Goal: Information Seeking & Learning: Learn about a topic

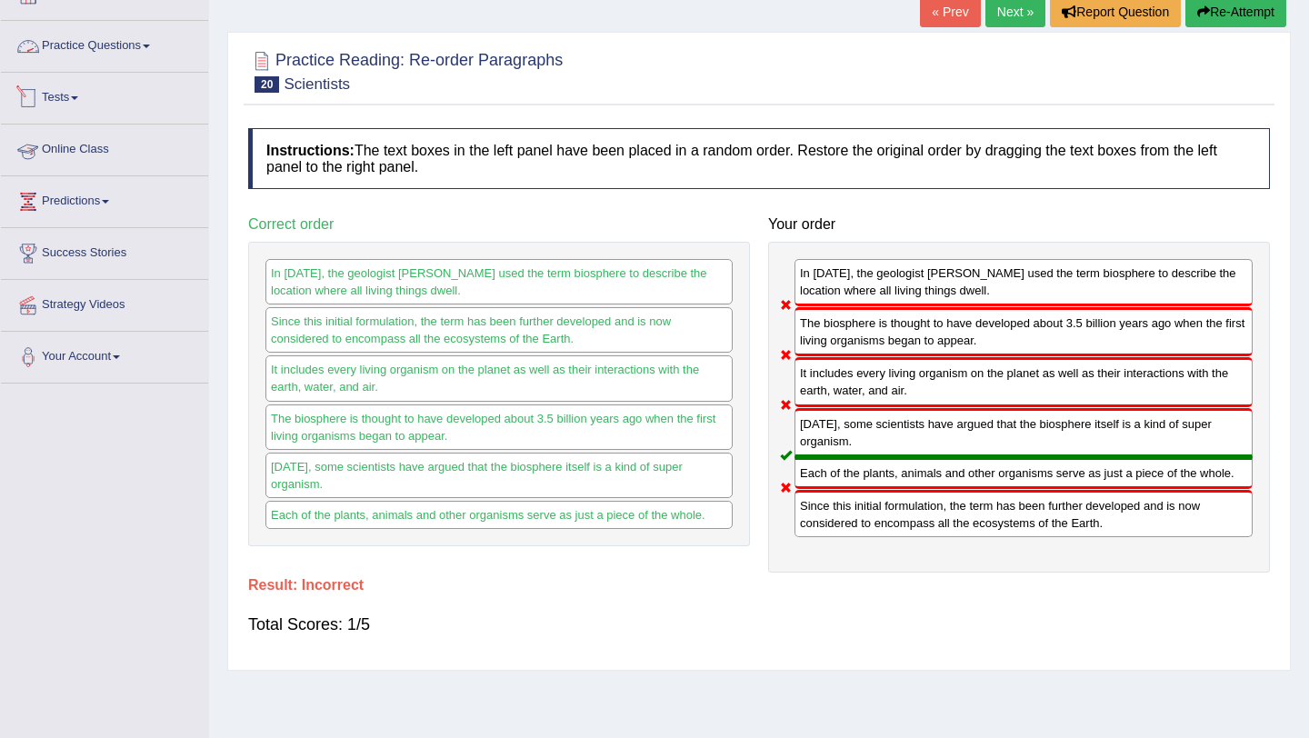
scroll to position [110, 0]
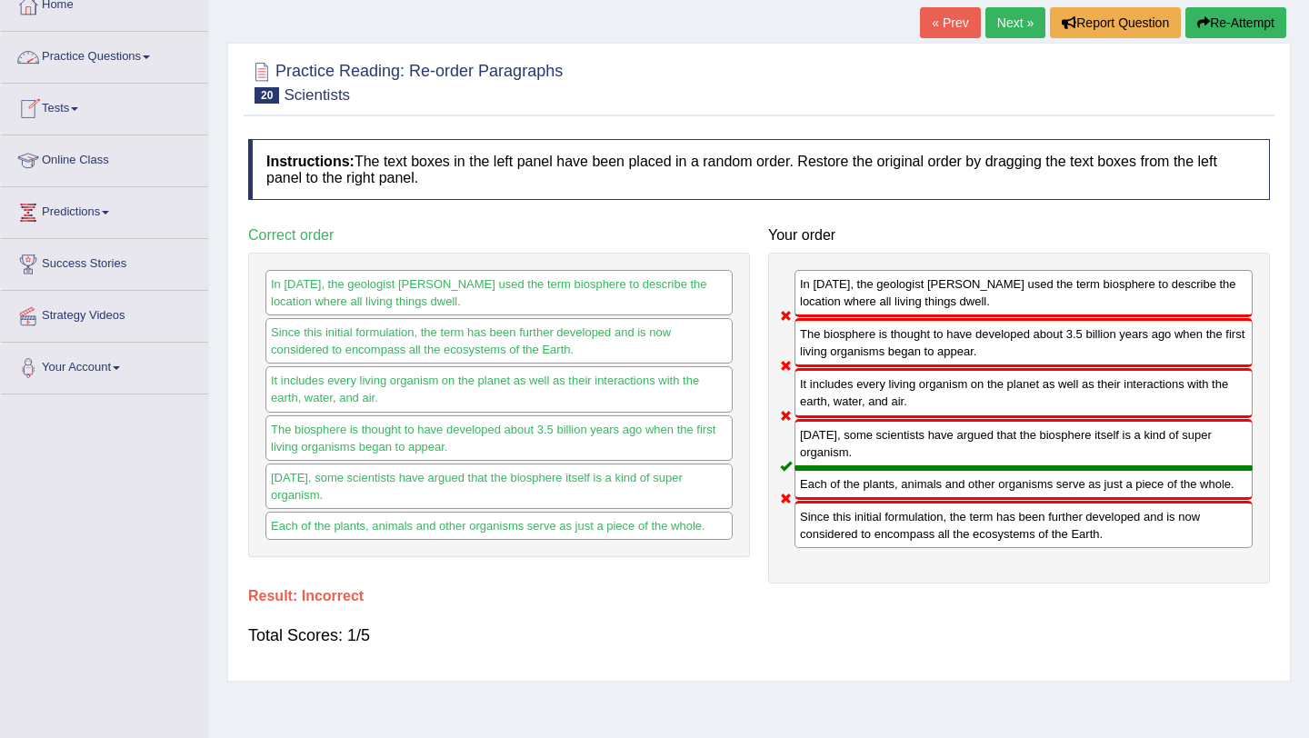
click at [113, 59] on link "Practice Questions" at bounding box center [104, 54] width 207 height 45
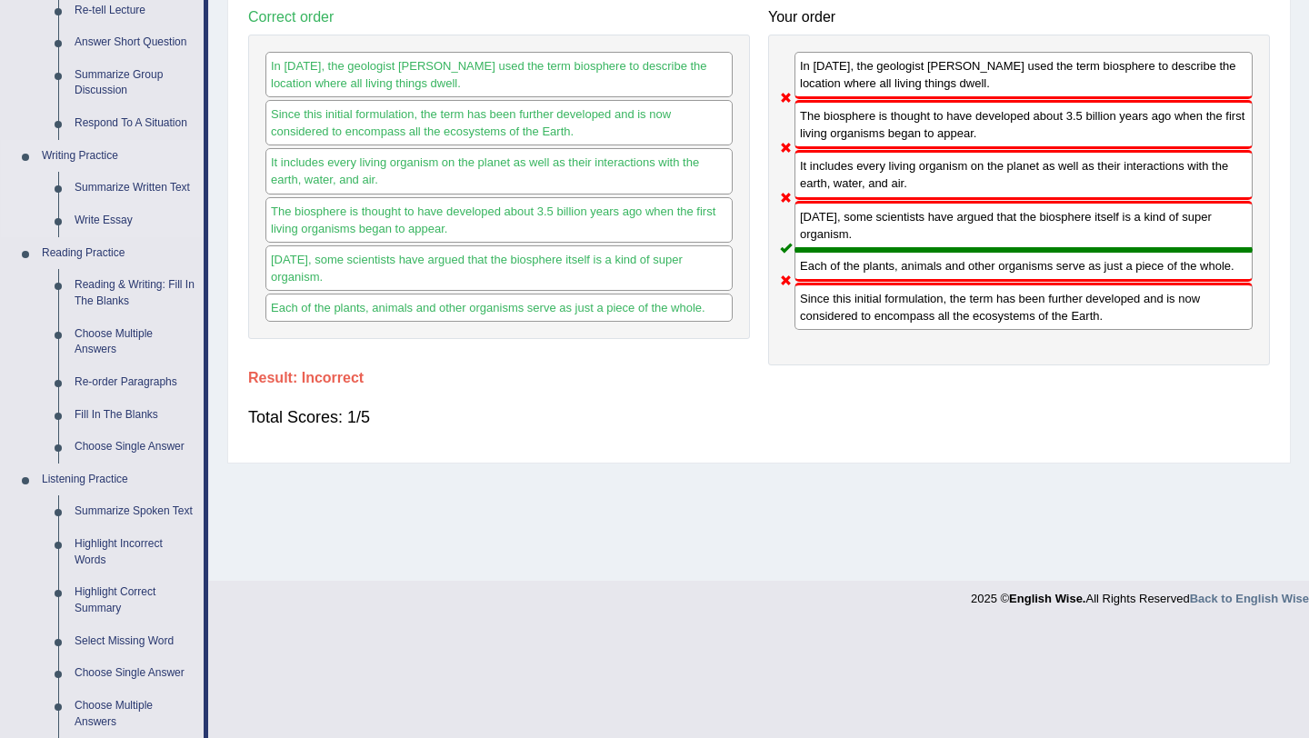
scroll to position [346, 0]
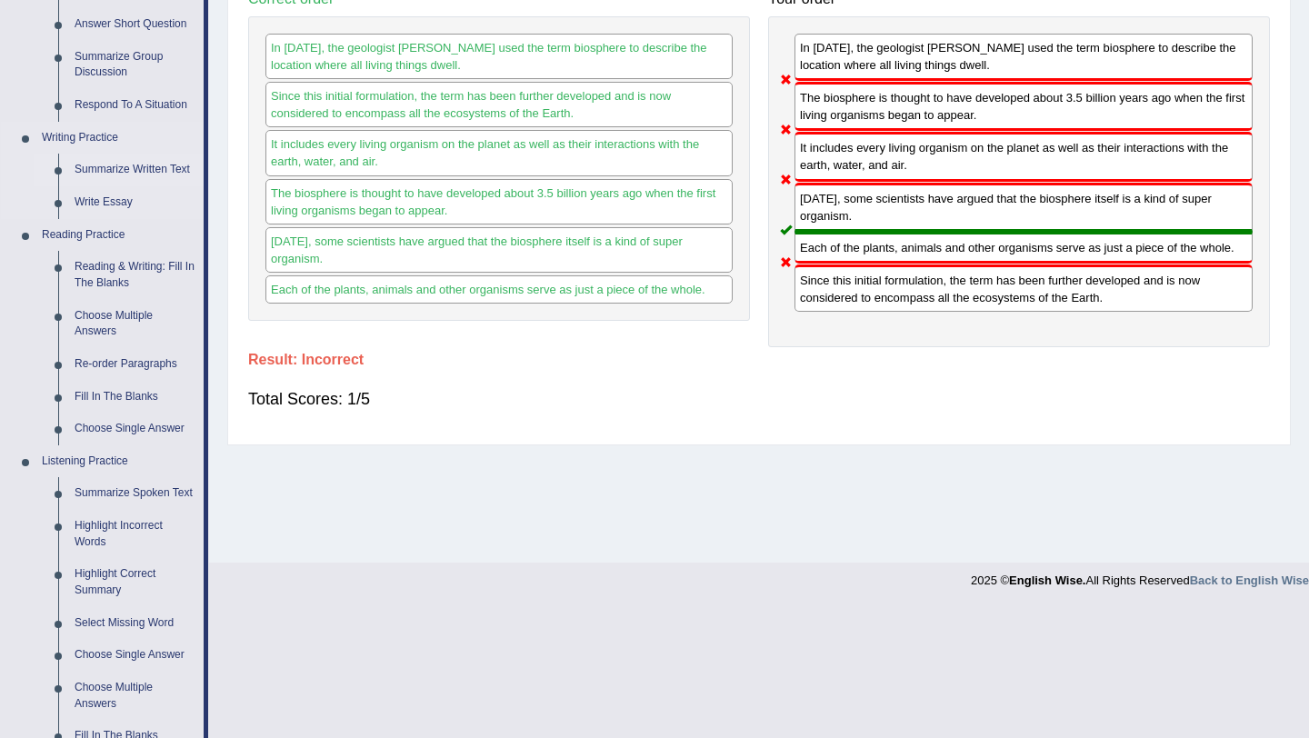
click at [125, 172] on link "Summarize Written Text" at bounding box center [134, 170] width 137 height 33
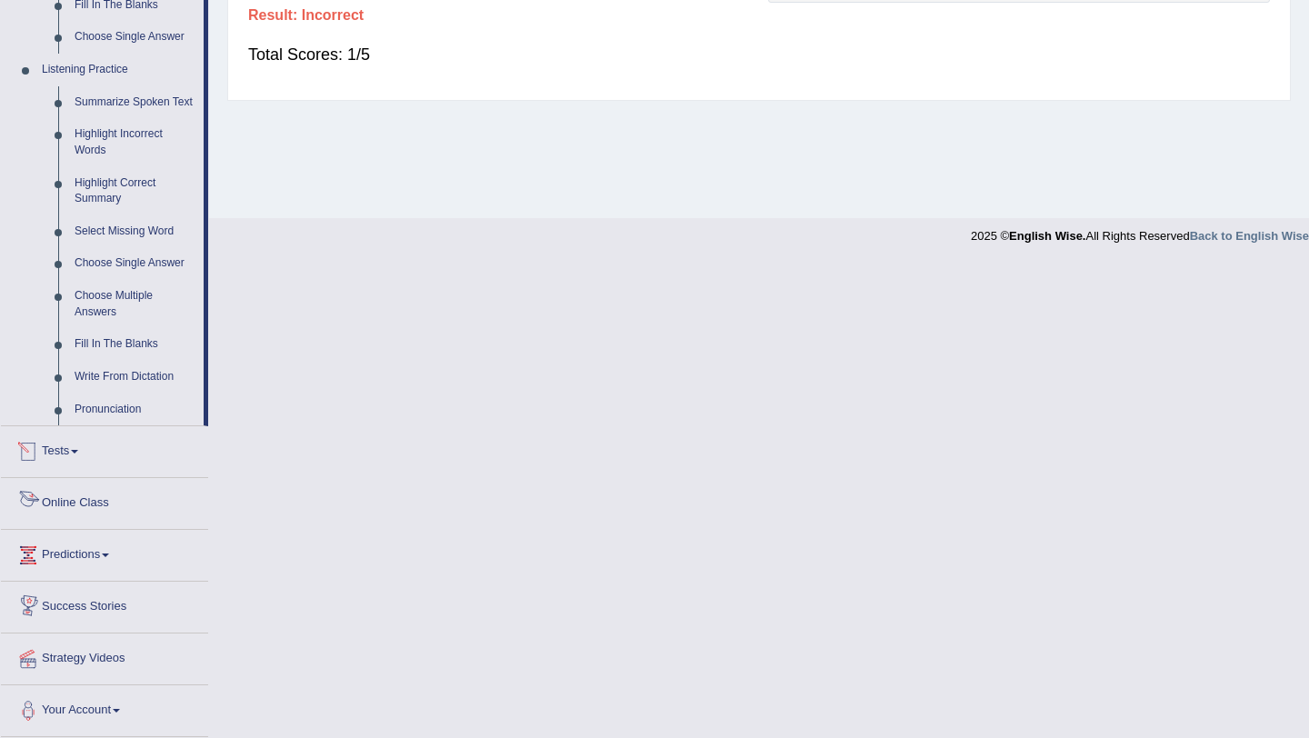
scroll to position [698, 0]
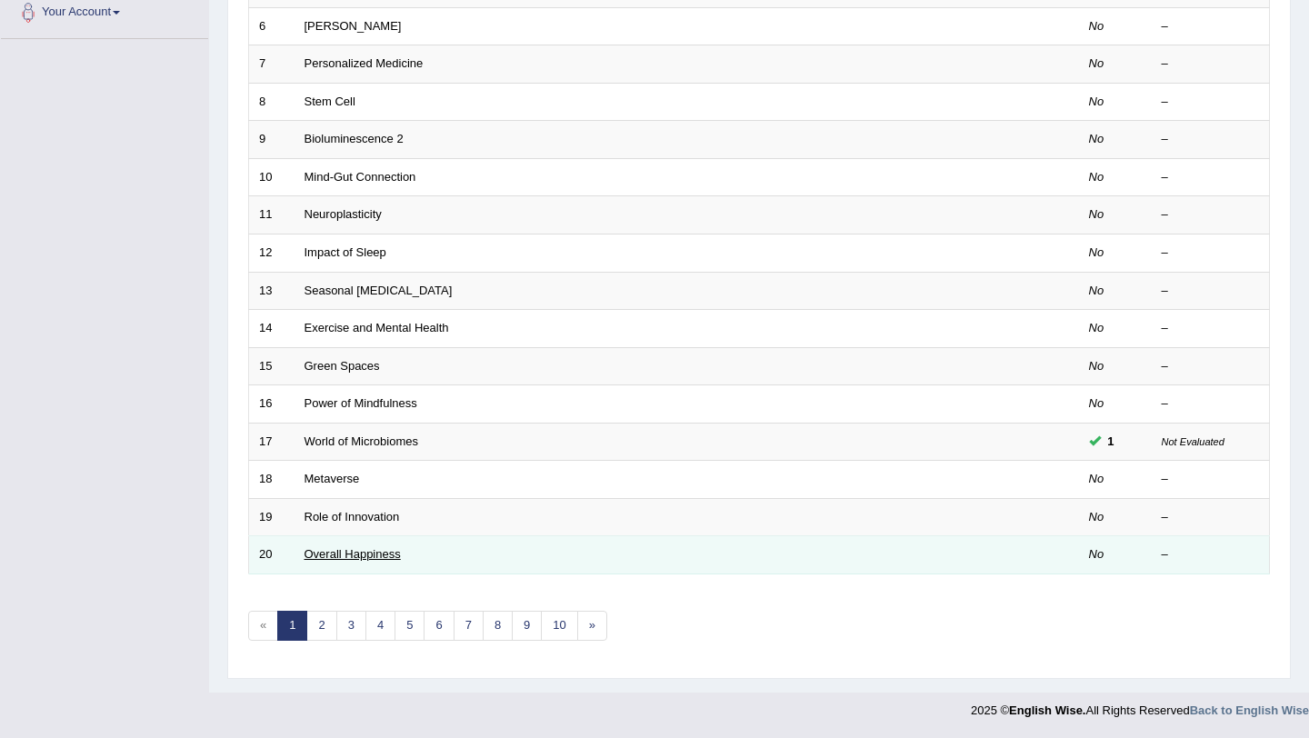
click at [373, 555] on link "Overall Happiness" at bounding box center [353, 554] width 96 height 14
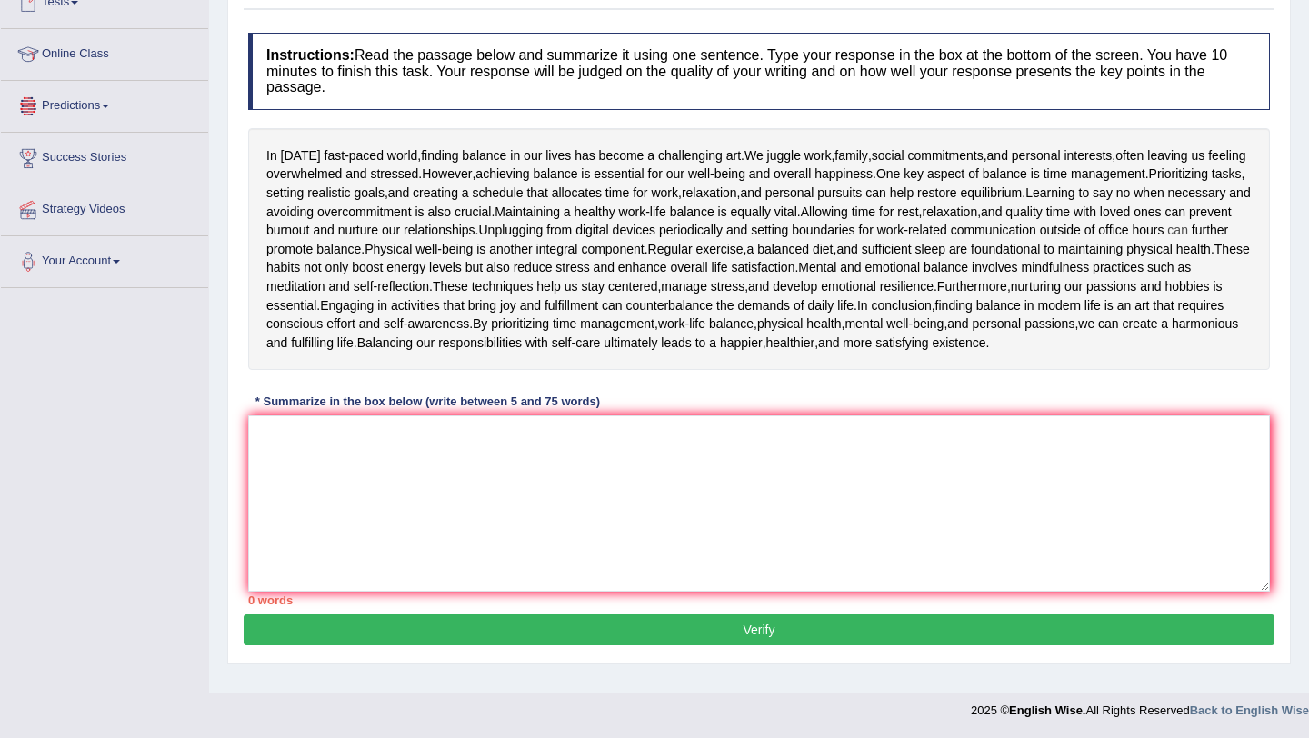
scroll to position [221, 0]
click at [341, 475] on textarea at bounding box center [759, 503] width 1022 height 176
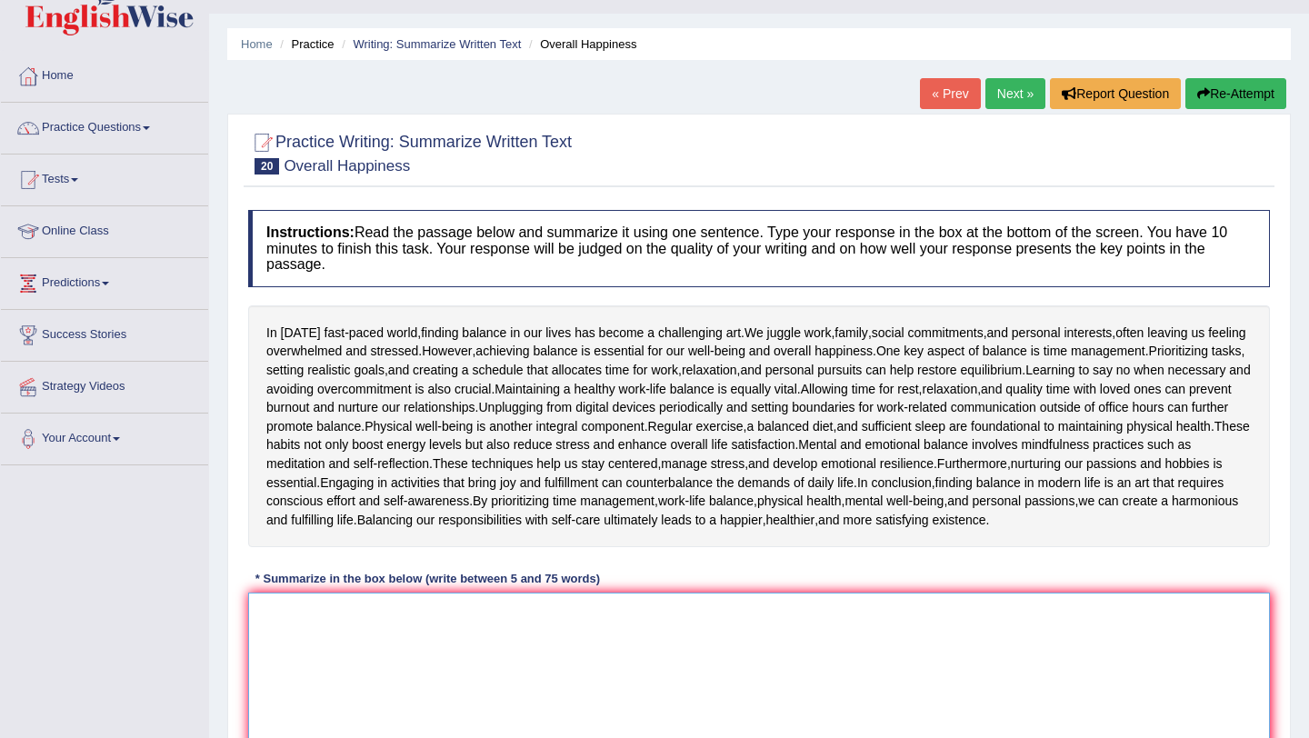
scroll to position [0, 0]
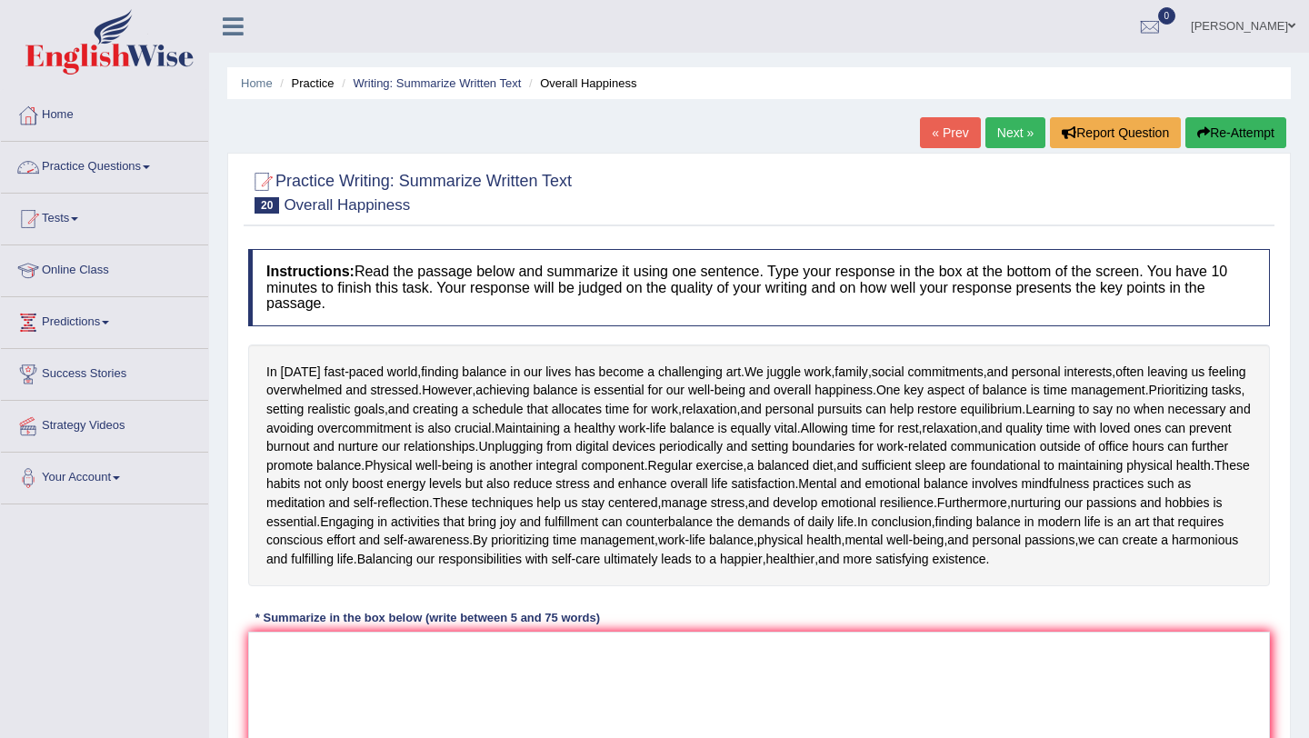
click at [110, 165] on link "Practice Questions" at bounding box center [104, 164] width 207 height 45
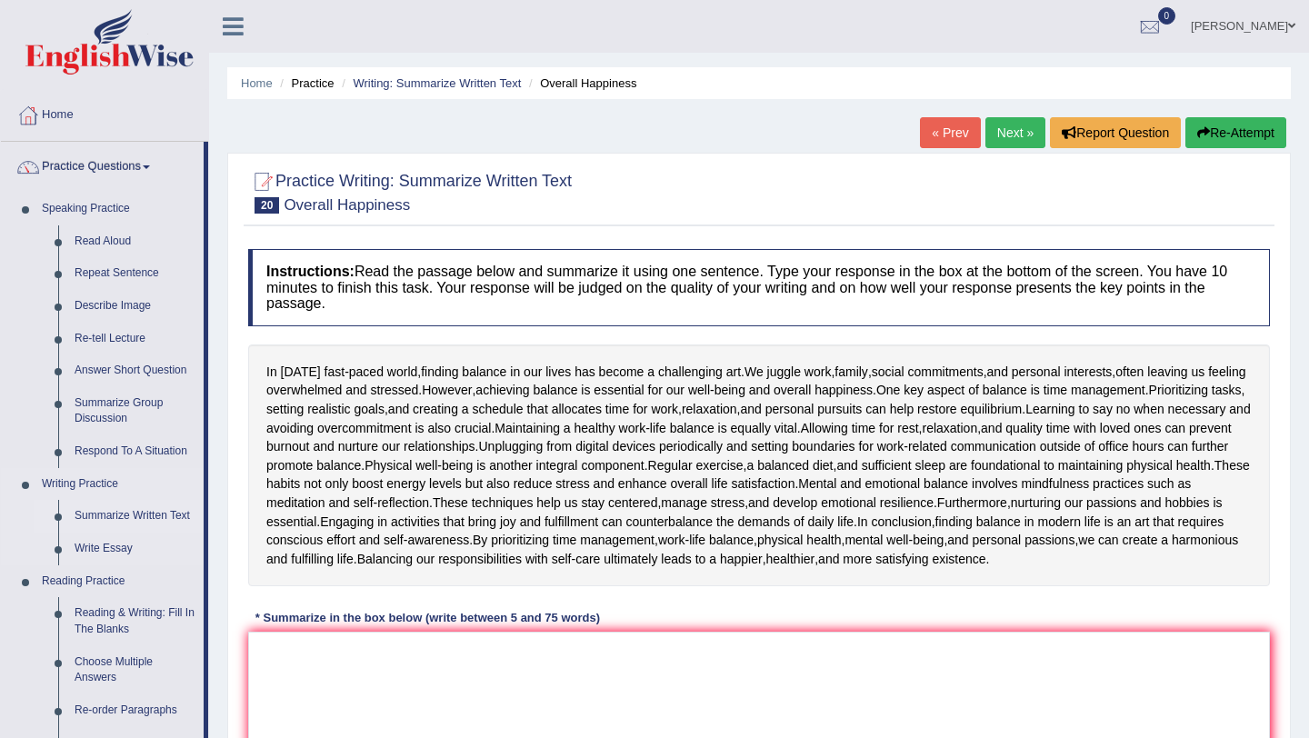
click at [153, 517] on link "Summarize Written Text" at bounding box center [134, 516] width 137 height 33
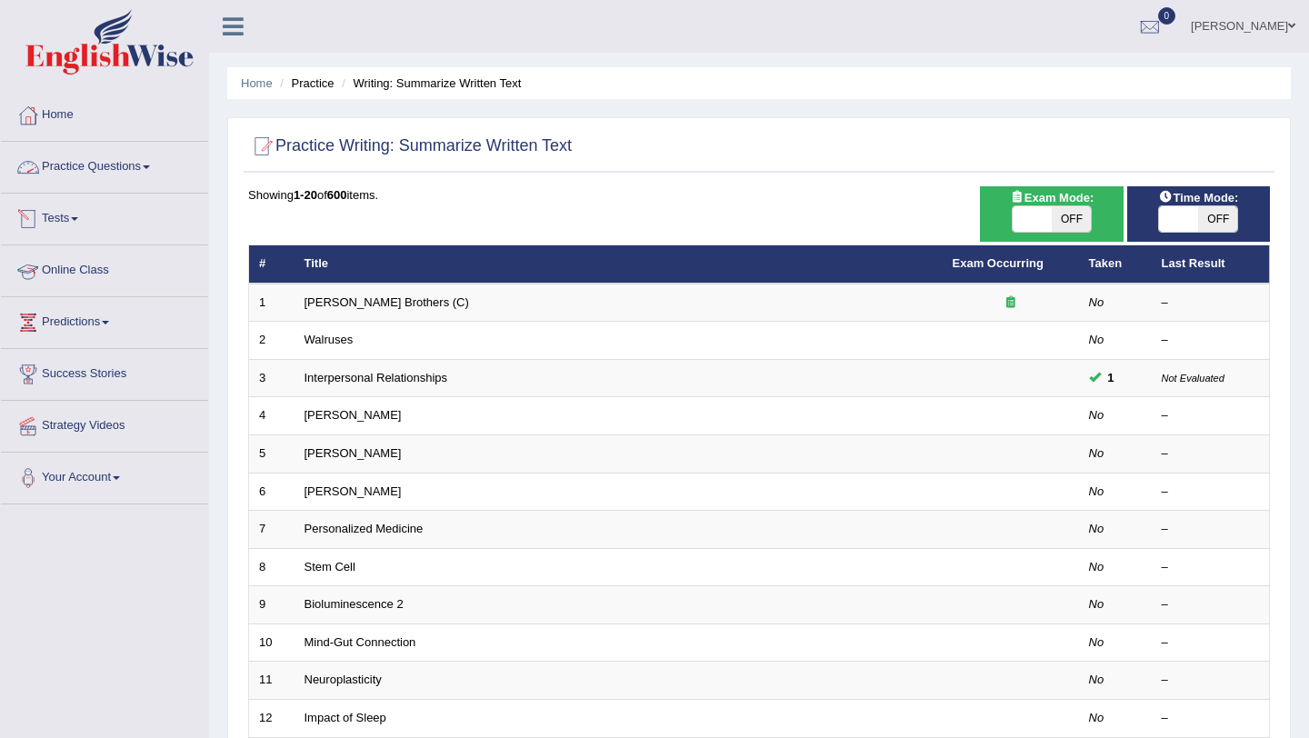
click at [119, 165] on link "Practice Questions" at bounding box center [104, 164] width 207 height 45
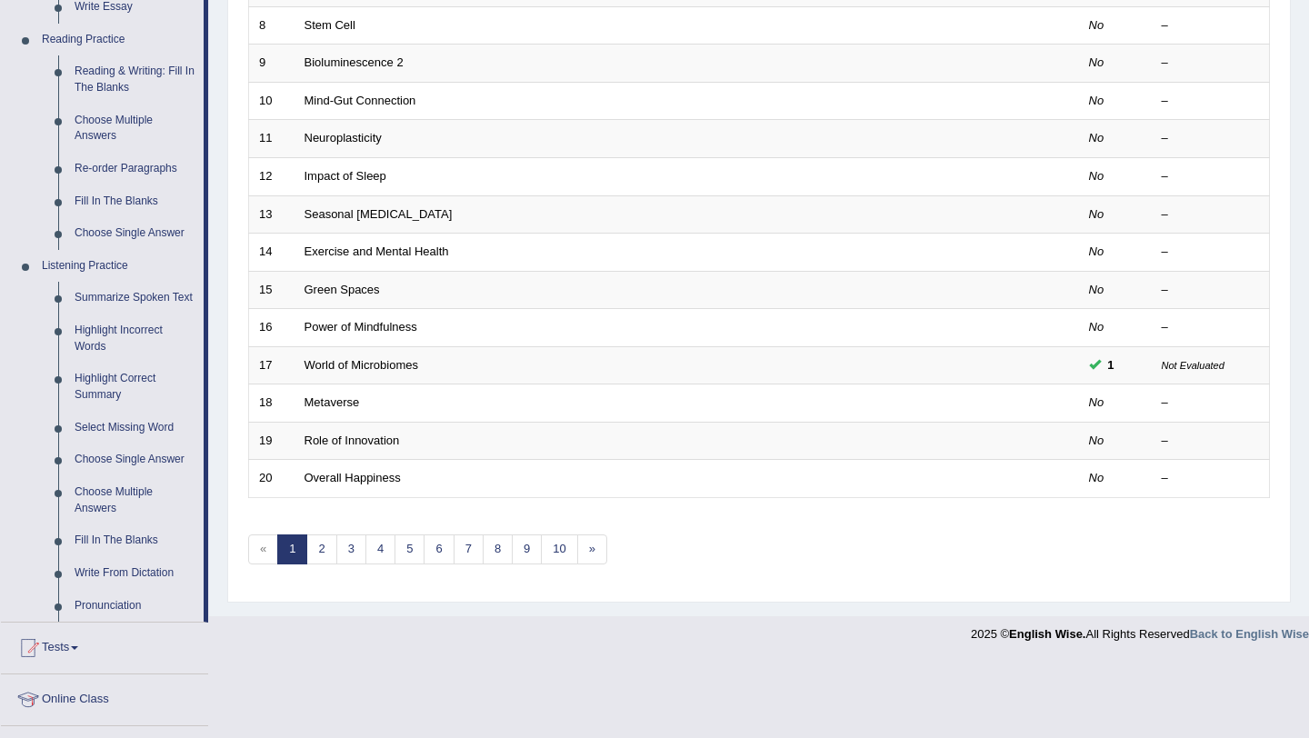
scroll to position [545, 0]
click at [110, 296] on link "Summarize Spoken Text" at bounding box center [134, 295] width 137 height 33
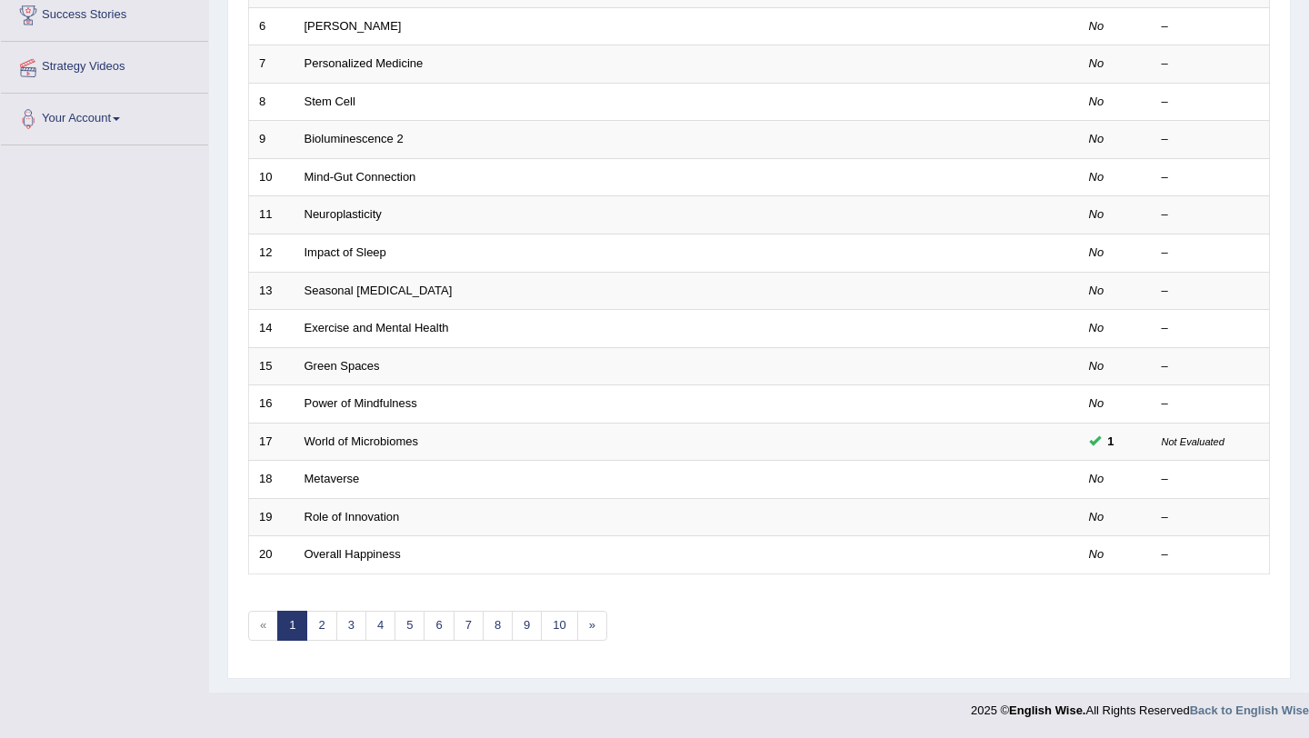
scroll to position [209, 0]
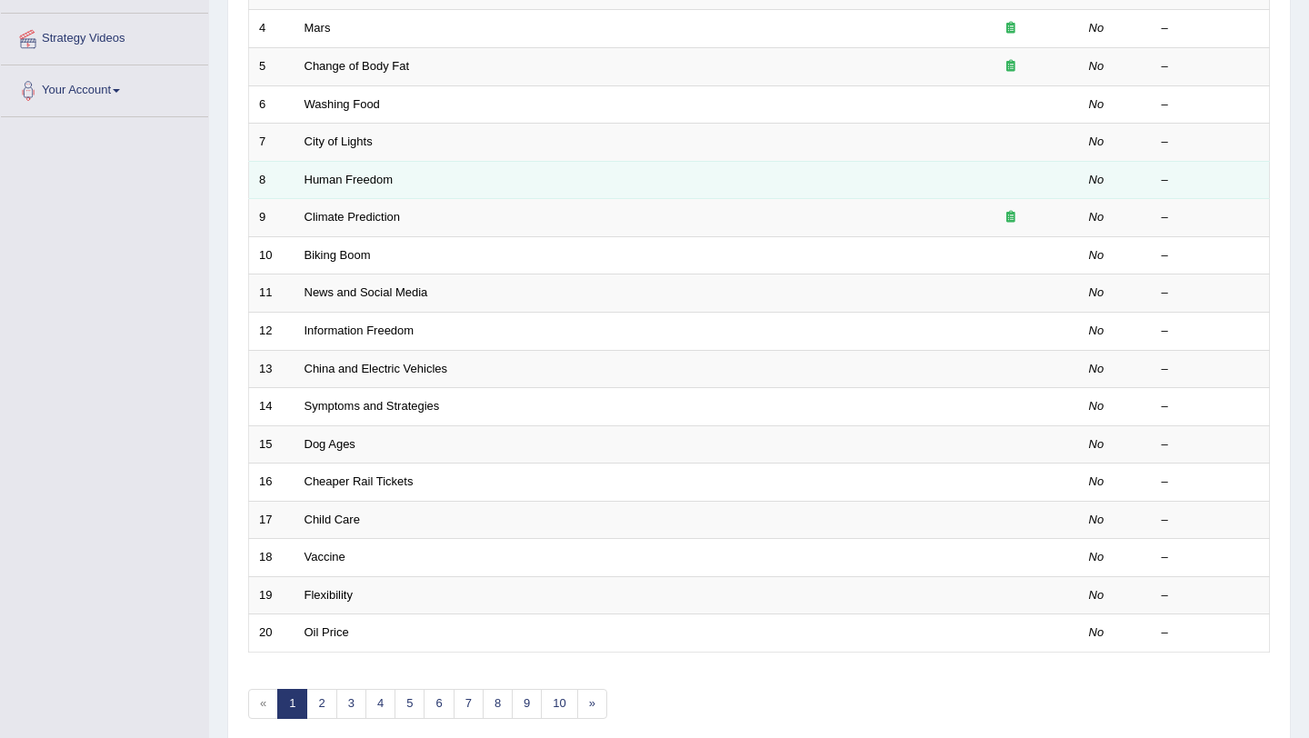
scroll to position [465, 0]
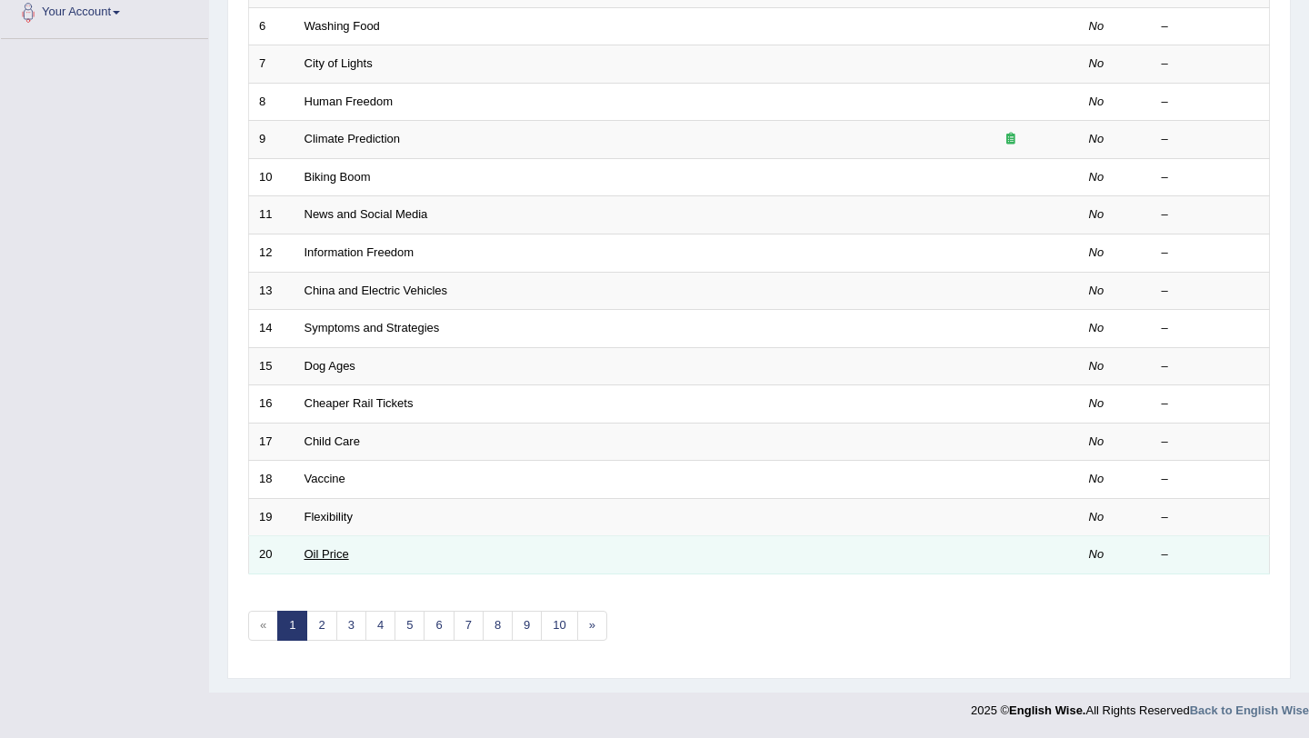
click at [335, 555] on link "Oil Price" at bounding box center [327, 554] width 45 height 14
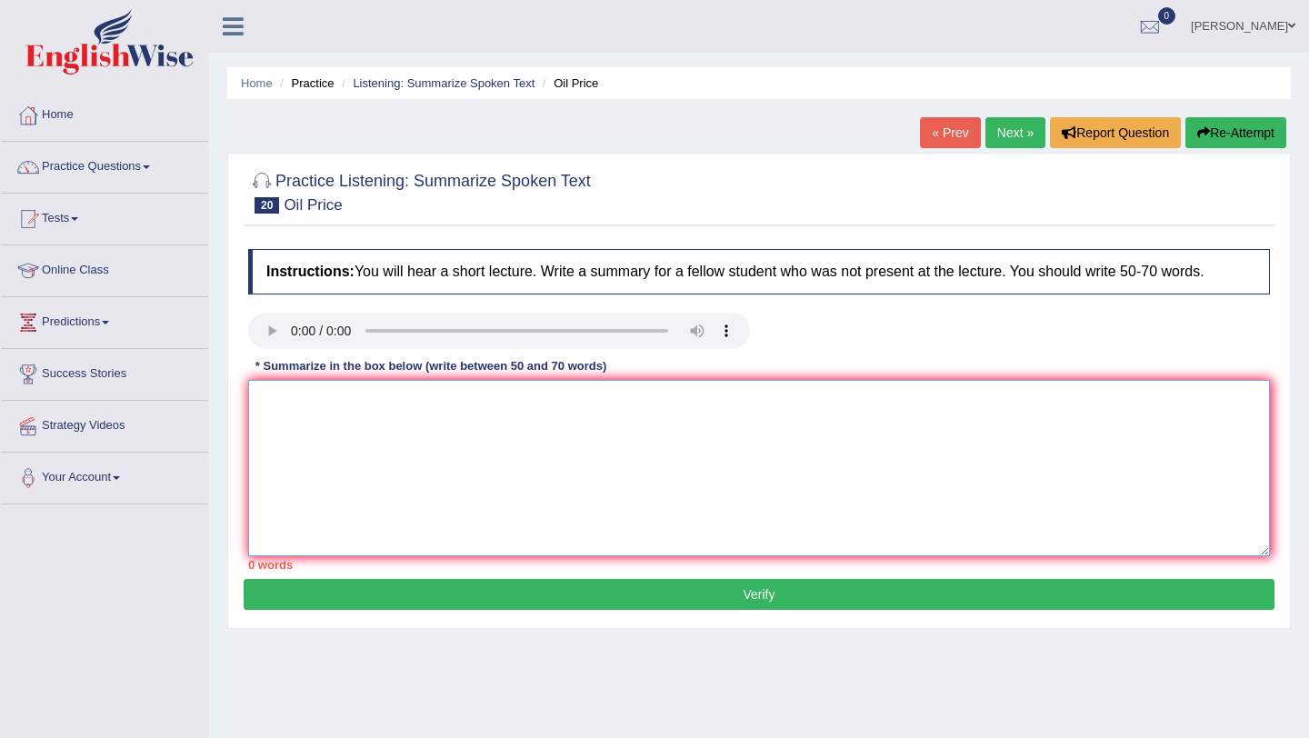
click at [295, 402] on textarea at bounding box center [759, 468] width 1022 height 176
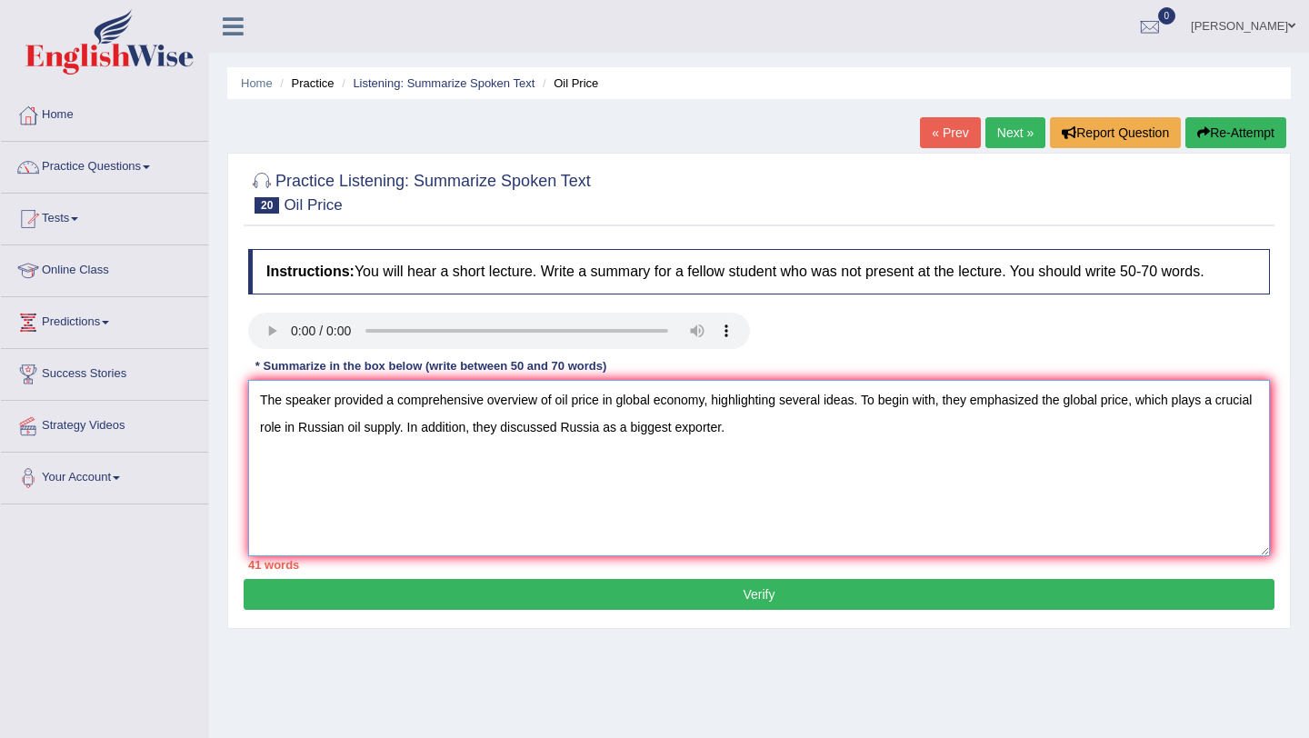
click at [719, 427] on textarea "The speaker provided a comprehensive overview of oil price in global economy, h…" at bounding box center [759, 468] width 1022 height 176
click at [830, 427] on textarea "The speaker provided a comprehensive overview of oil price in global economy, h…" at bounding box center [759, 468] width 1022 height 176
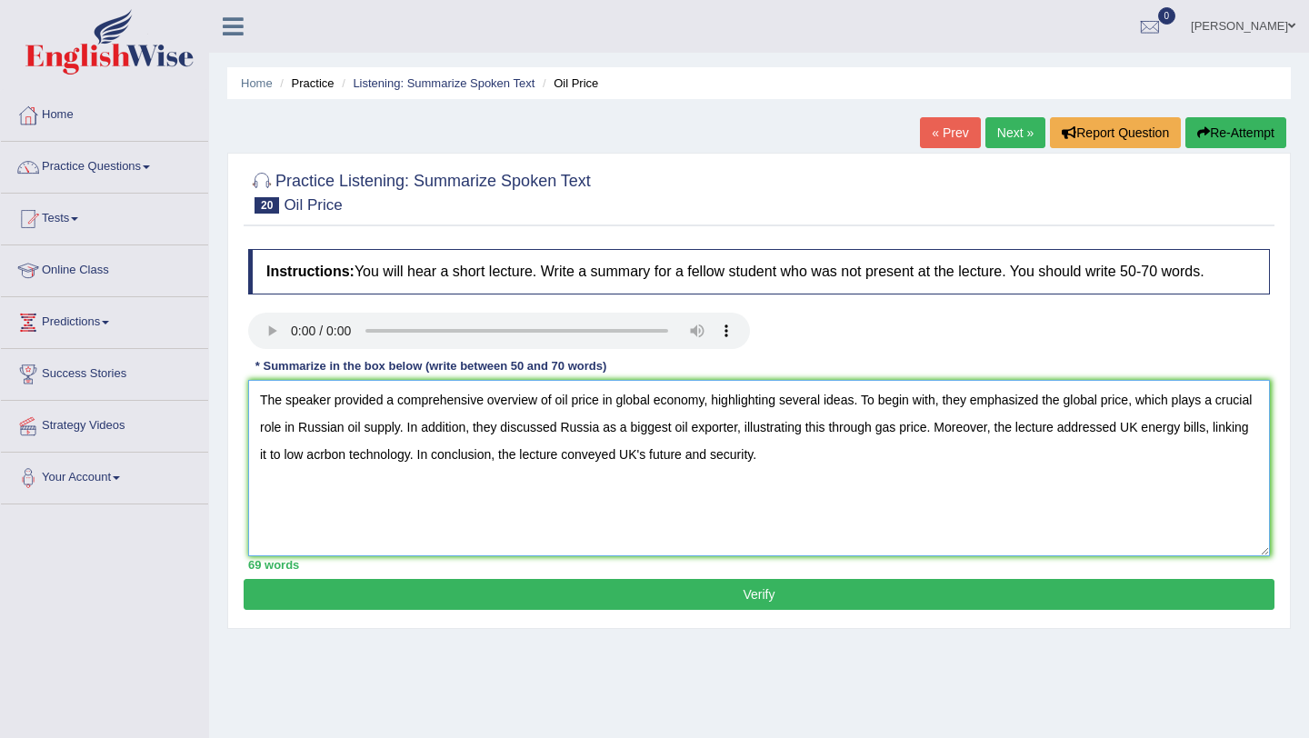
click at [670, 432] on textarea "The speaker provided a comprehensive overview of oil price in global economy, h…" at bounding box center [759, 468] width 1022 height 176
click at [399, 456] on textarea "The speaker provided a comprehensive overview of oil price in global economy, h…" at bounding box center [759, 468] width 1022 height 176
click at [866, 464] on textarea "The speaker provided a comprehensive overview of oil price in global economy, h…" at bounding box center [759, 468] width 1022 height 176
type textarea "The speaker provided a comprehensive overview of oil price in global economy, h…"
click at [768, 598] on button "Verify" at bounding box center [759, 594] width 1031 height 31
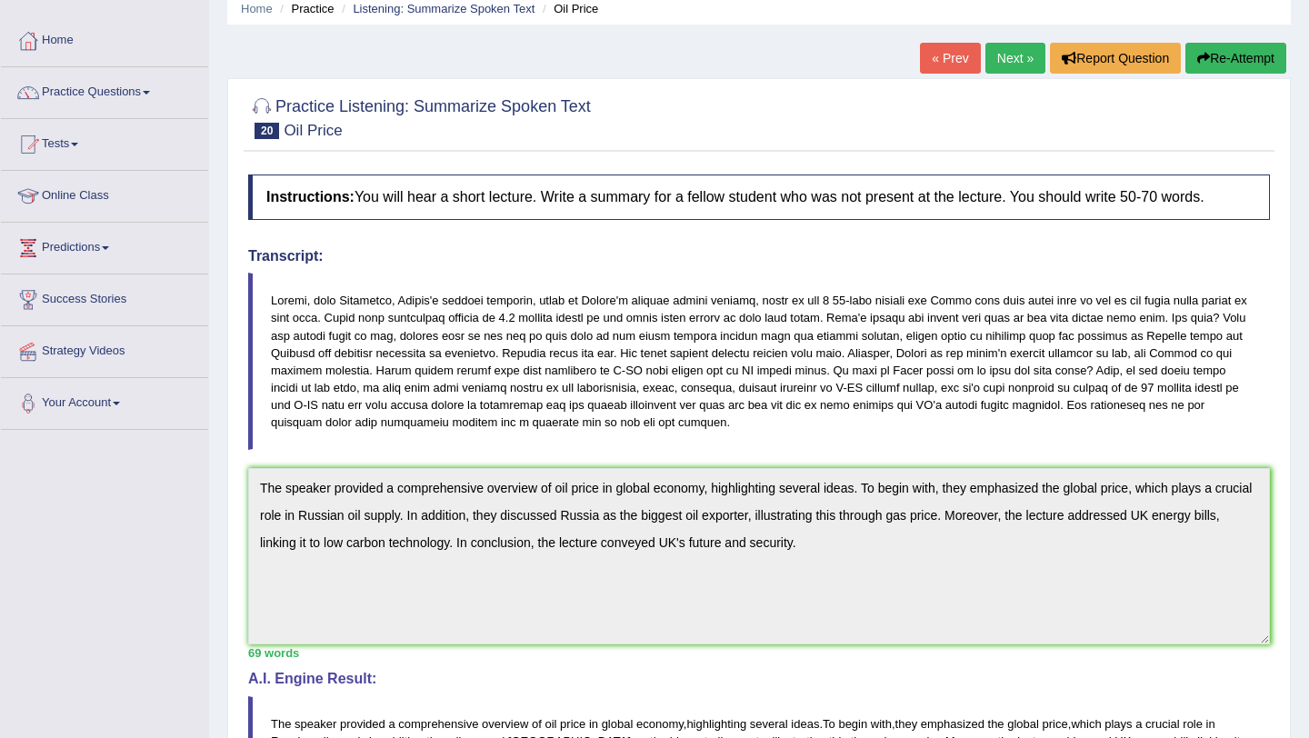
scroll to position [21, 0]
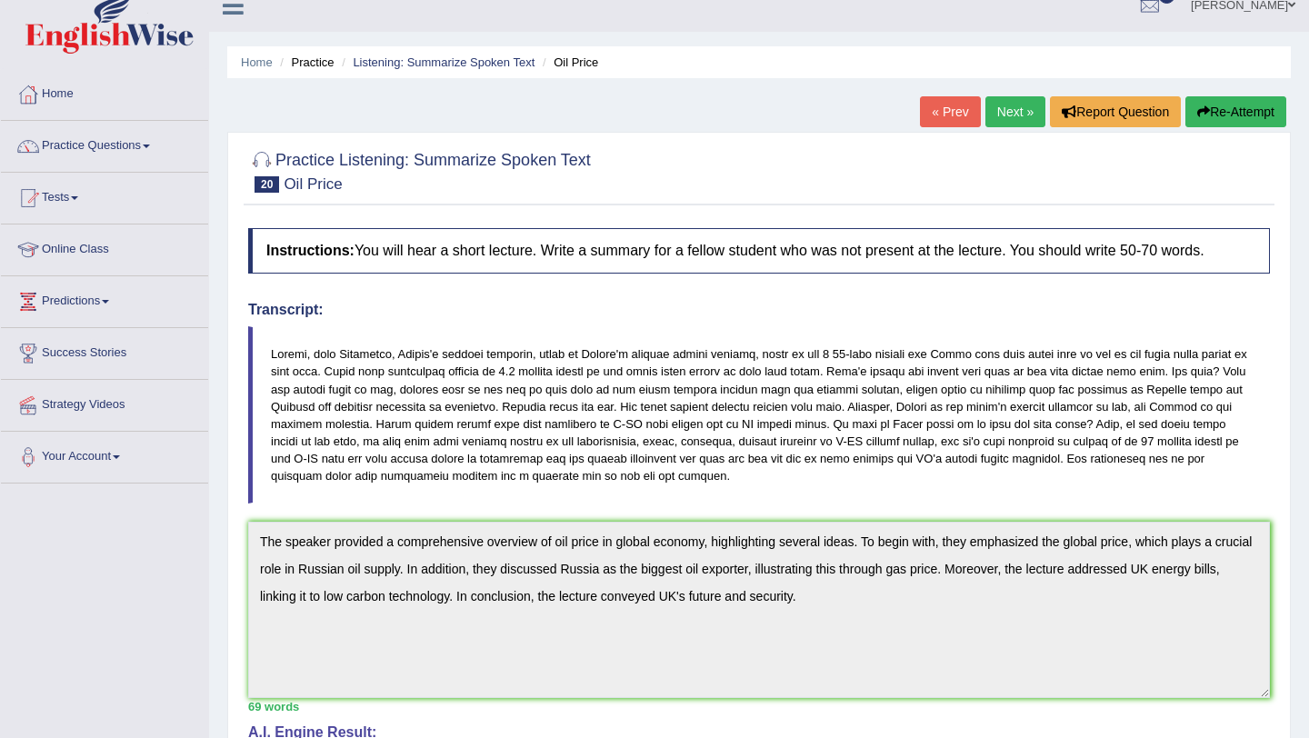
click at [1003, 116] on link "Next »" at bounding box center [1016, 111] width 60 height 31
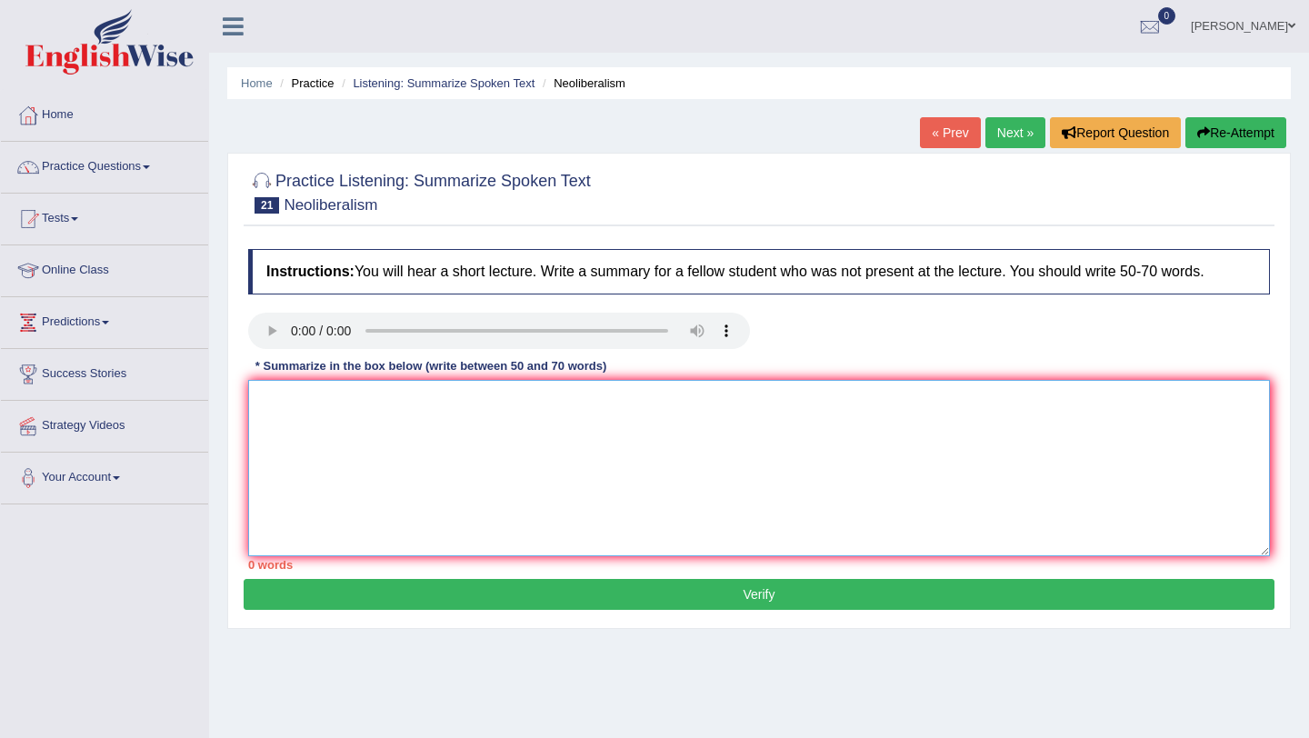
click at [280, 432] on textarea at bounding box center [759, 468] width 1022 height 176
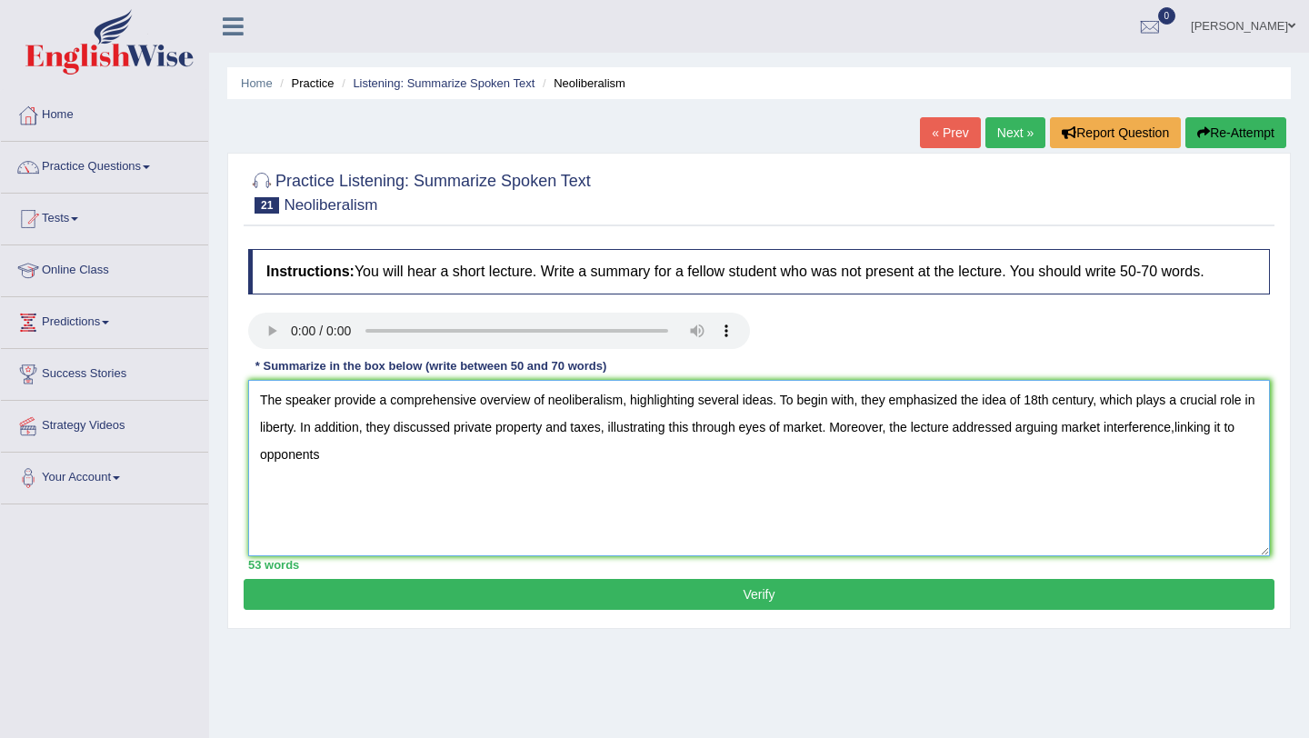
click at [1196, 428] on textarea "The speaker provide a comprehensive overview of neoliberalism, highlighting sev…" at bounding box center [759, 468] width 1022 height 176
click at [397, 467] on textarea "The speaker provide a comprehensive overview of neoliberalism, highlighting sev…" at bounding box center [759, 468] width 1022 height 176
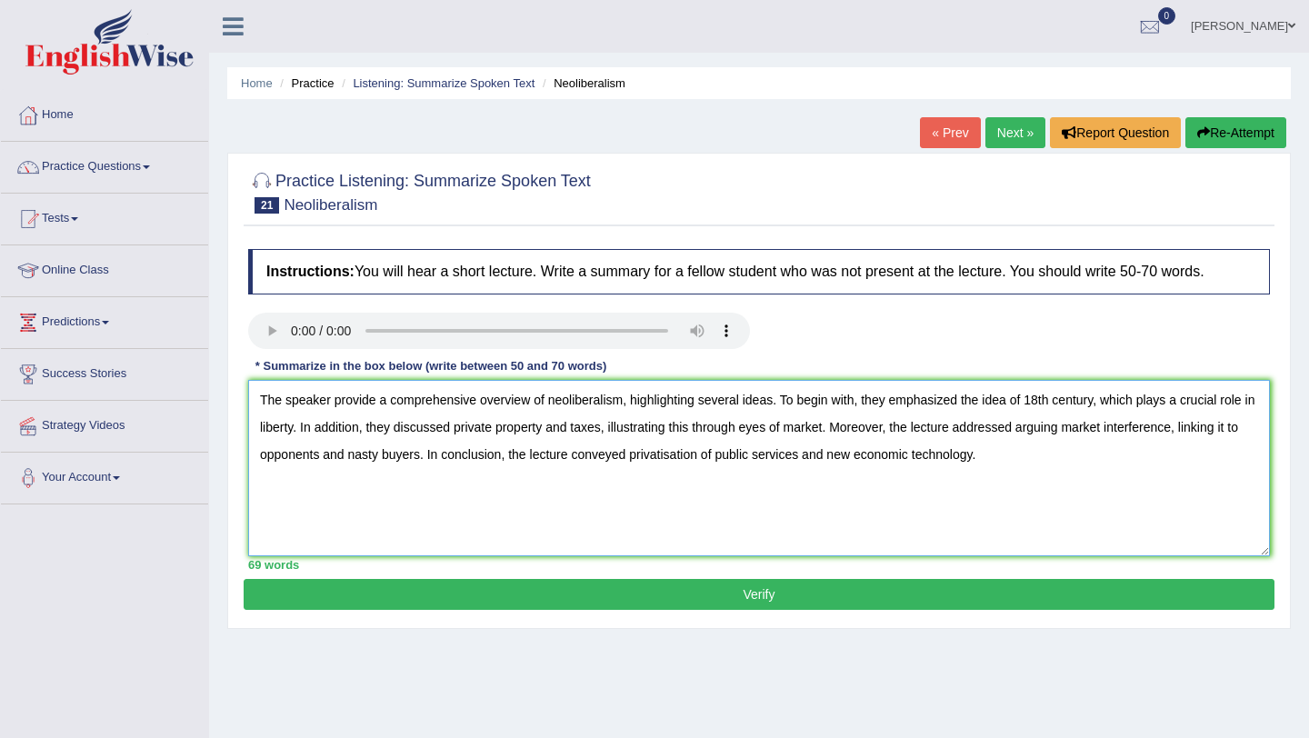
click at [377, 402] on textarea "The speaker provide a comprehensive overview of neoliberalism, highlighting sev…" at bounding box center [759, 468] width 1022 height 176
type textarea "The speaker provided a comprehensive overview of neoliberalism, highlighting se…"
click at [764, 596] on button "Verify" at bounding box center [759, 594] width 1031 height 31
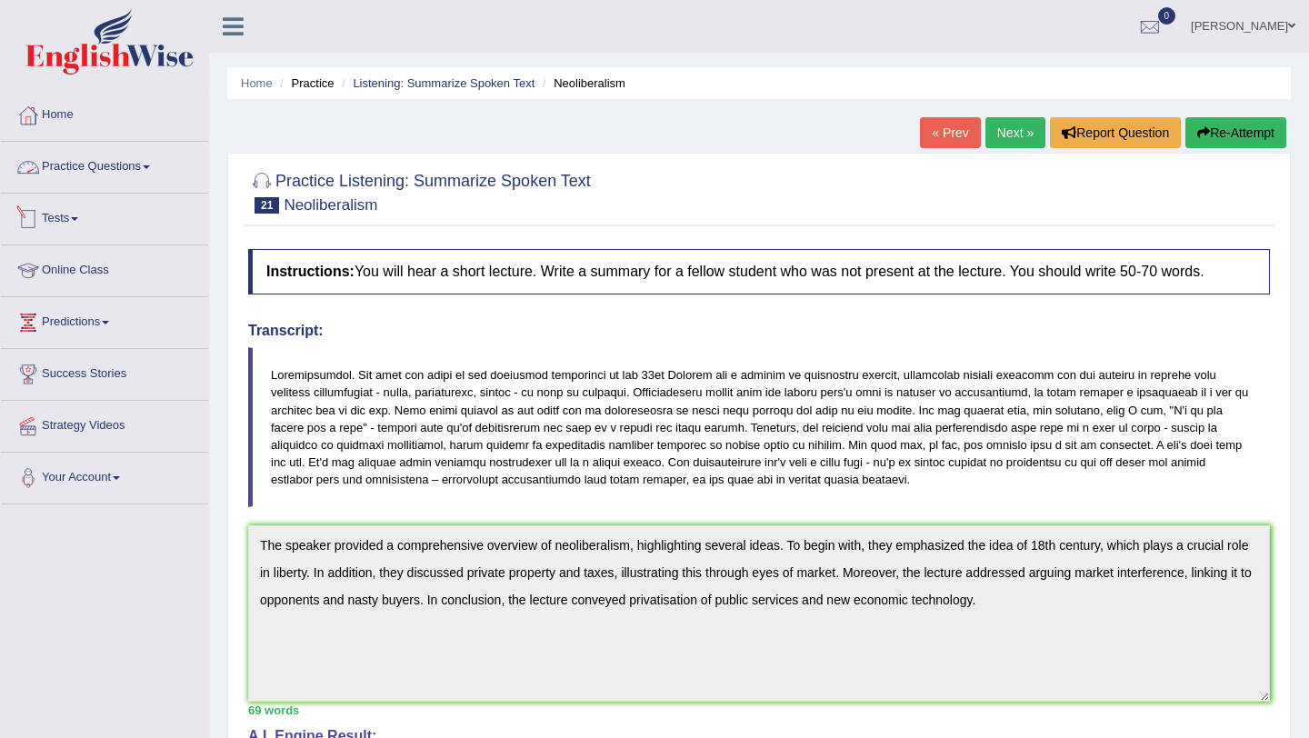
click at [108, 169] on link "Practice Questions" at bounding box center [104, 164] width 207 height 45
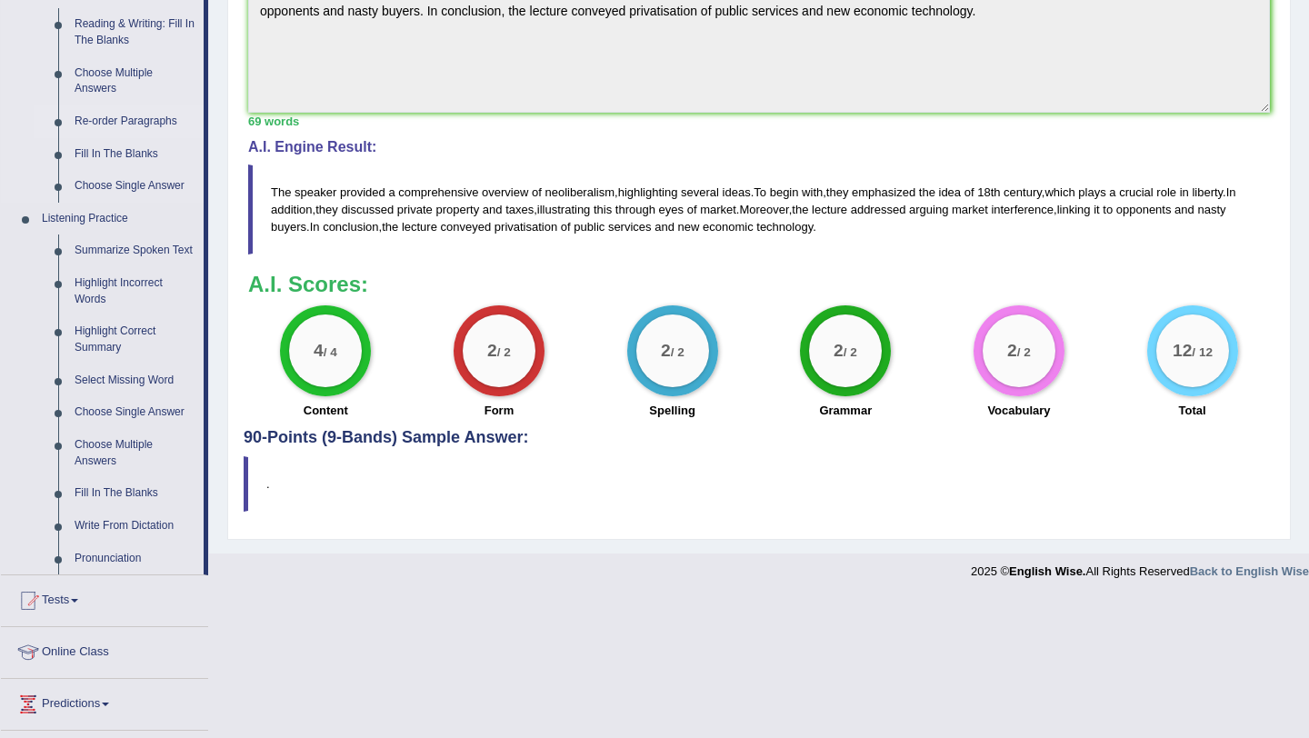
scroll to position [592, 0]
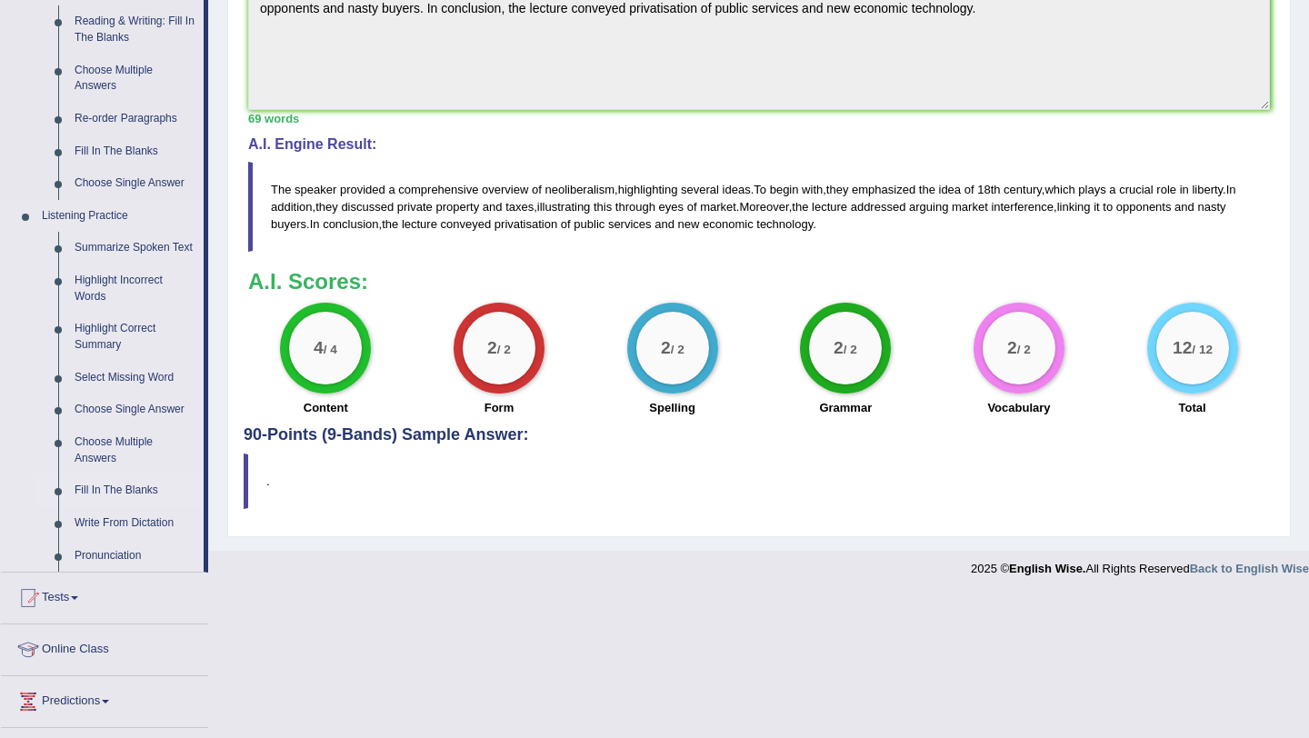
click at [104, 504] on link "Fill In The Blanks" at bounding box center [134, 491] width 137 height 33
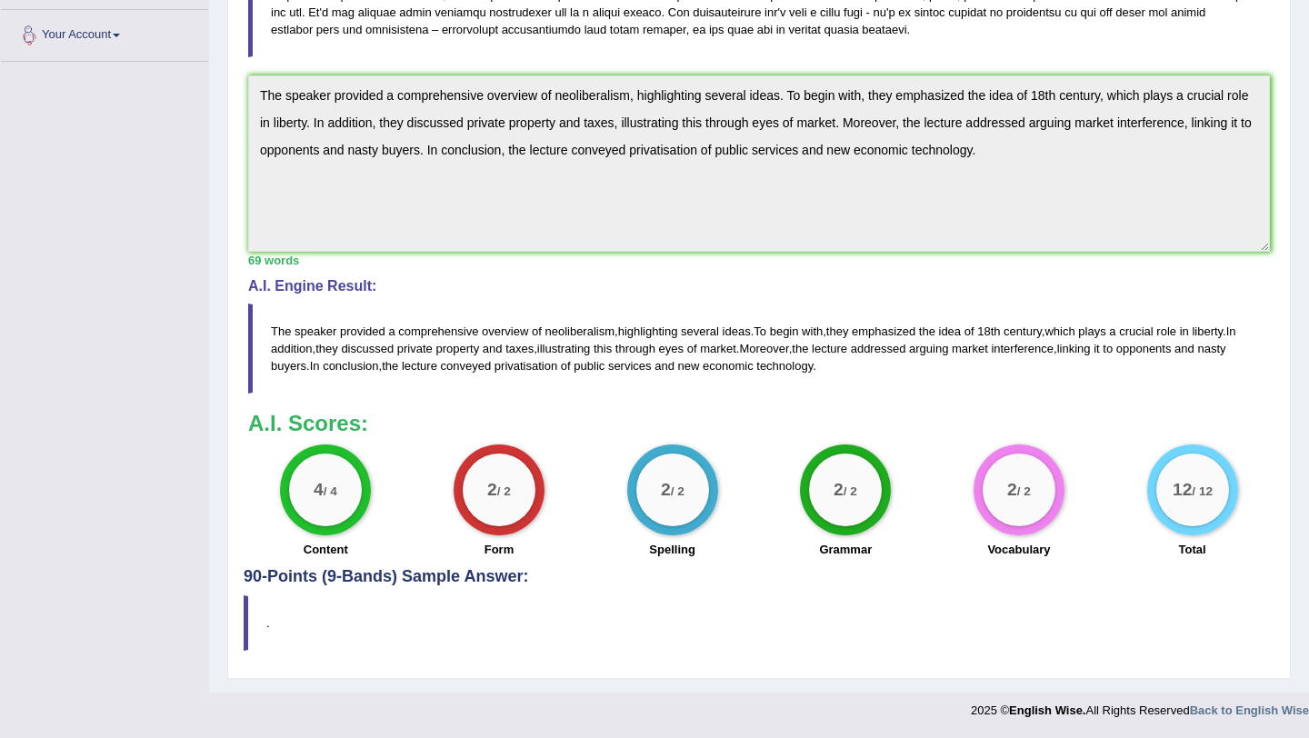
scroll to position [450, 0]
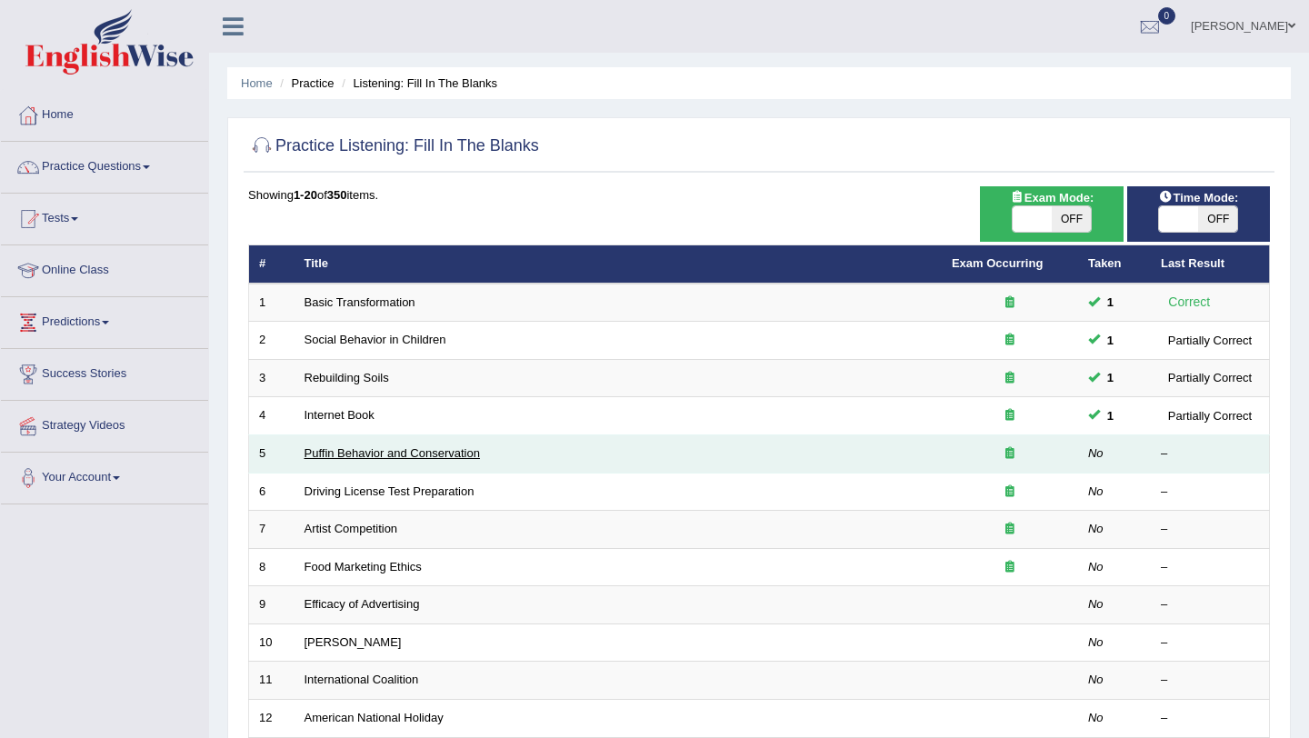
click at [381, 459] on link "Puffin Behavior and Conservation" at bounding box center [392, 453] width 175 height 14
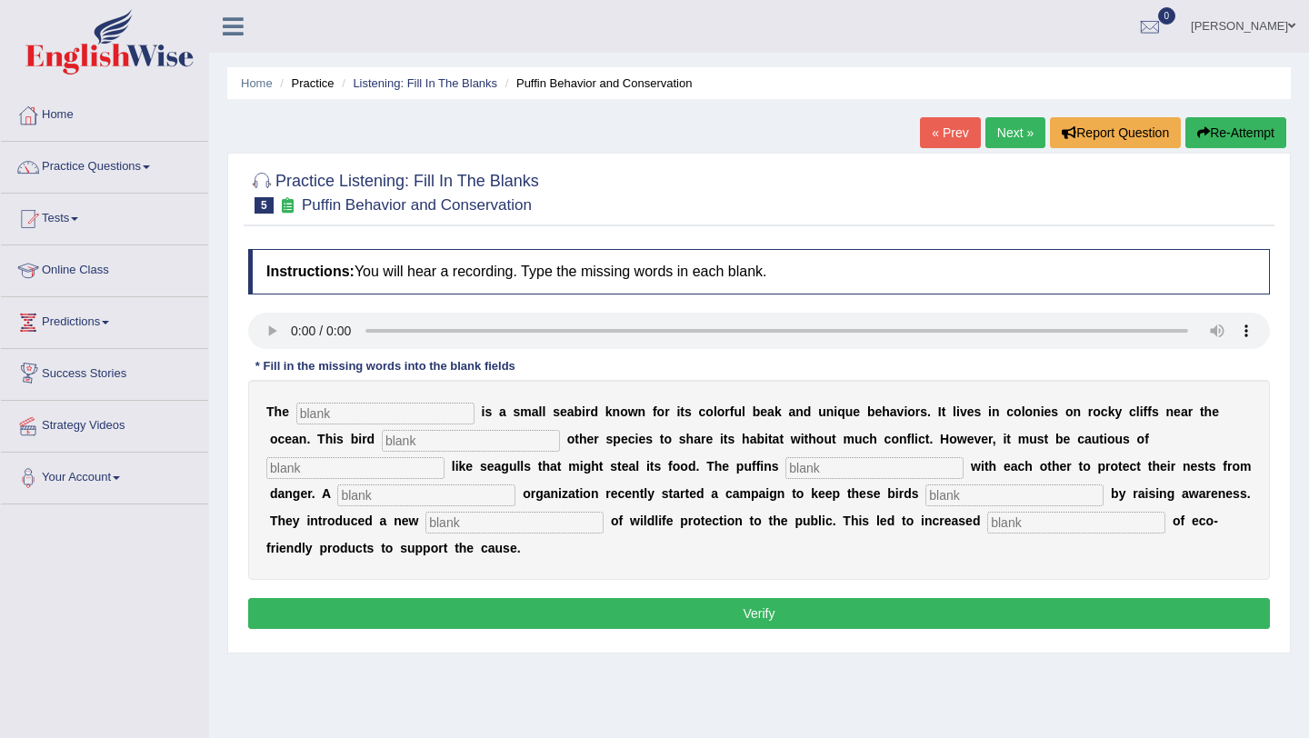
click at [358, 419] on input "text" at bounding box center [385, 414] width 178 height 22
type input "puffin"
click at [382, 445] on input "text" at bounding box center [471, 441] width 178 height 22
type input "allows"
click at [445, 457] on input "text" at bounding box center [355, 468] width 178 height 22
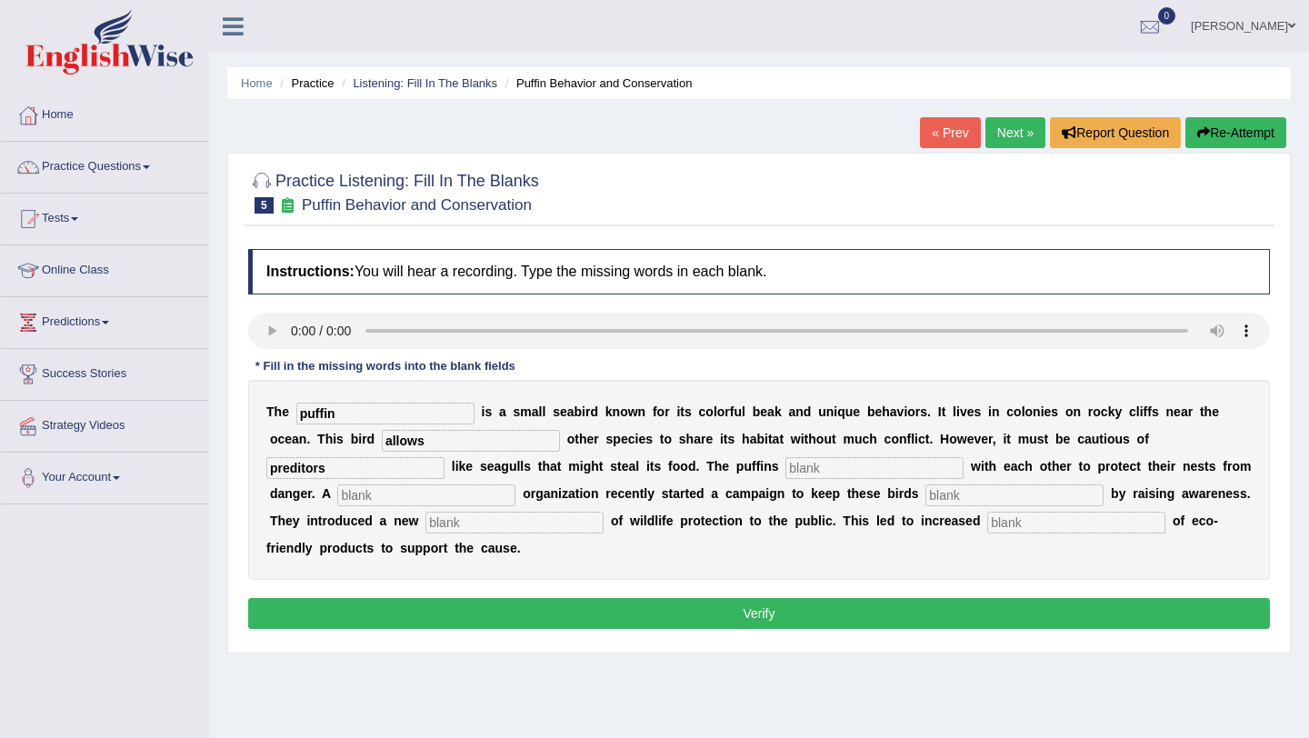
type input "preditors"
click at [786, 471] on input "text" at bounding box center [875, 468] width 178 height 22
type input "cooperate"
click at [337, 500] on input "text" at bounding box center [426, 496] width 178 height 22
type input "corporate"
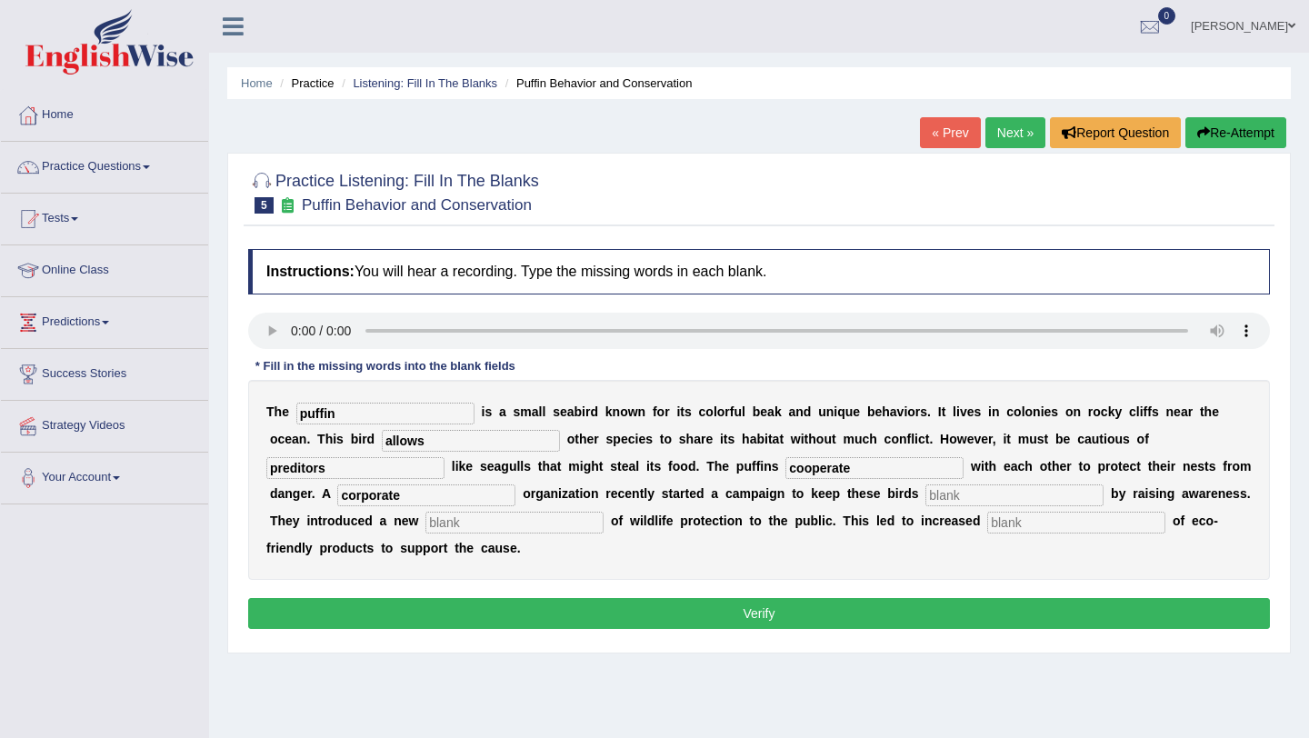
click at [926, 495] on input "text" at bounding box center [1015, 496] width 178 height 22
type input "safe"
click at [425, 523] on input "text" at bounding box center [514, 523] width 178 height 22
type input "conception"
click at [987, 523] on input "text" at bounding box center [1076, 523] width 178 height 22
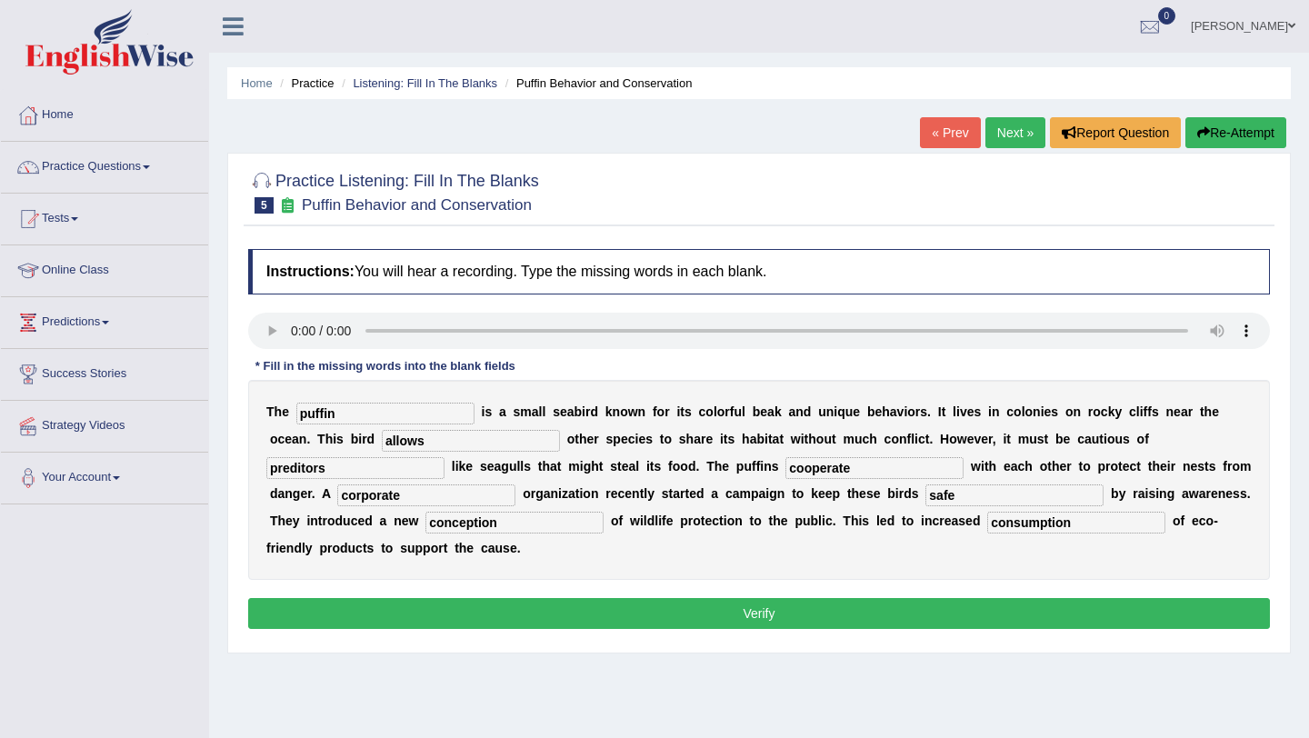
type input "consumption"
click at [777, 611] on button "Verify" at bounding box center [759, 613] width 1022 height 31
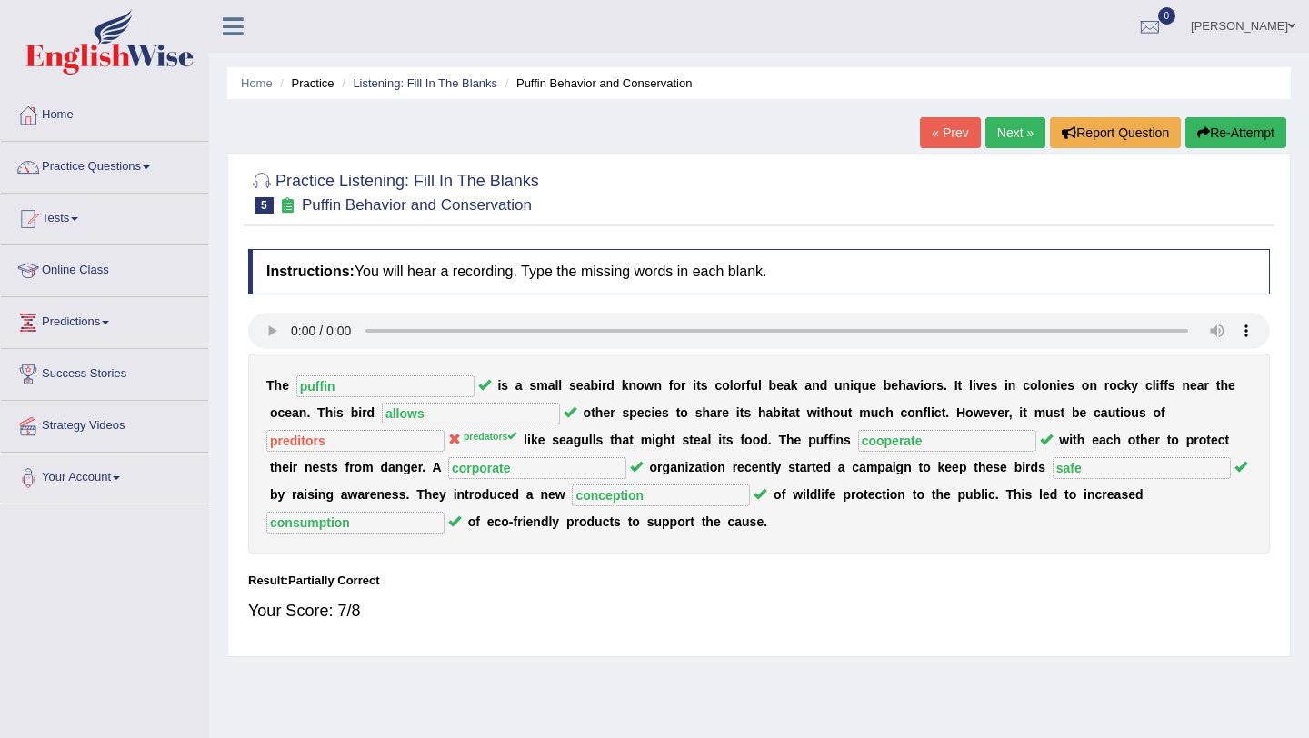
click at [1005, 140] on link "Next »" at bounding box center [1016, 132] width 60 height 31
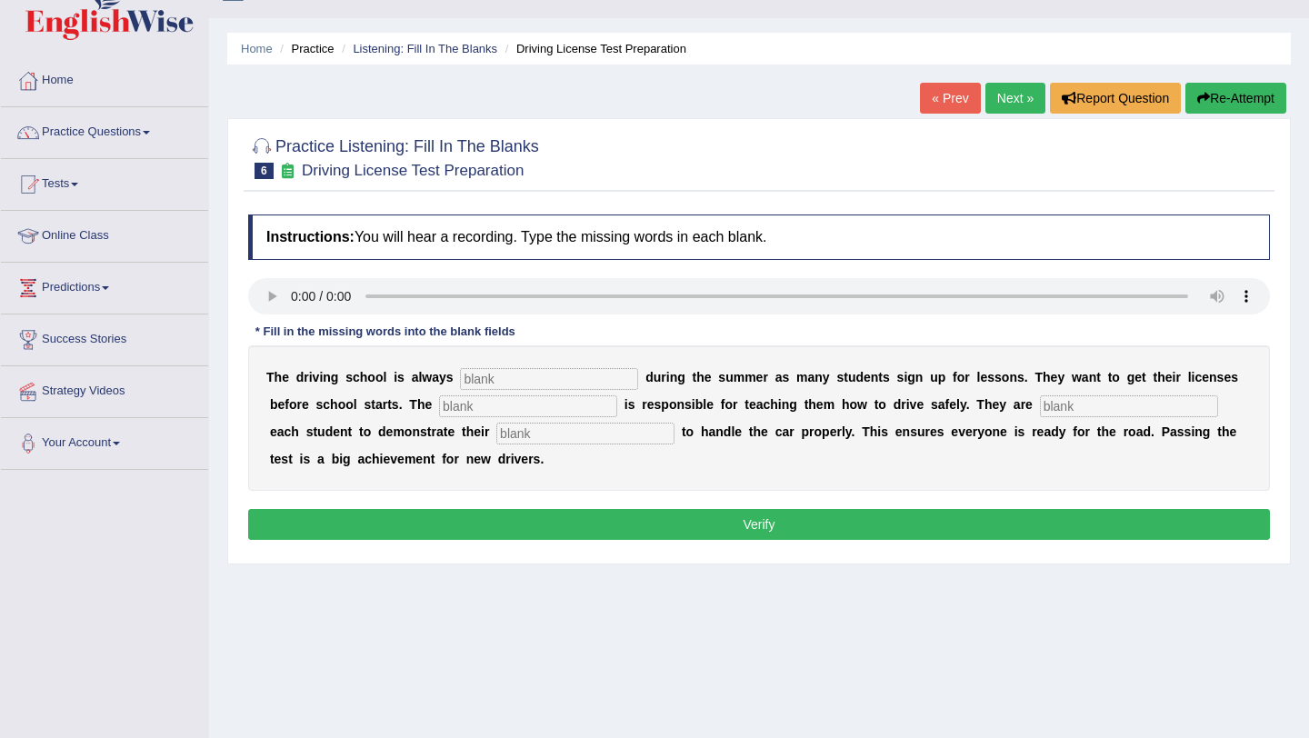
scroll to position [39, 0]
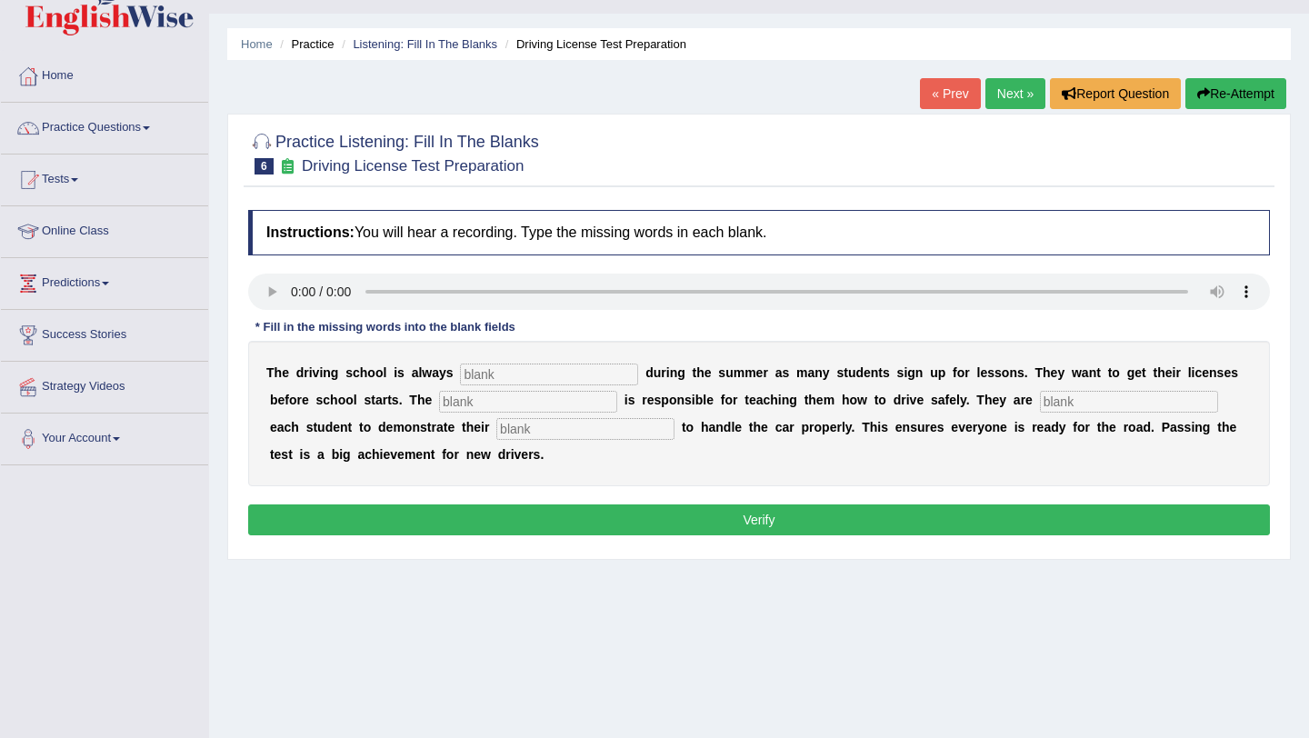
click at [474, 374] on input "text" at bounding box center [549, 375] width 178 height 22
type input "busy"
click at [439, 405] on input "text" at bounding box center [528, 402] width 178 height 22
type input "instructor"
click at [1040, 408] on input "text" at bounding box center [1129, 402] width 178 height 22
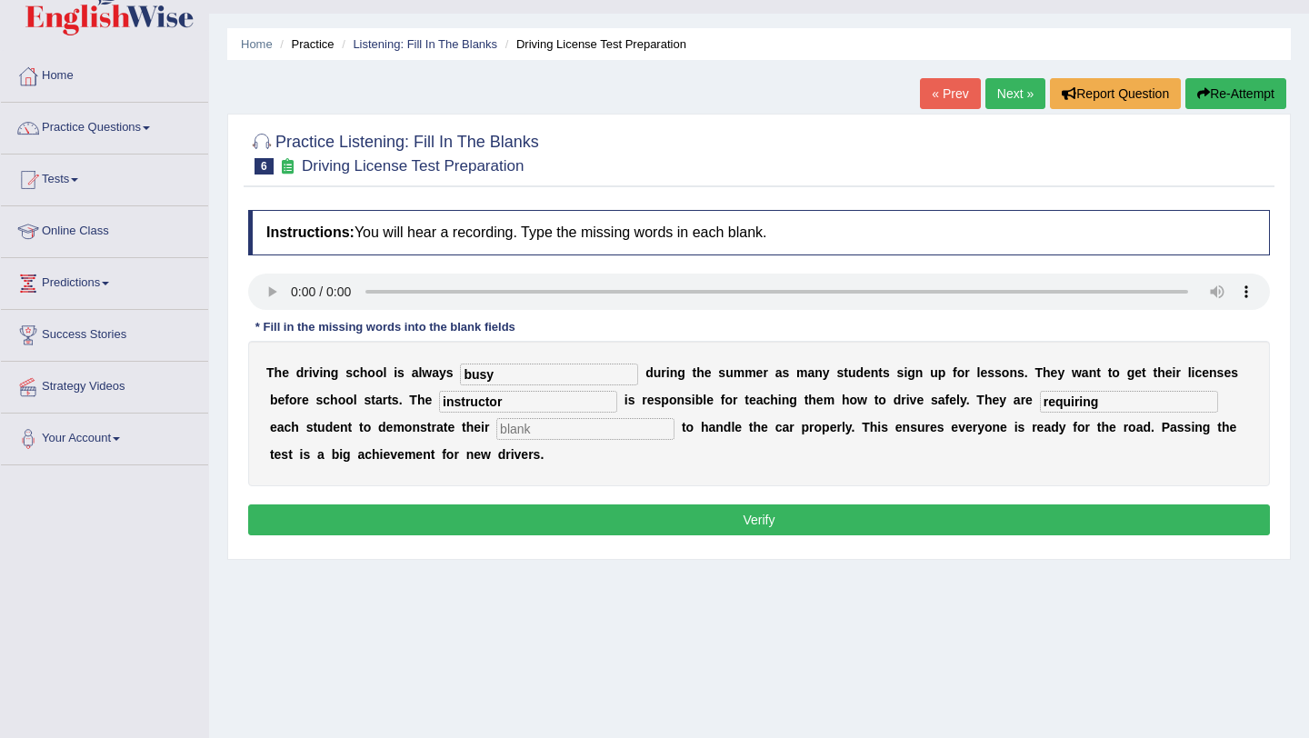
type input "requiring"
click at [496, 429] on input "text" at bounding box center [585, 429] width 178 height 22
type input "ability"
click at [760, 521] on button "Verify" at bounding box center [759, 520] width 1022 height 31
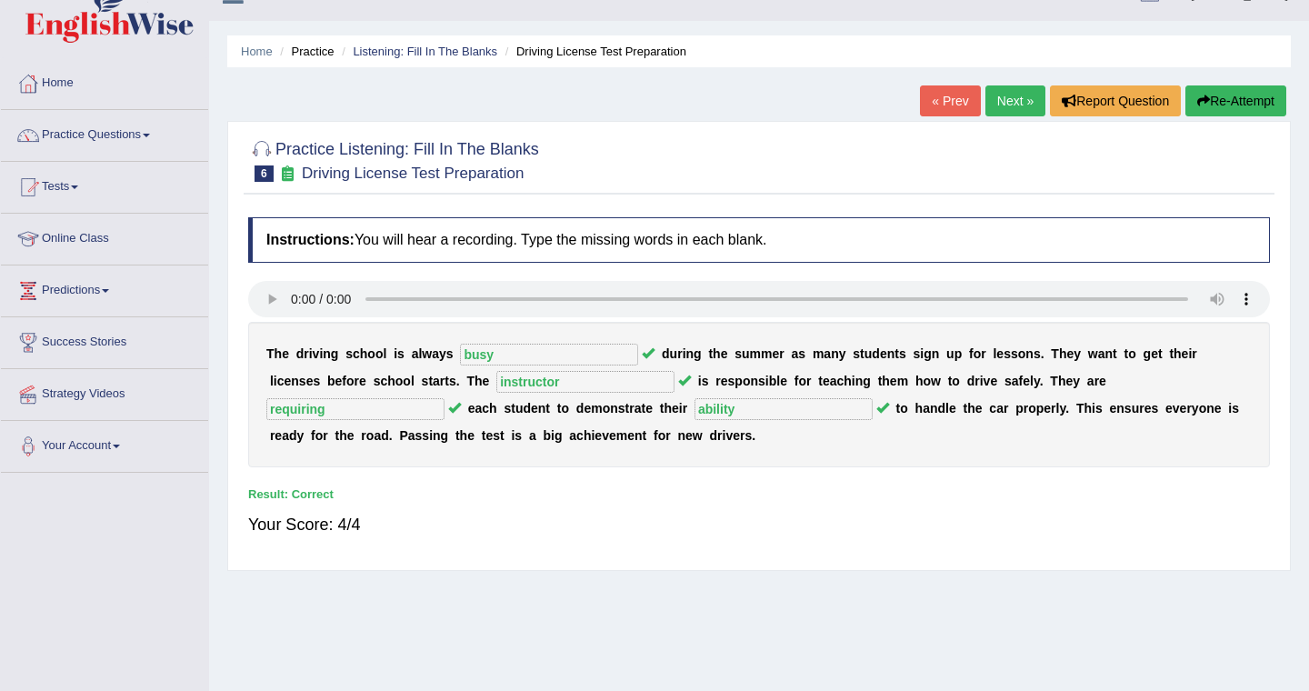
scroll to position [30, 0]
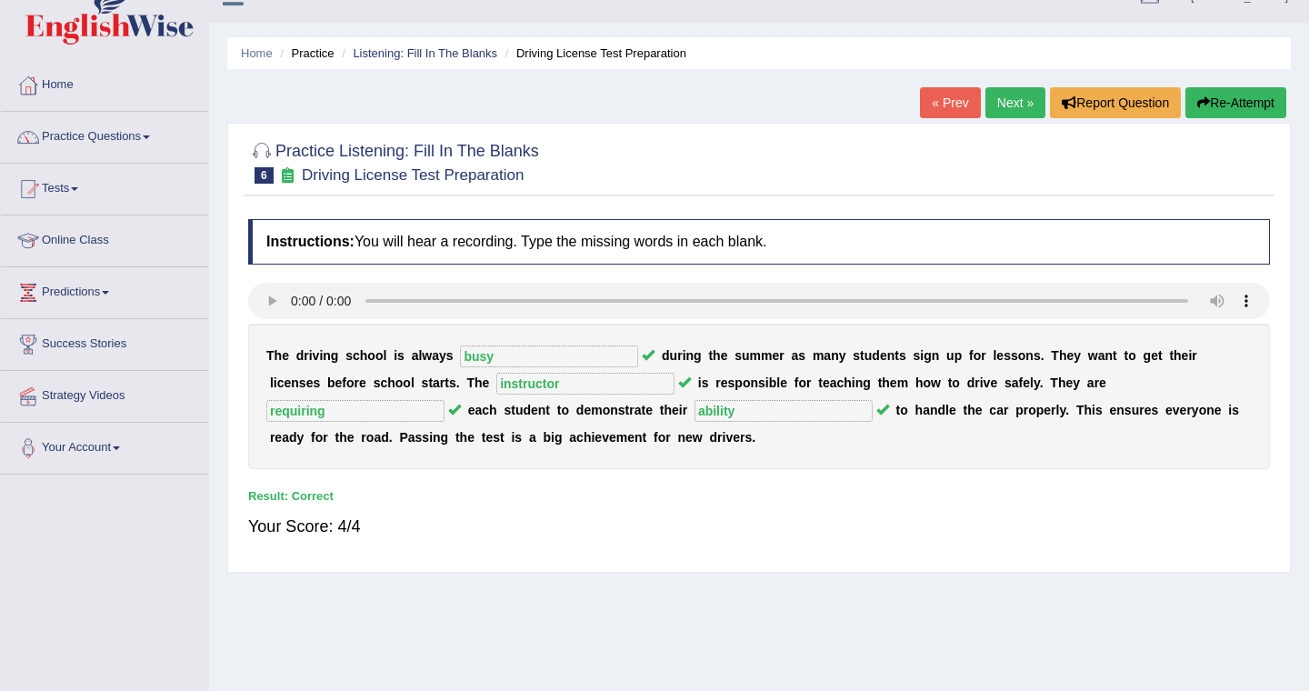
click at [951, 103] on link "« Prev" at bounding box center [950, 102] width 60 height 31
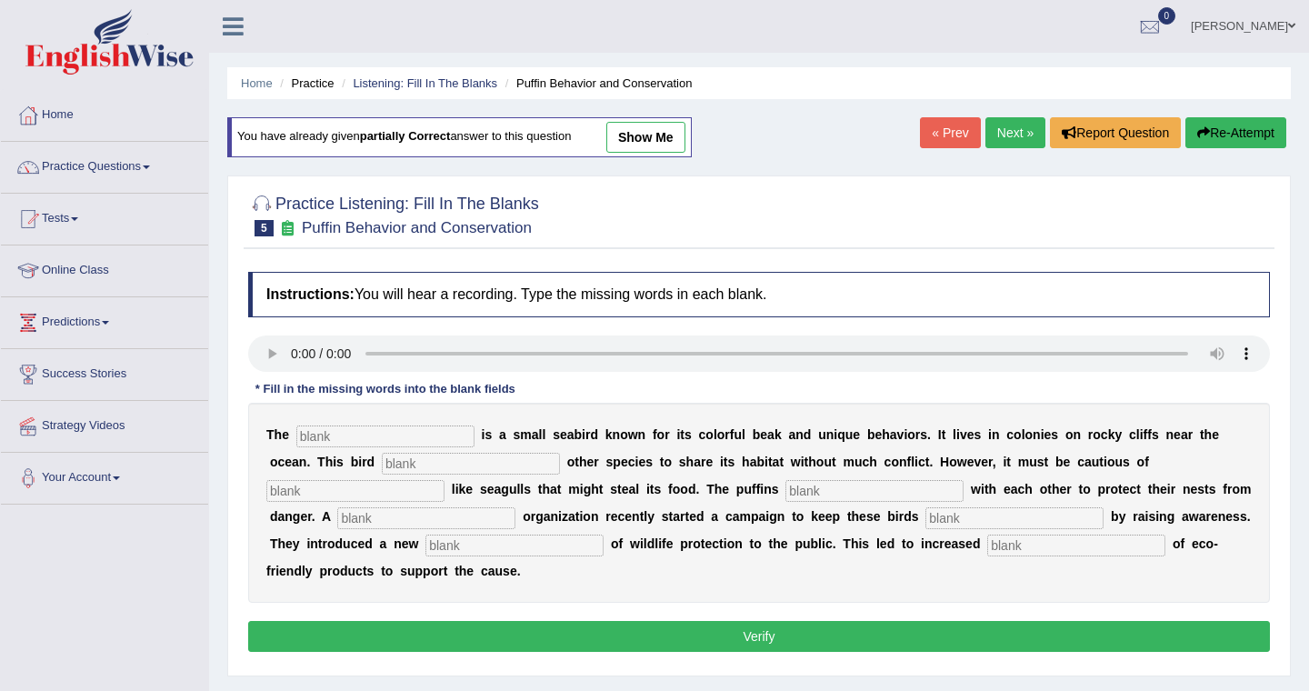
drag, startPoint x: 0, startPoint y: 0, endPoint x: 664, endPoint y: 139, distance: 678.1
click at [664, 139] on link "show me" at bounding box center [645, 137] width 79 height 31
type input "puffin"
type input "allows"
type input "preditors"
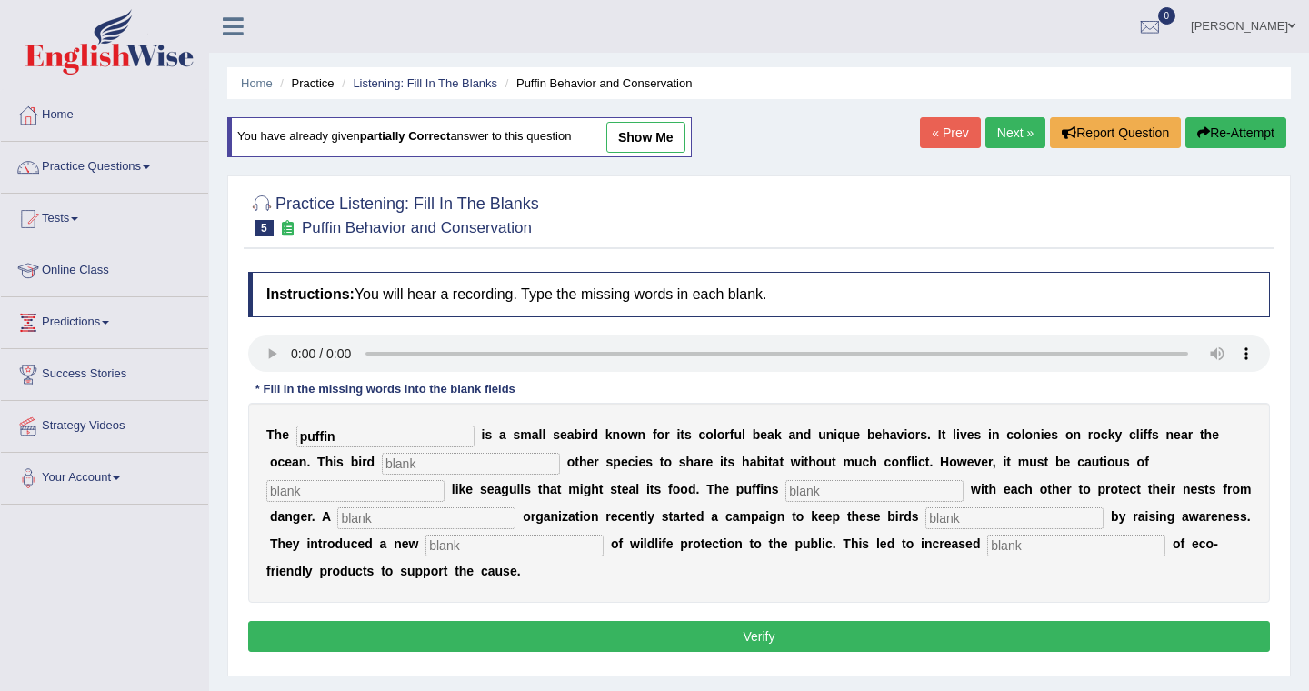
type input "cooperate"
type input "corporate"
type input "safe"
type input "conception"
type input "consumption"
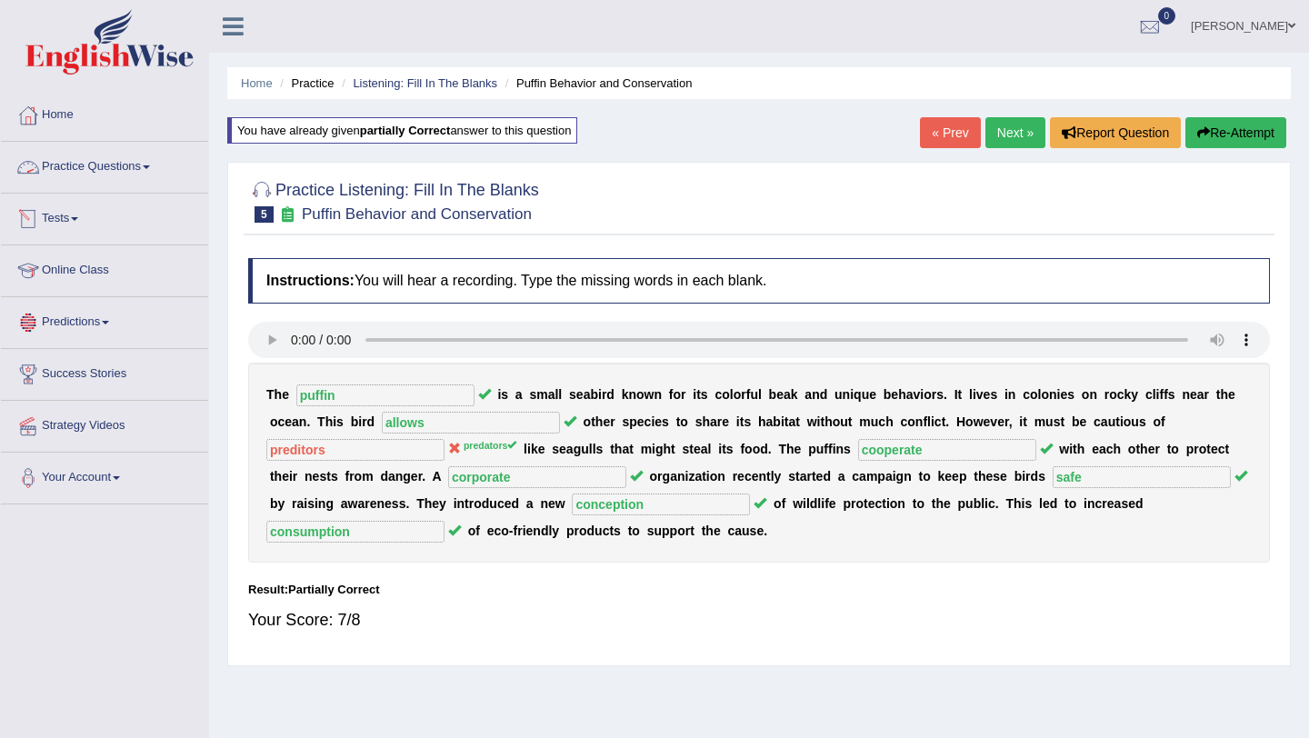
click at [99, 166] on link "Practice Questions" at bounding box center [104, 164] width 207 height 45
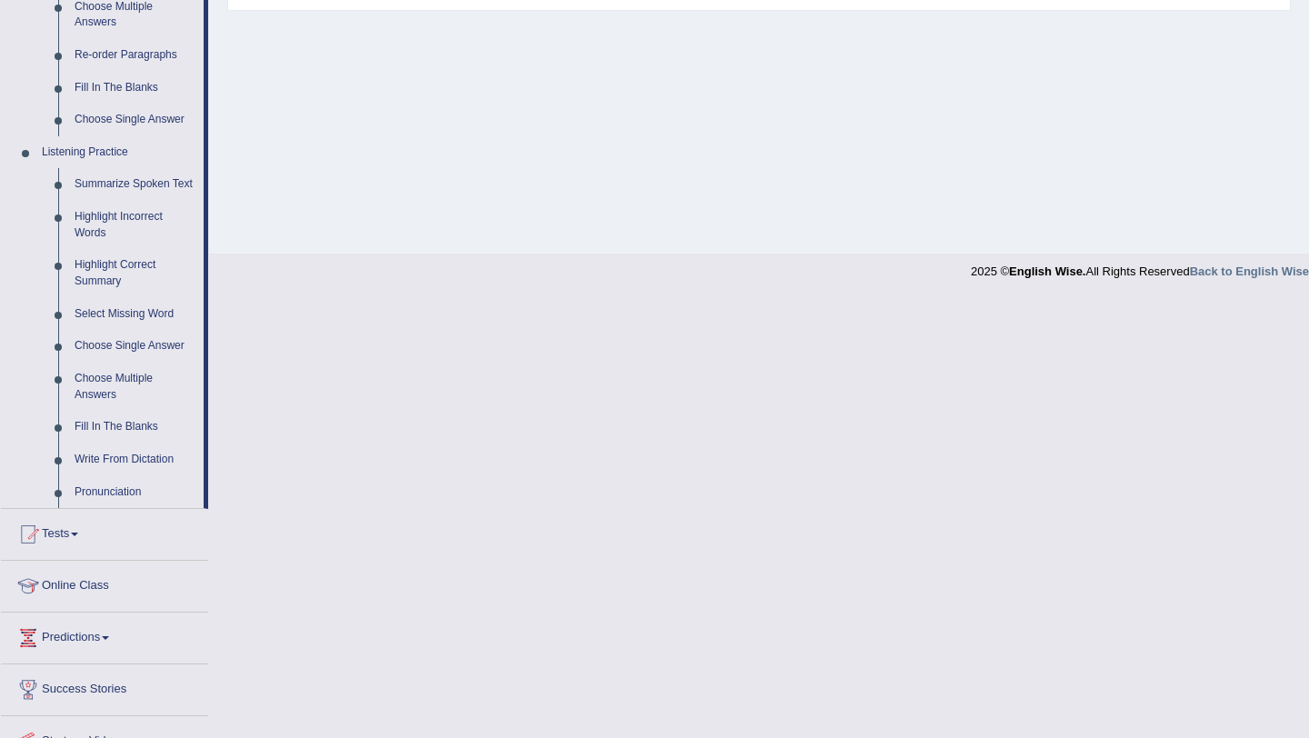
scroll to position [671, 0]
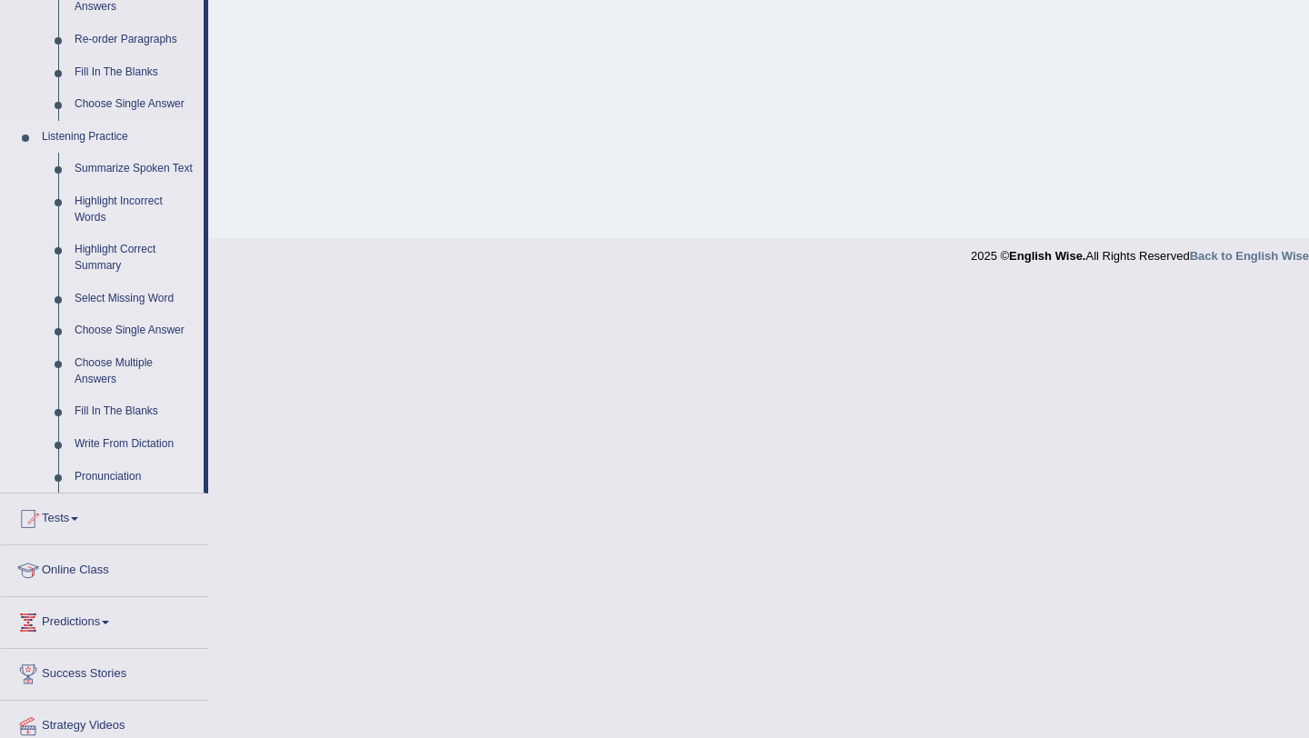
click at [105, 213] on link "Highlight Incorrect Words" at bounding box center [134, 209] width 137 height 48
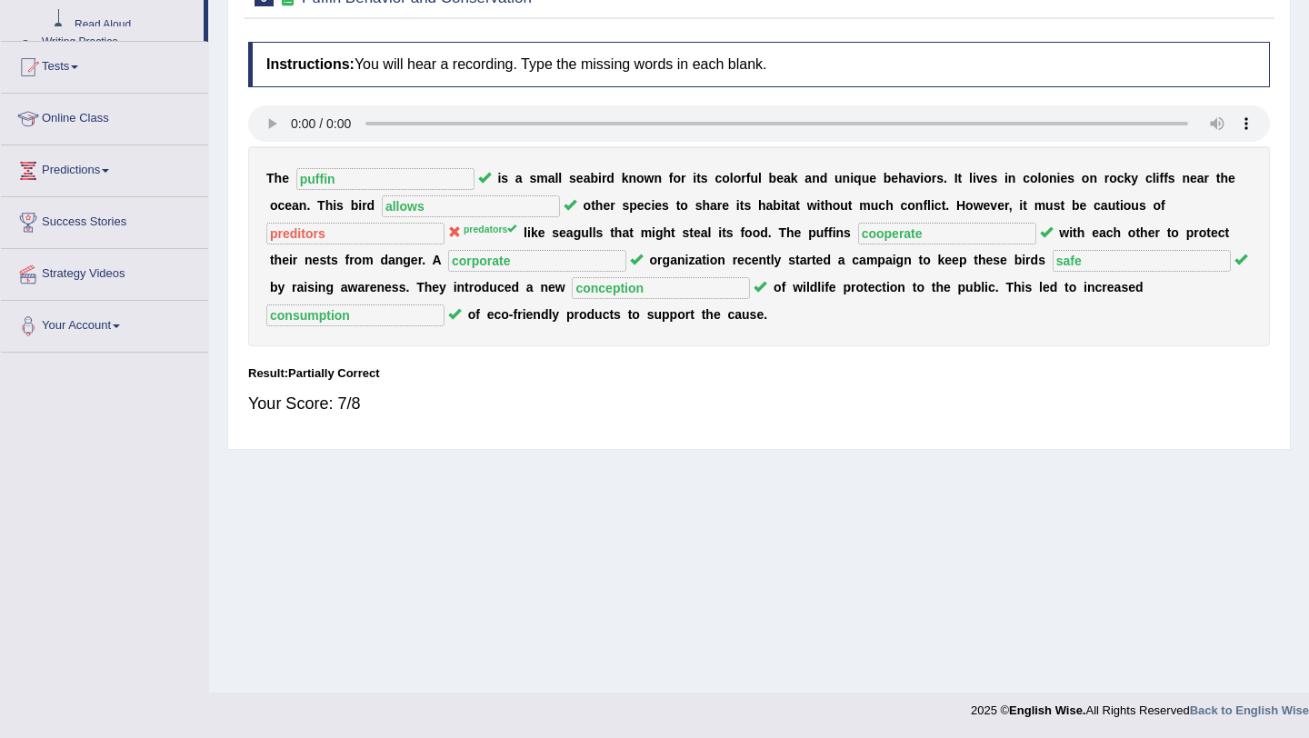
scroll to position [216, 0]
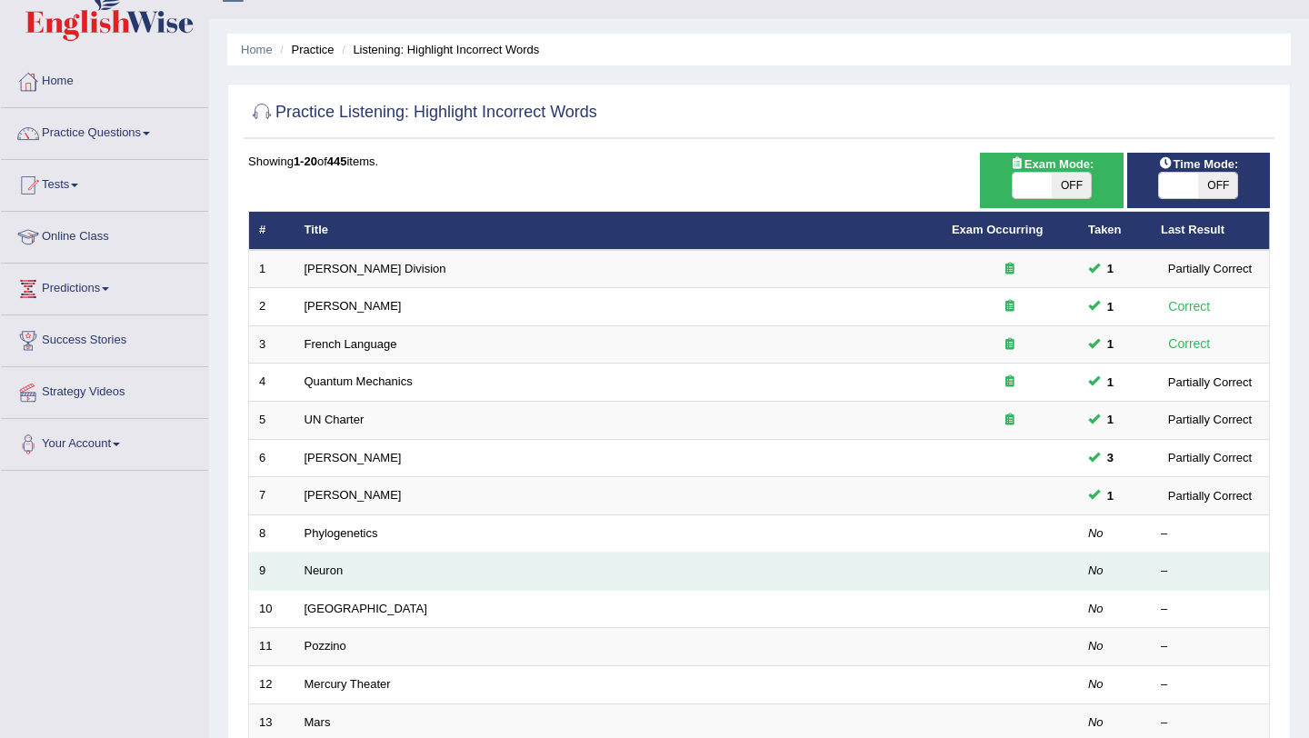
scroll to position [100, 0]
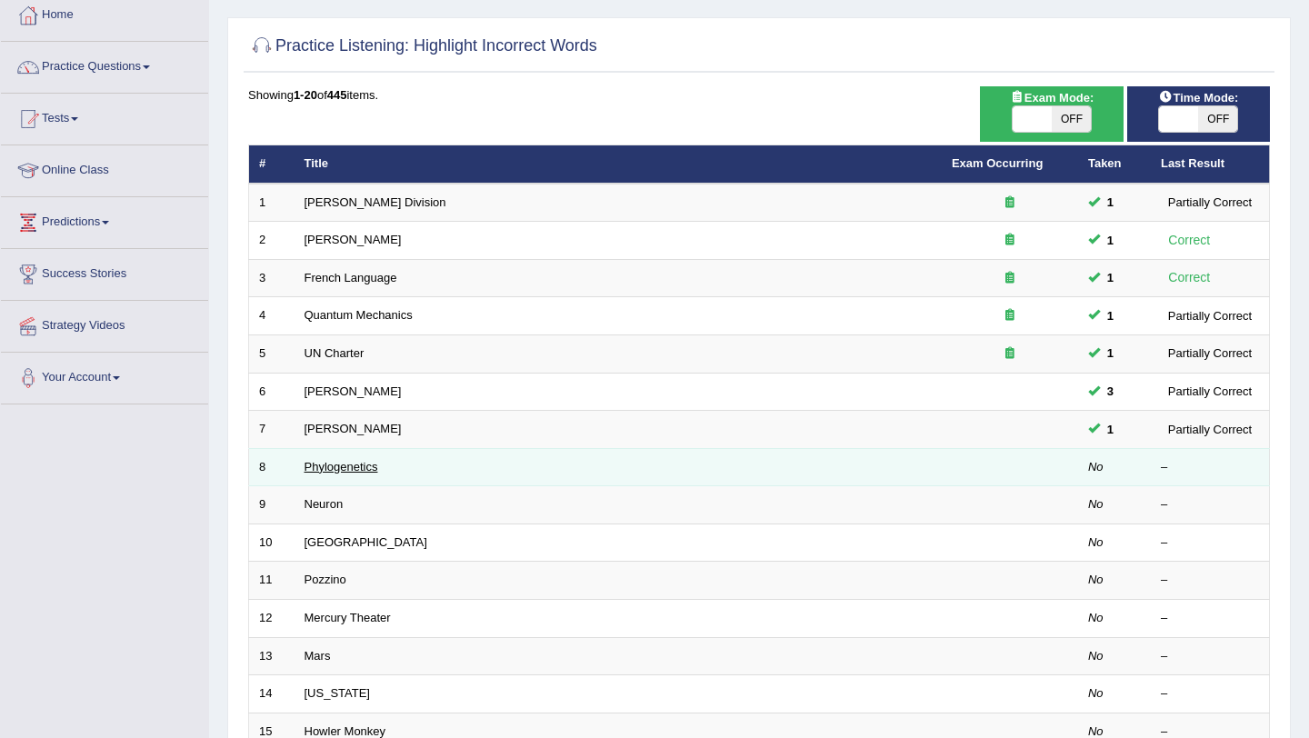
click at [345, 470] on link "Phylogenetics" at bounding box center [342, 467] width 74 height 14
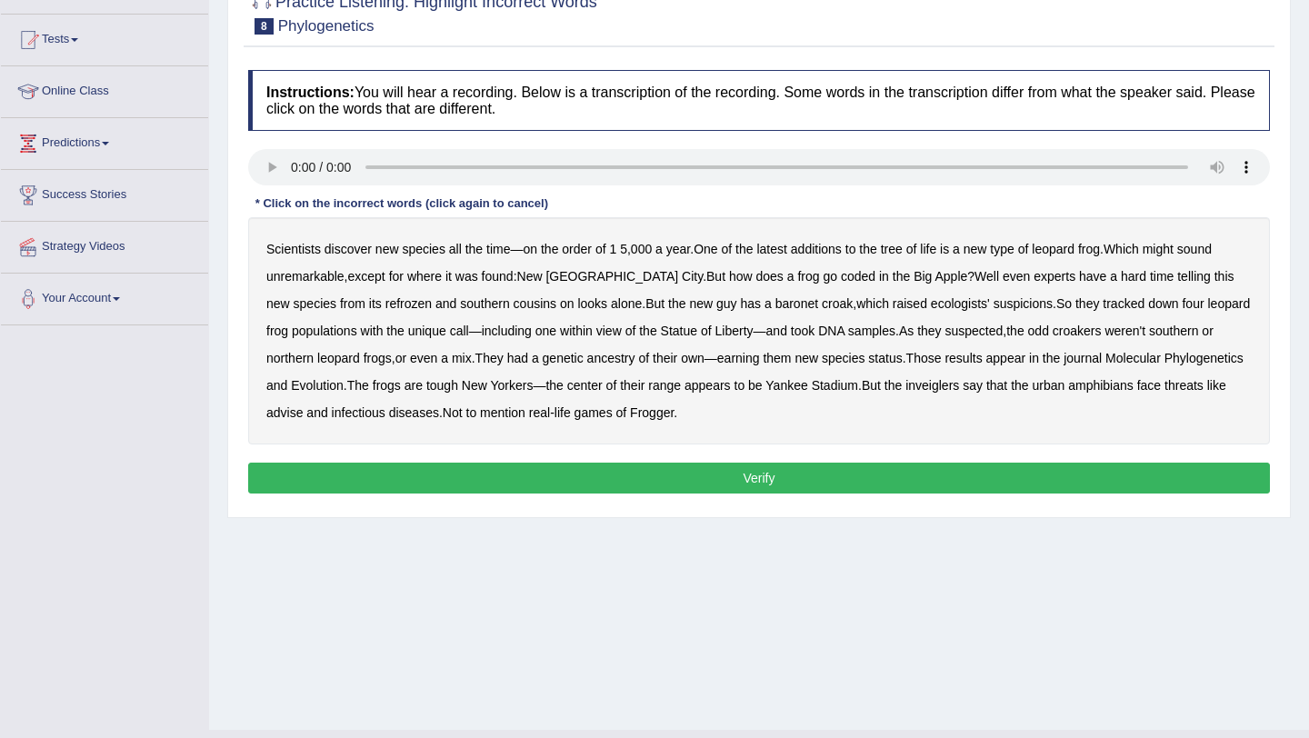
scroll to position [185, 0]
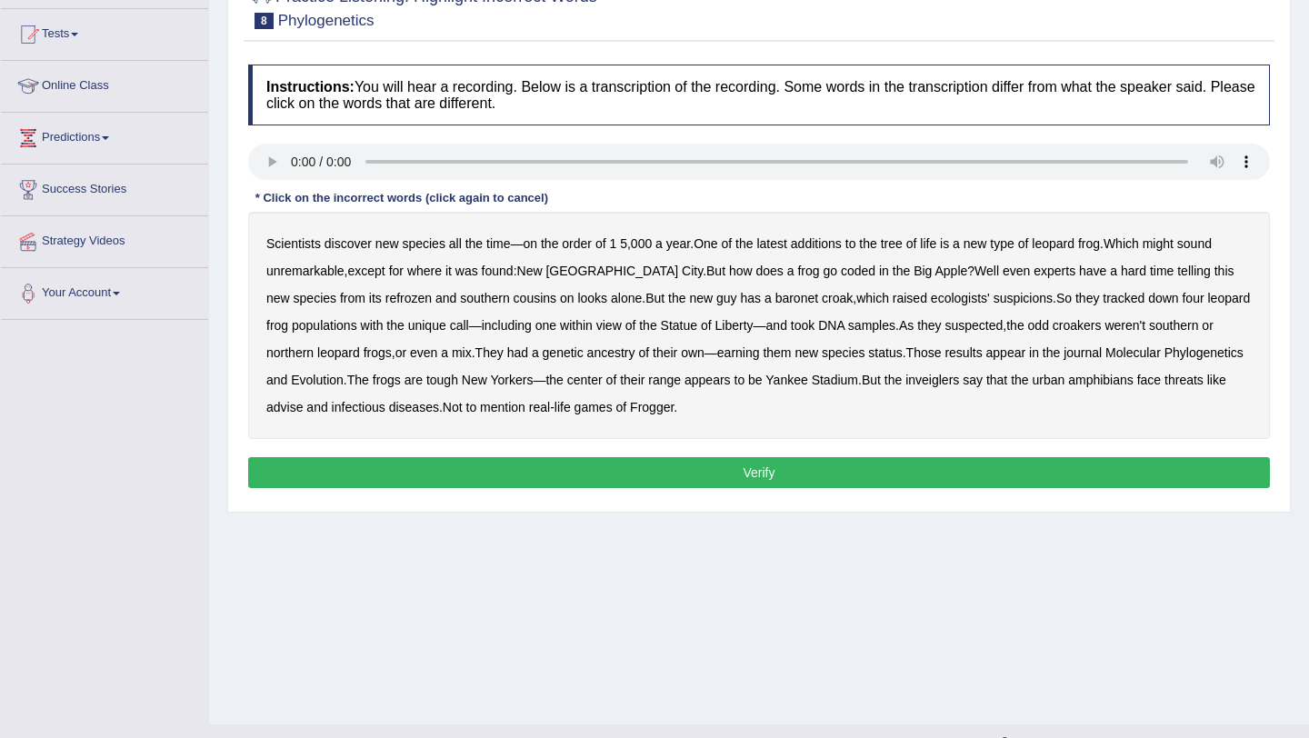
click at [841, 273] on b "coded" at bounding box center [858, 271] width 35 height 15
click at [385, 298] on b "refrozen" at bounding box center [408, 298] width 46 height 15
click at [776, 303] on b "baronet" at bounding box center [797, 298] width 43 height 15
click at [959, 377] on b "inveiglers" at bounding box center [933, 380] width 54 height 15
click at [303, 409] on b "advise" at bounding box center [284, 407] width 36 height 15
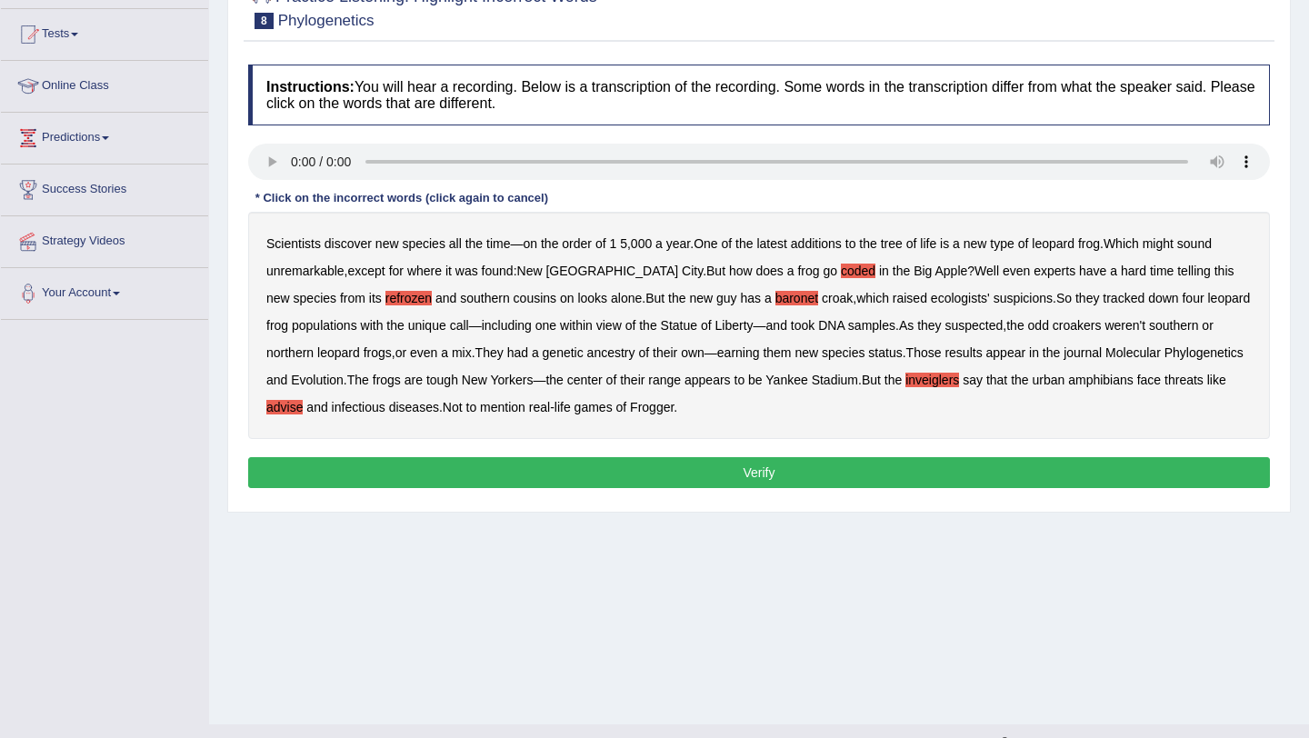
click at [763, 481] on button "Verify" at bounding box center [759, 472] width 1022 height 31
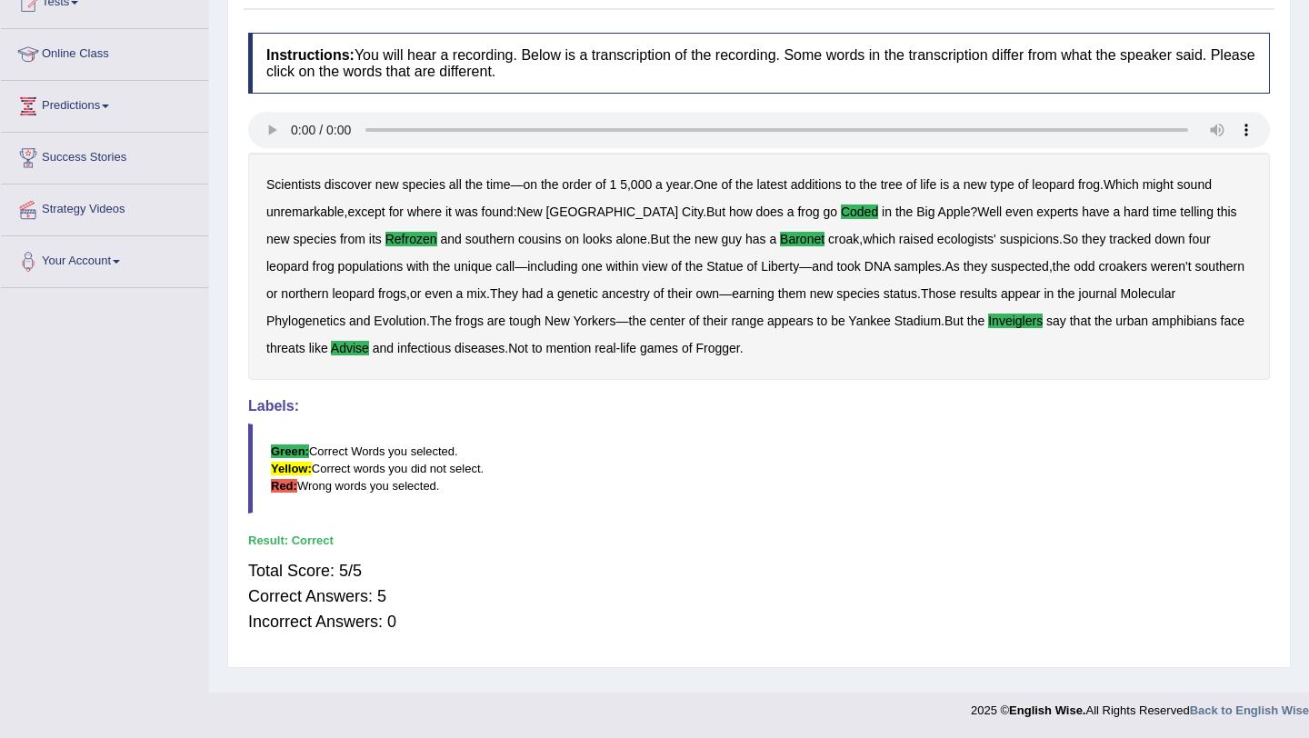
scroll to position [0, 0]
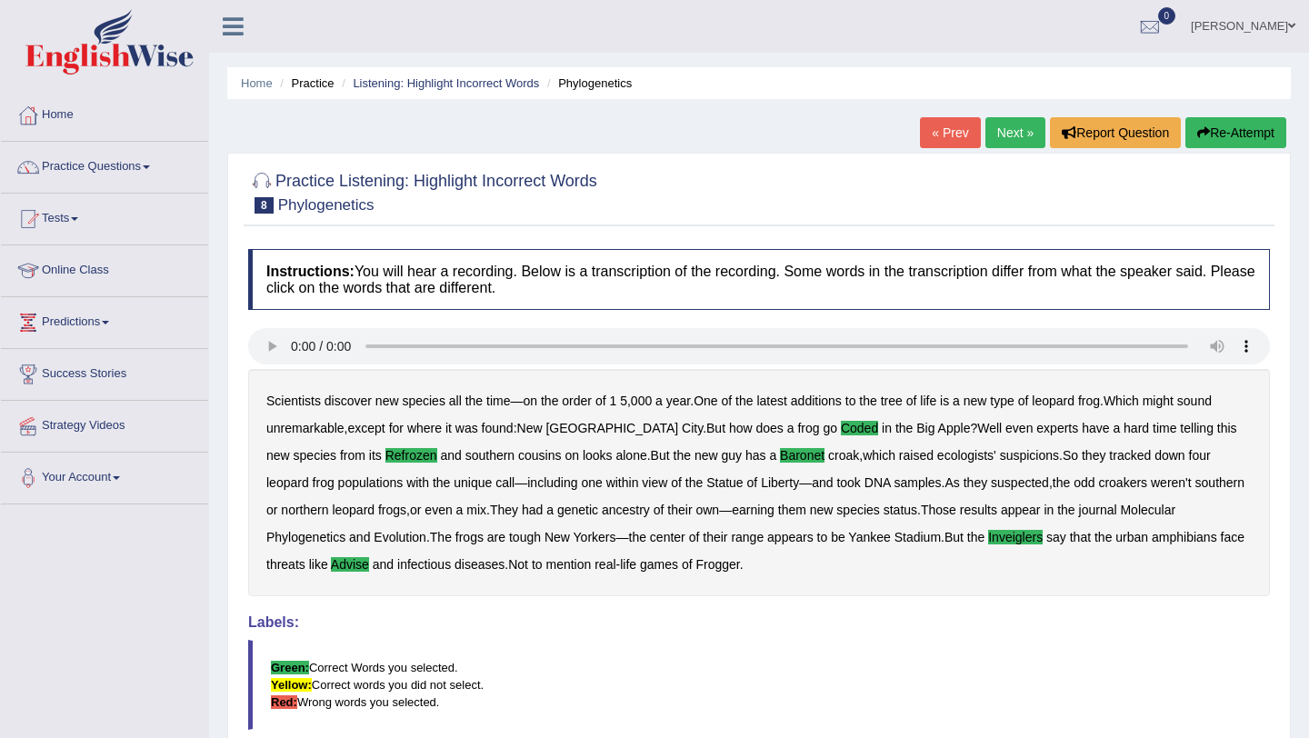
click at [1014, 128] on link "Next »" at bounding box center [1016, 132] width 60 height 31
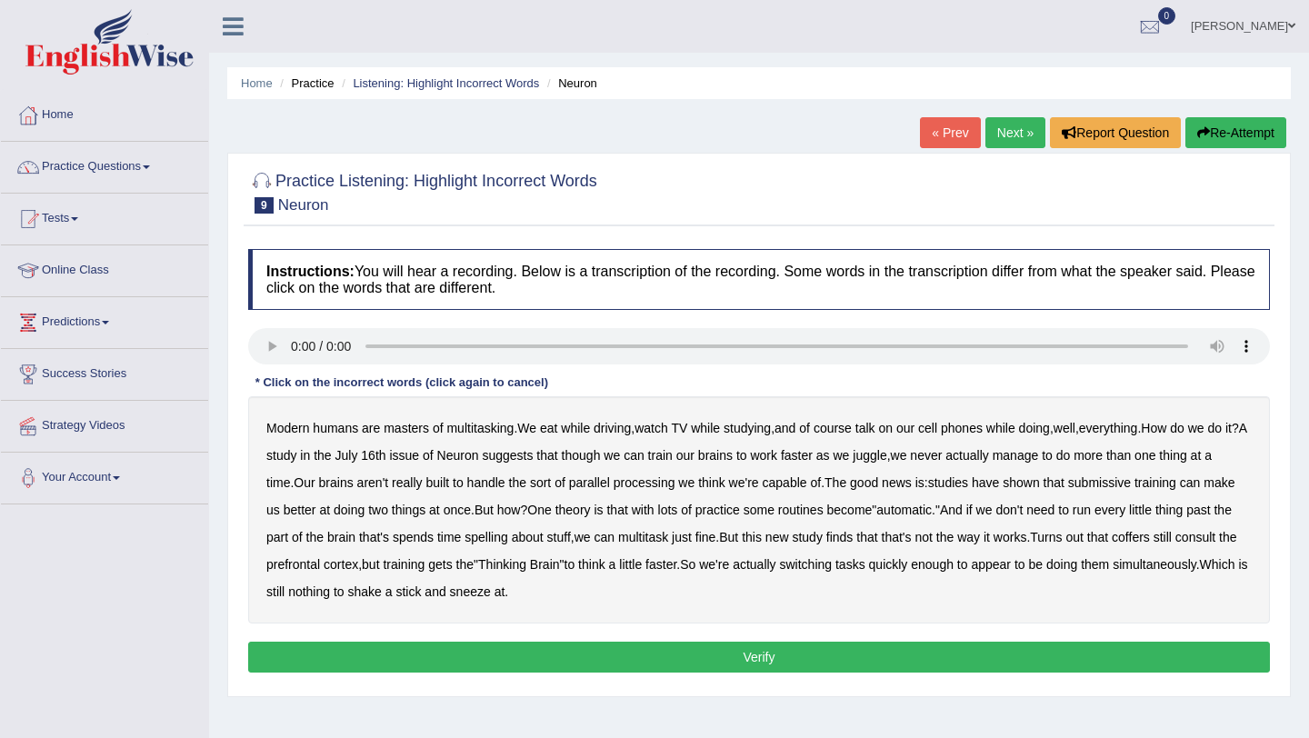
click at [1010, 130] on link "Next »" at bounding box center [1016, 132] width 60 height 31
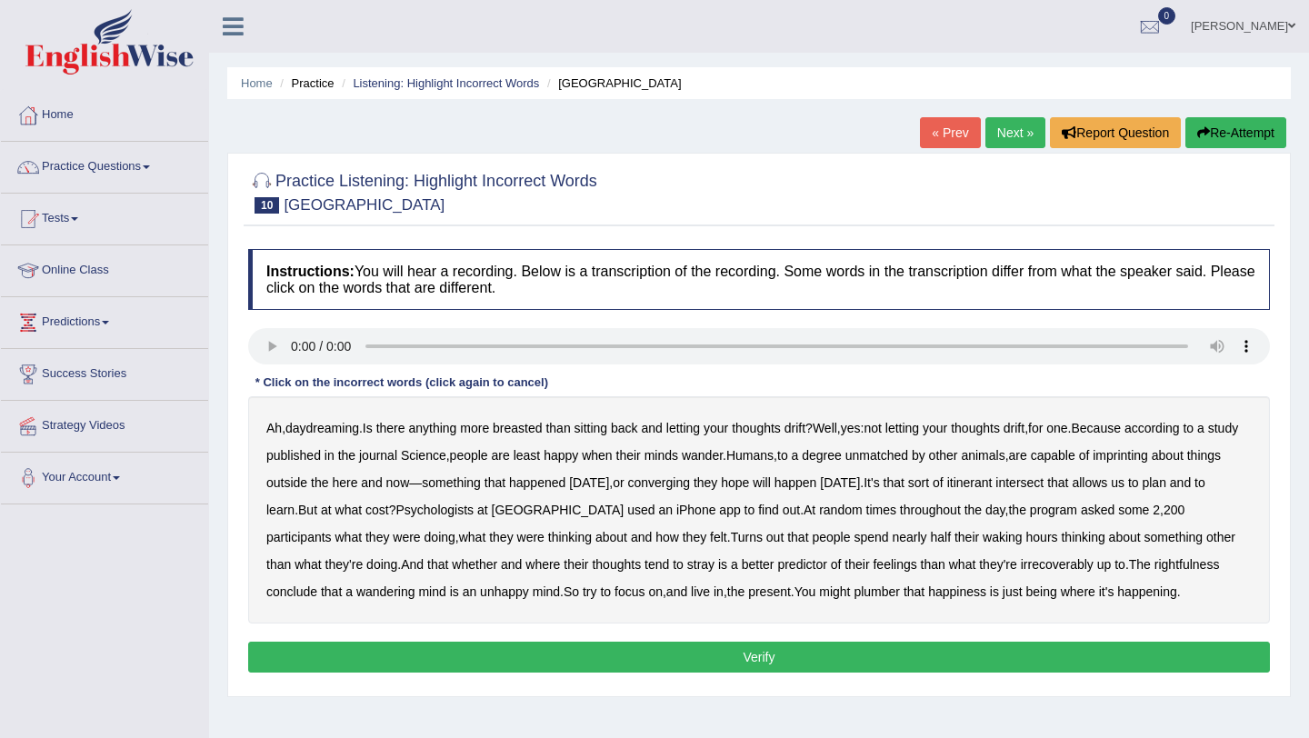
click at [533, 432] on b "breasted" at bounding box center [517, 428] width 49 height 15
click at [1148, 460] on b "imprinting" at bounding box center [1120, 455] width 55 height 15
click at [691, 482] on b "converging" at bounding box center [659, 482] width 63 height 15
click at [1044, 483] on b "intersect" at bounding box center [1020, 482] width 48 height 15
click at [1094, 569] on b "irrecoverably" at bounding box center [1057, 564] width 73 height 15
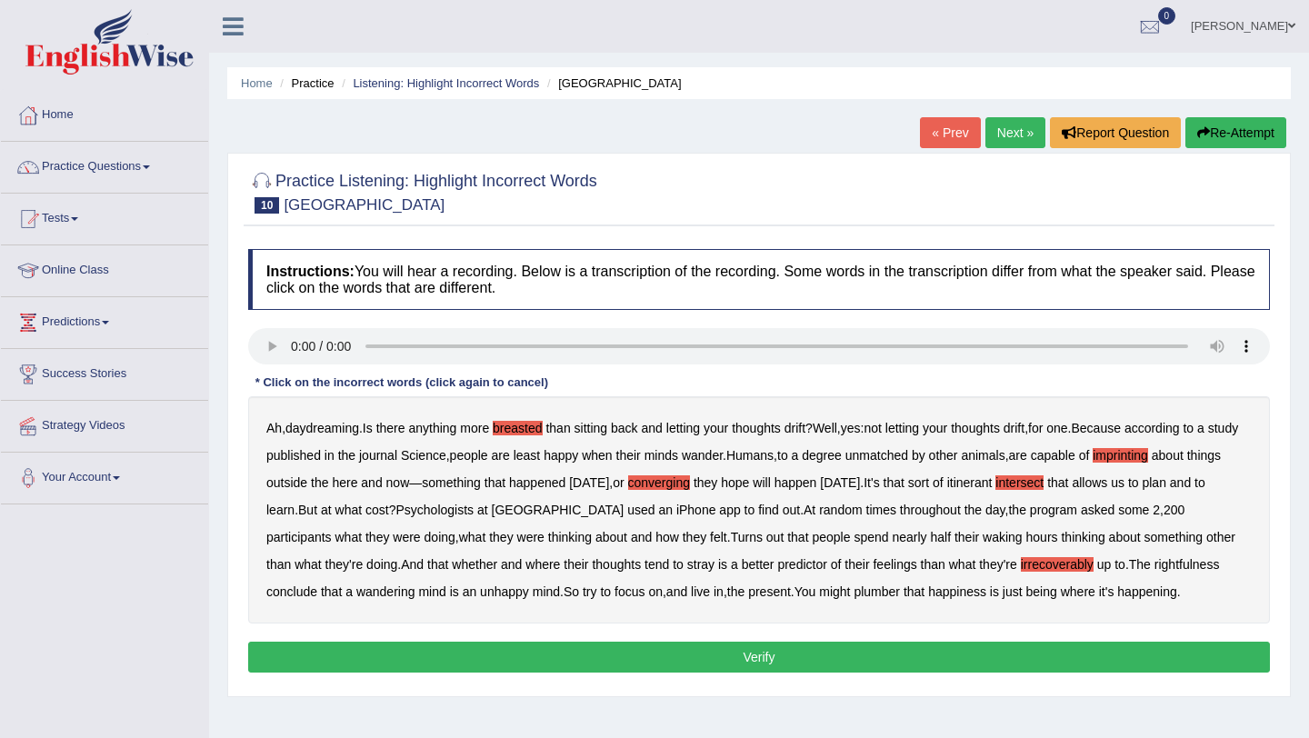
click at [900, 595] on b "plumber" at bounding box center [877, 592] width 46 height 15
click at [782, 673] on button "Verify" at bounding box center [759, 657] width 1022 height 31
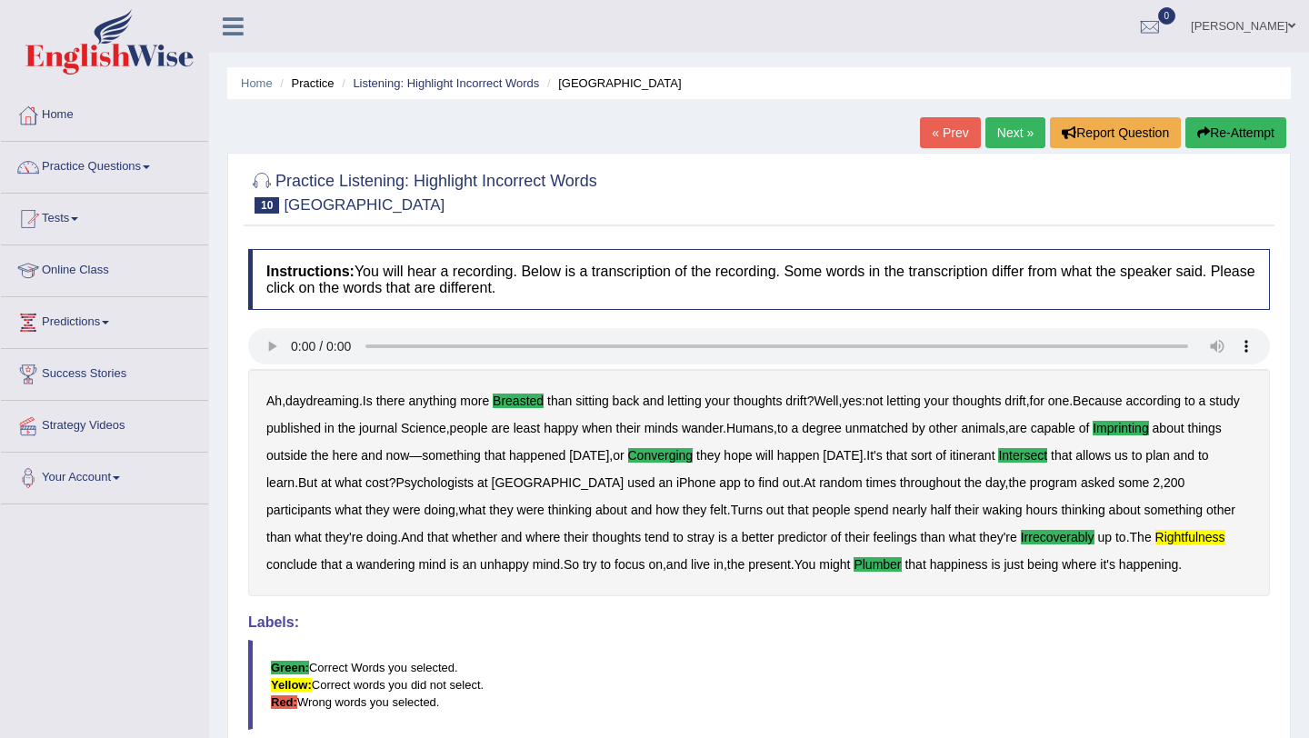
click at [1002, 135] on link "Next »" at bounding box center [1016, 132] width 60 height 31
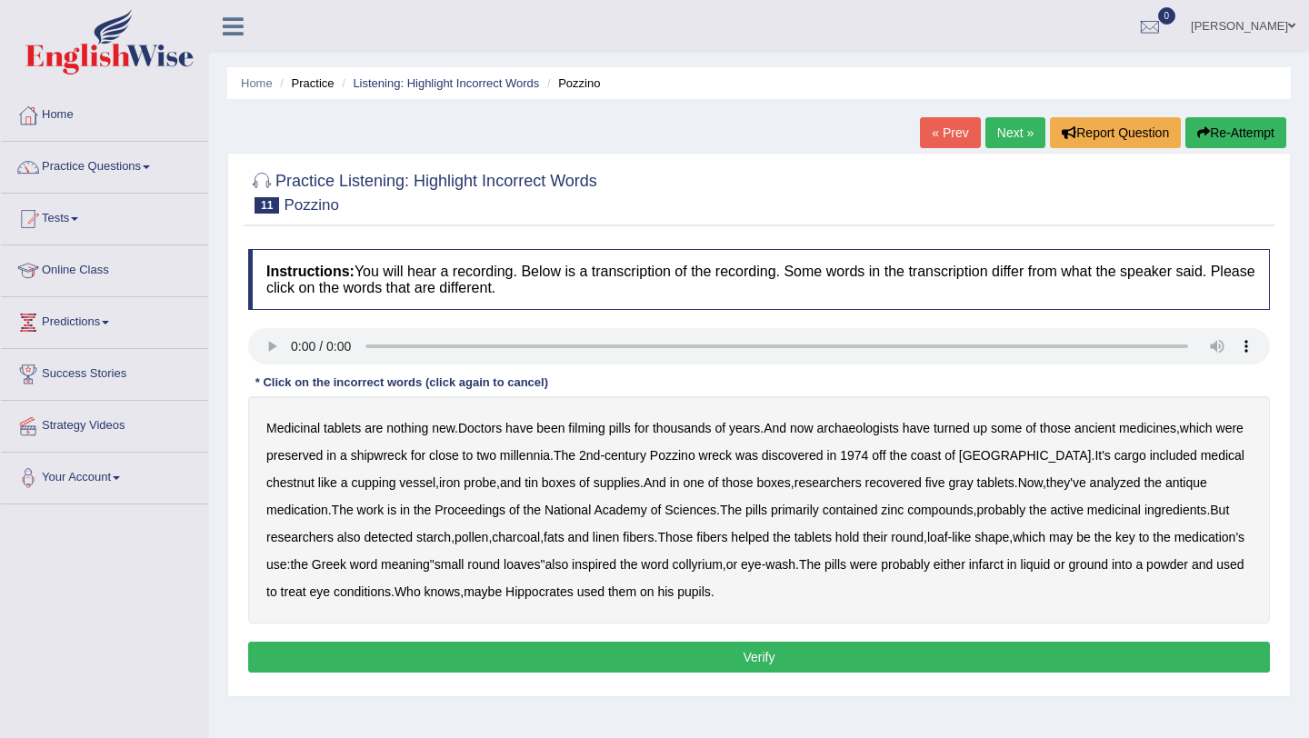
click at [598, 428] on b "filming" at bounding box center [586, 428] width 36 height 15
click at [315, 475] on b "chestnut" at bounding box center [290, 482] width 48 height 15
click at [1004, 566] on b "infarct" at bounding box center [986, 564] width 35 height 15
click at [767, 662] on button "Verify" at bounding box center [759, 657] width 1022 height 31
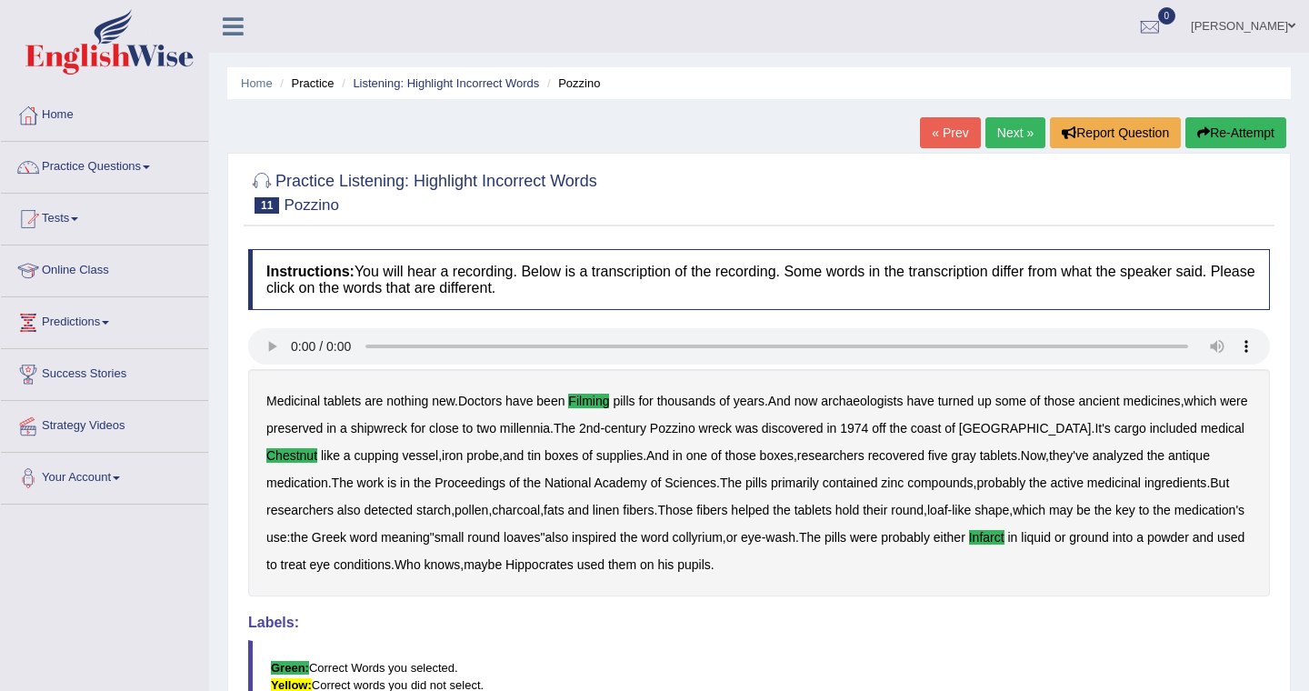
click at [950, 134] on link "« Prev" at bounding box center [950, 132] width 60 height 31
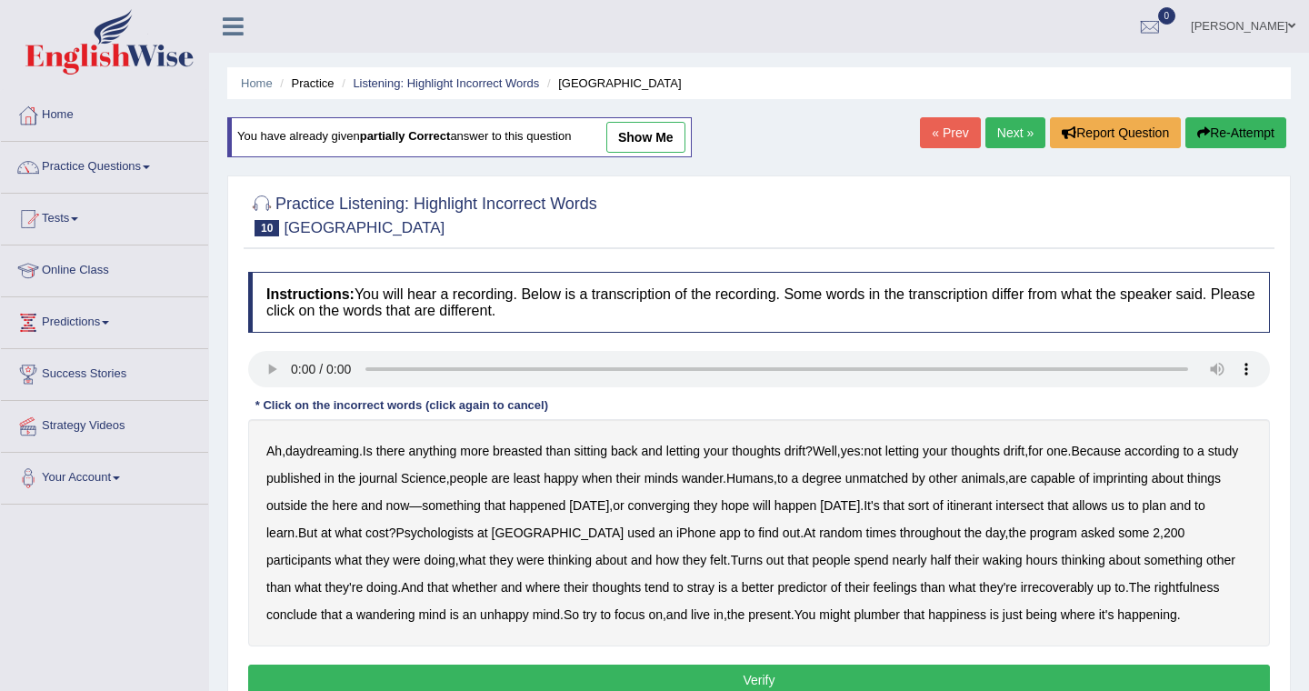
click at [658, 138] on link "show me" at bounding box center [645, 137] width 79 height 31
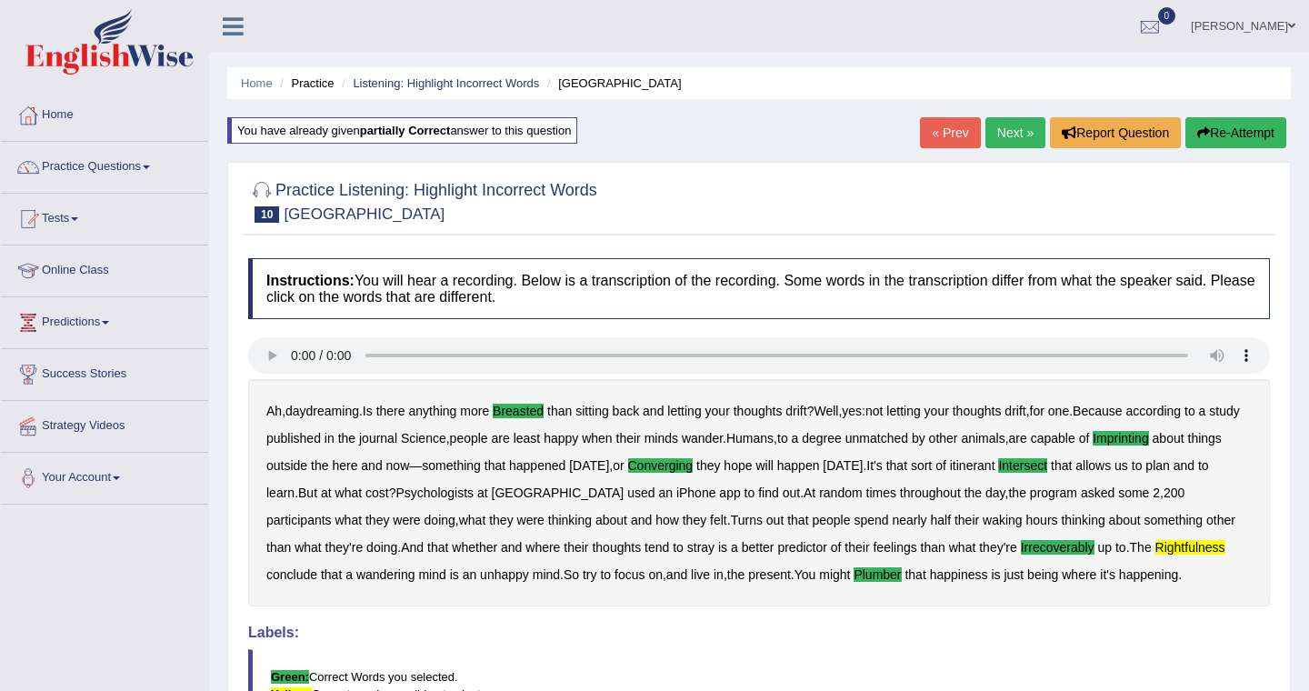
click at [1016, 133] on link "Next »" at bounding box center [1016, 132] width 60 height 31
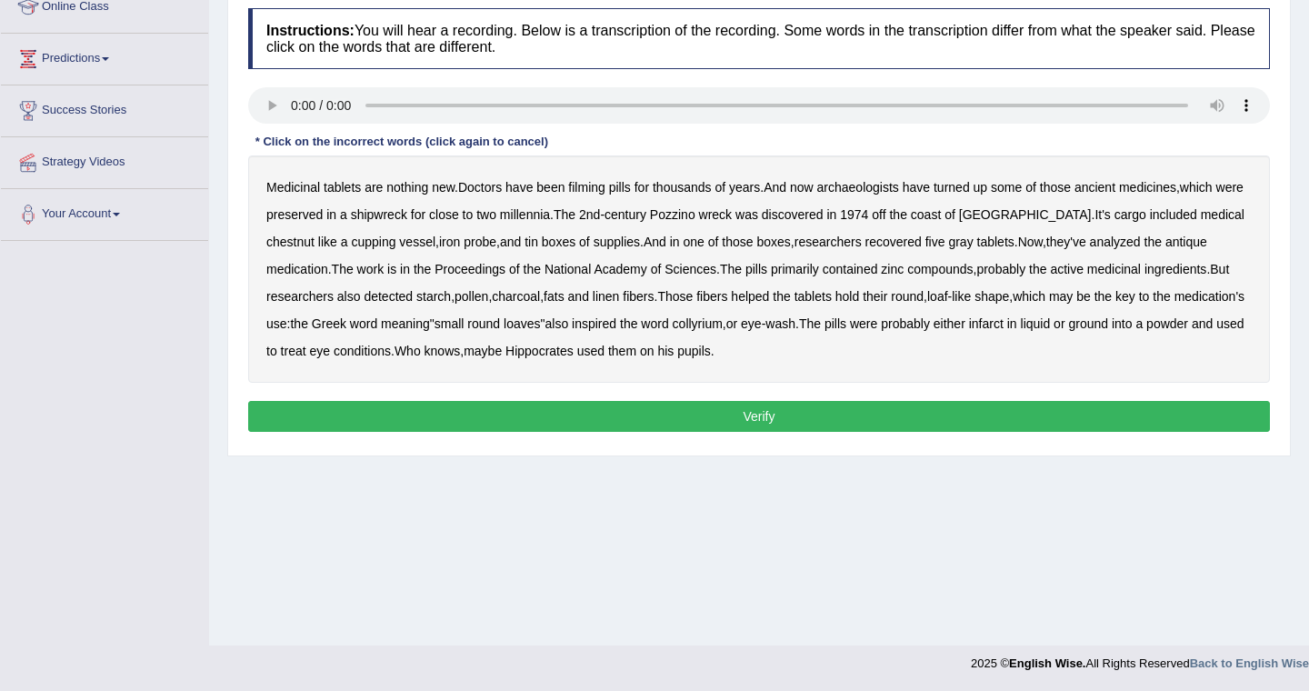
scroll to position [40, 0]
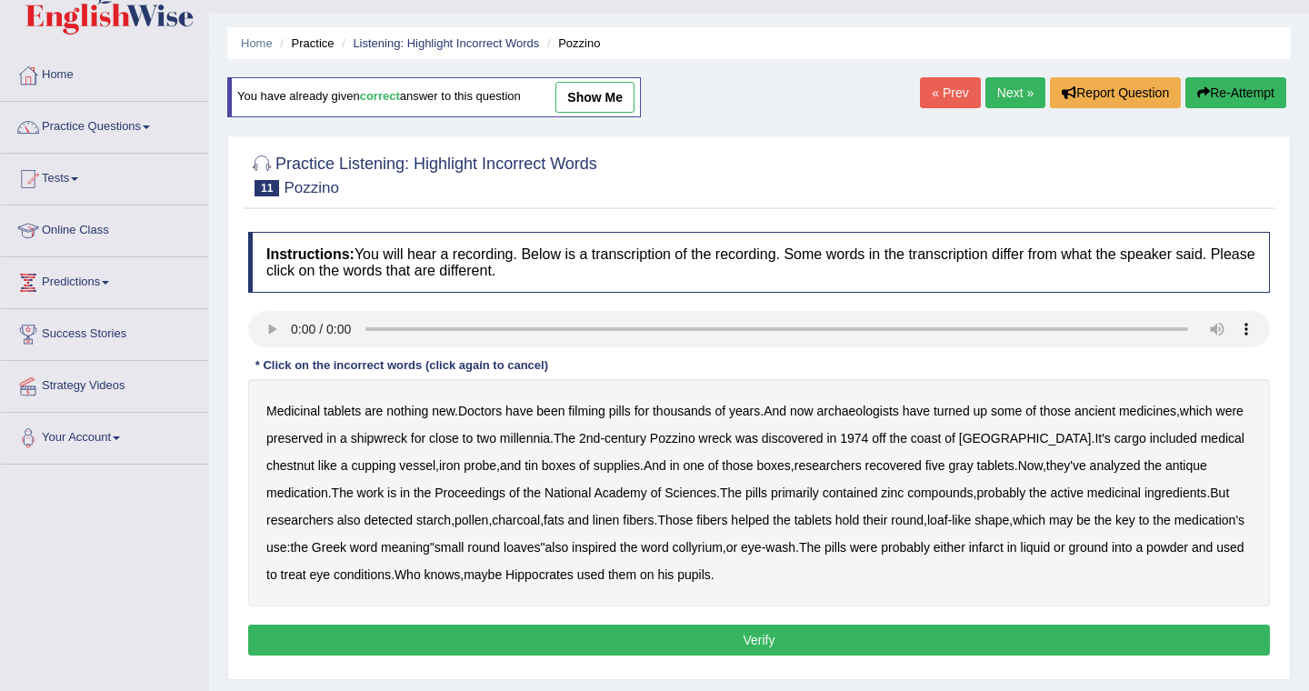
click at [622, 92] on link "show me" at bounding box center [594, 97] width 79 height 31
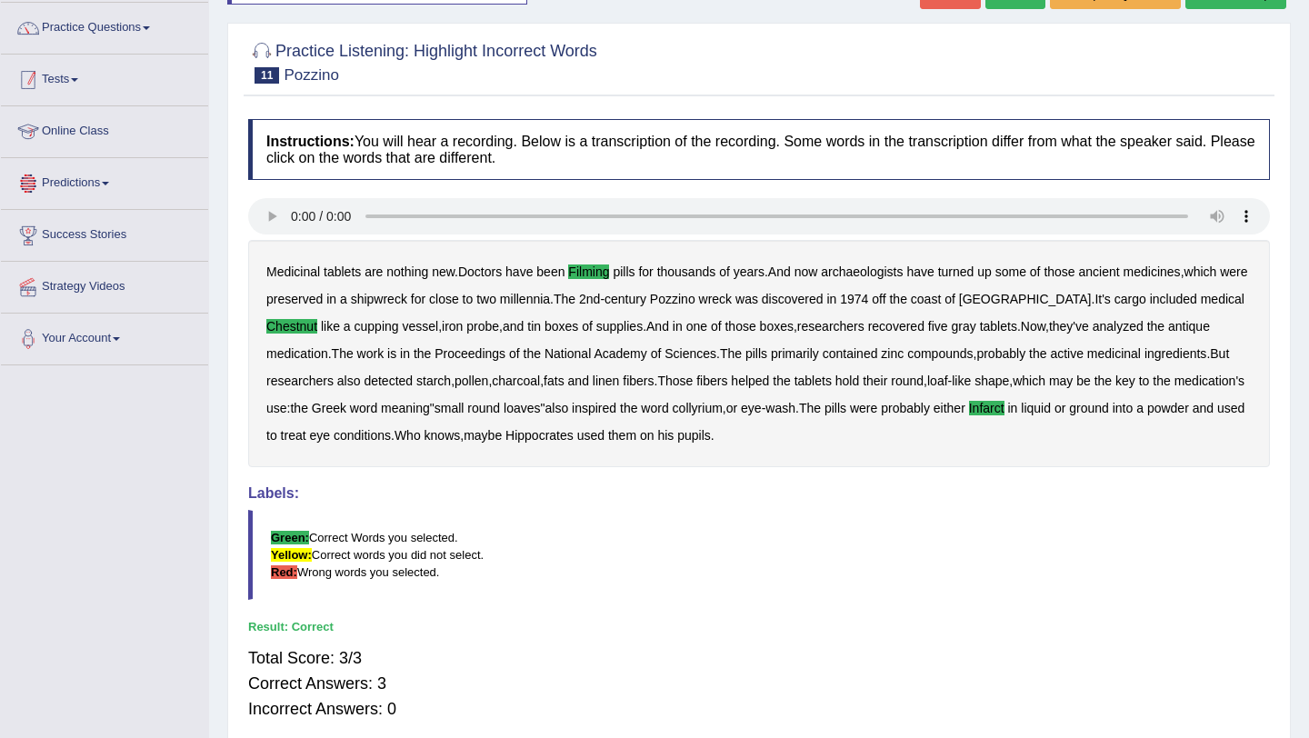
scroll to position [135, 0]
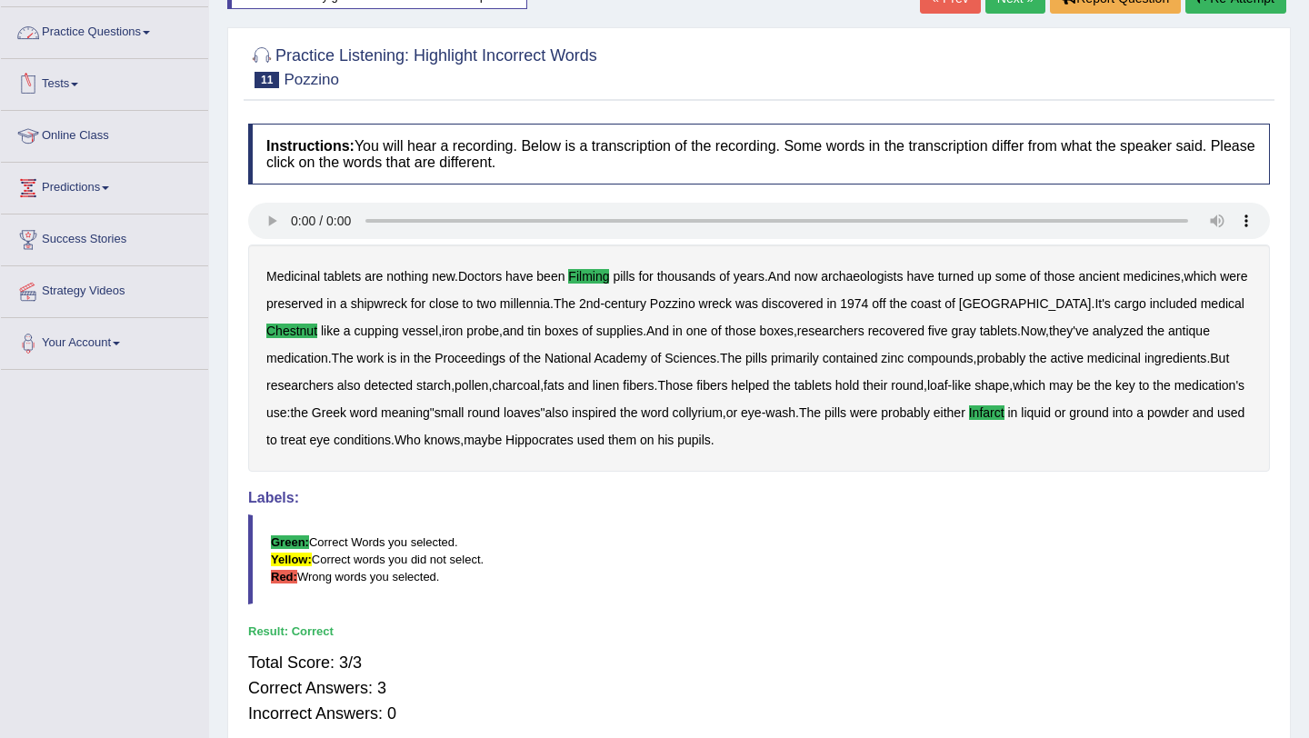
click at [95, 24] on link "Practice Questions" at bounding box center [104, 29] width 207 height 45
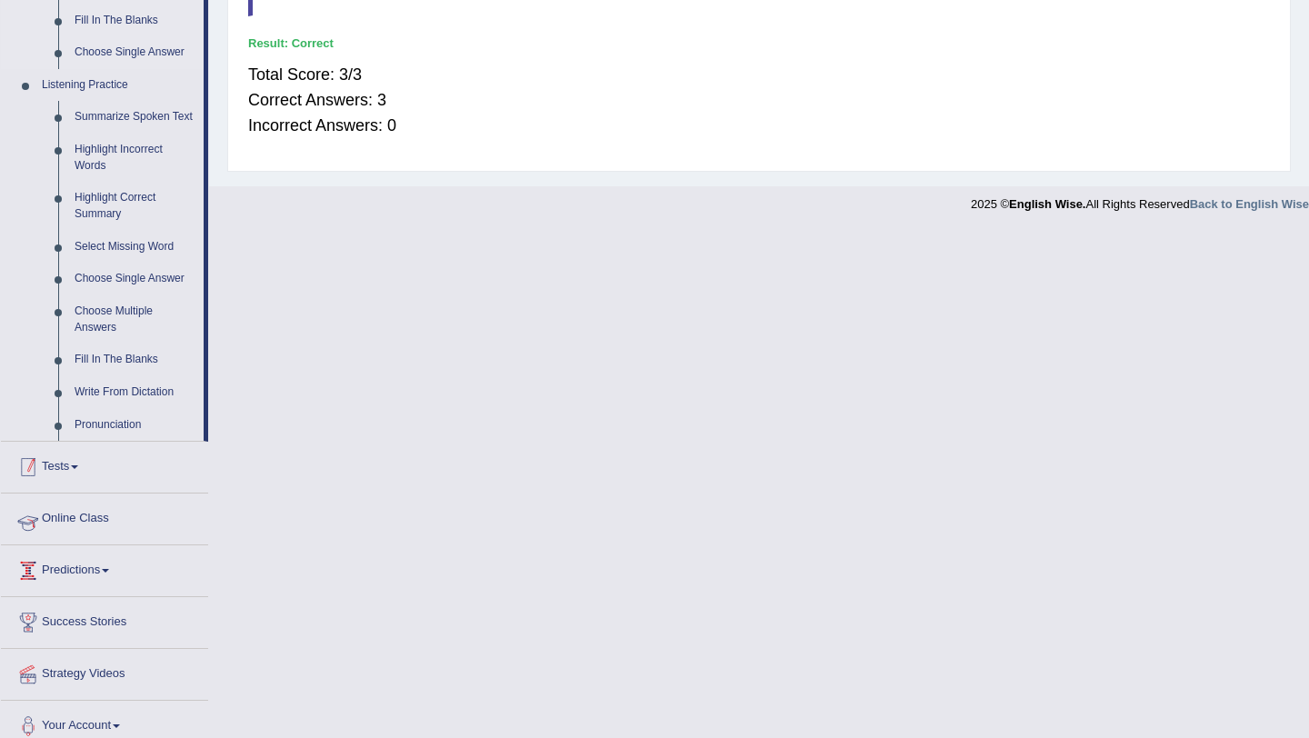
scroll to position [755, 0]
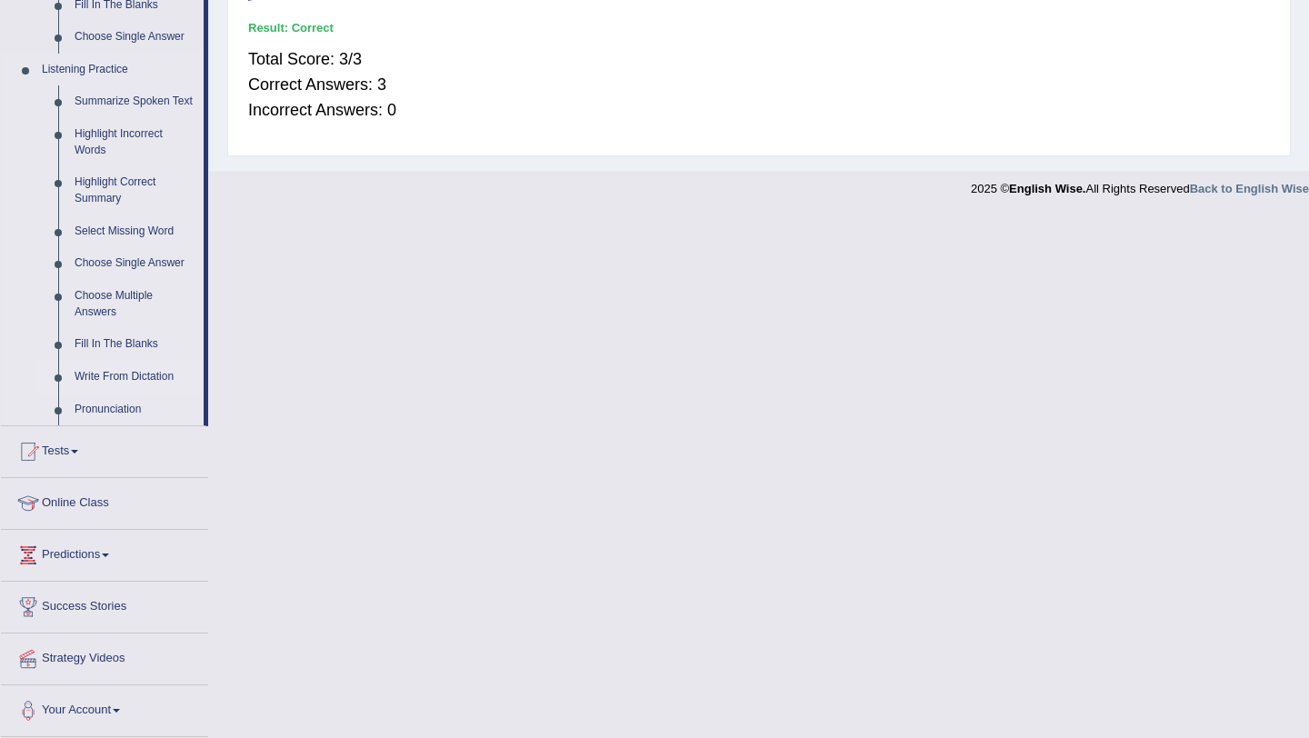
click at [123, 371] on link "Write From Dictation" at bounding box center [134, 377] width 137 height 33
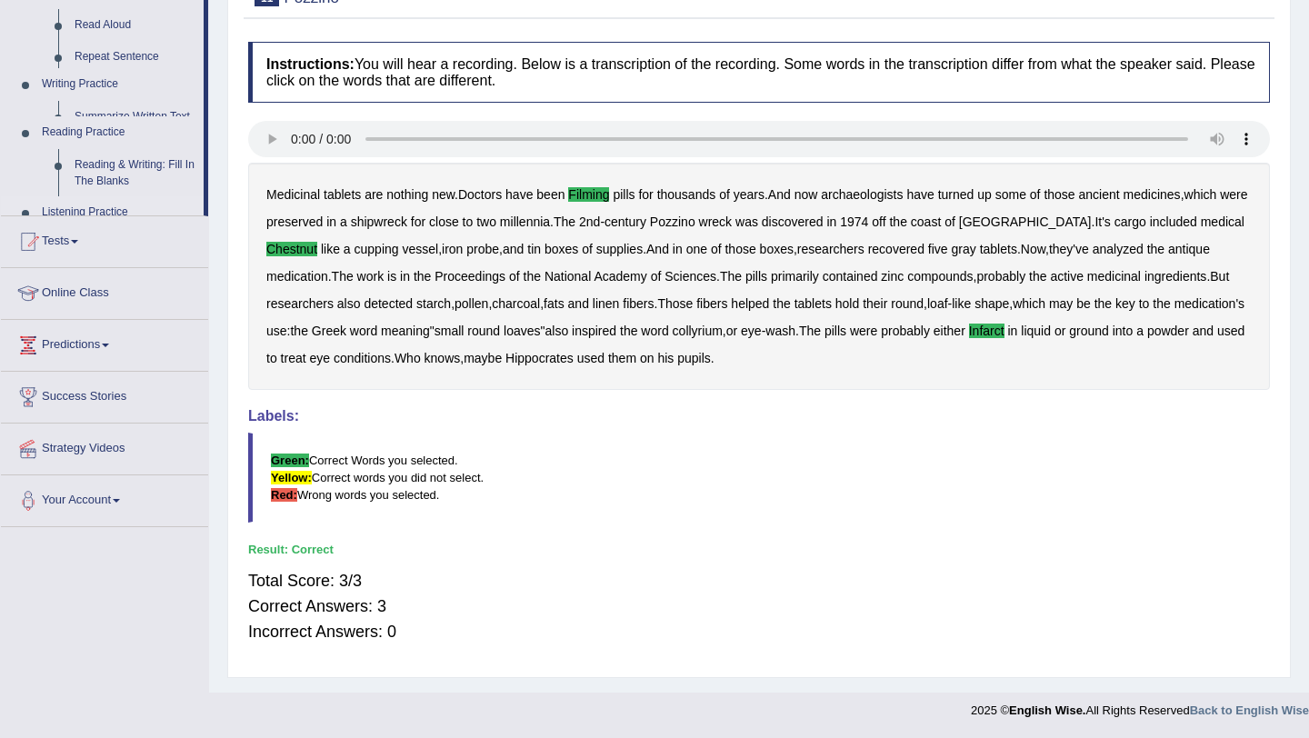
scroll to position [216, 0]
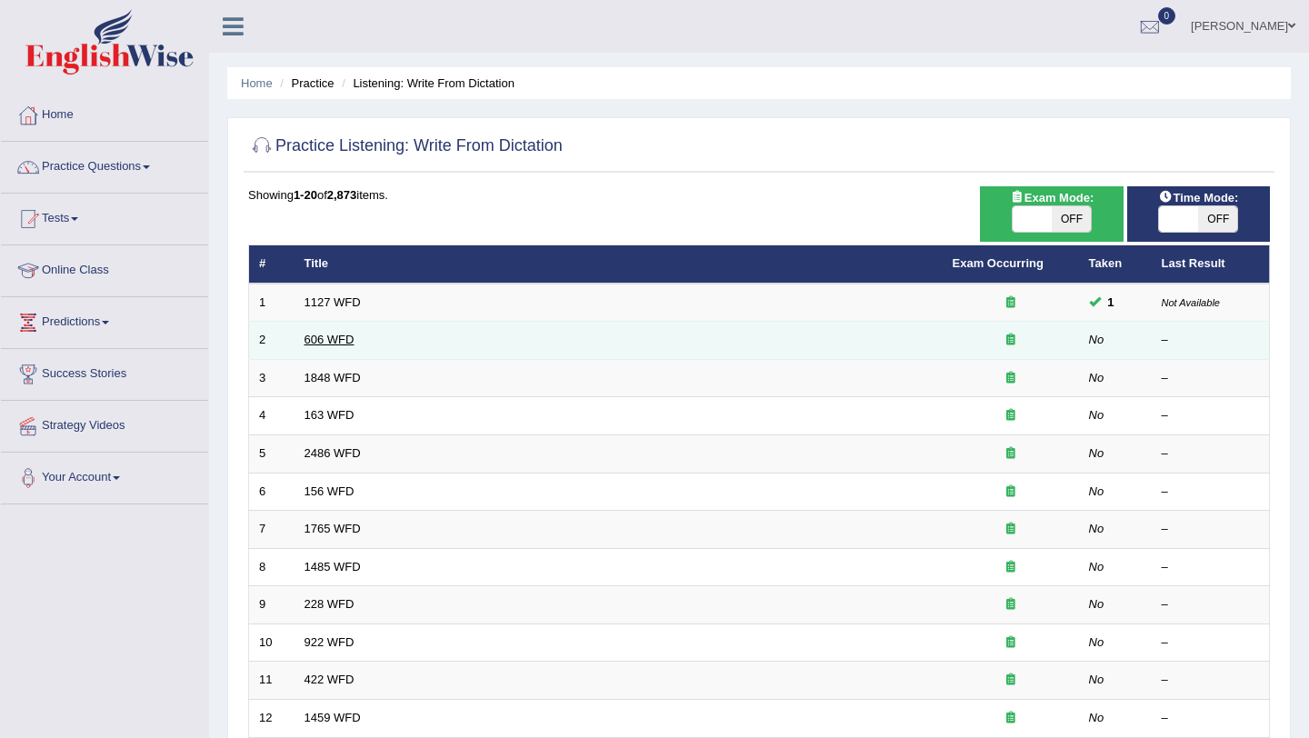
click at [352, 339] on link "606 WFD" at bounding box center [330, 340] width 50 height 14
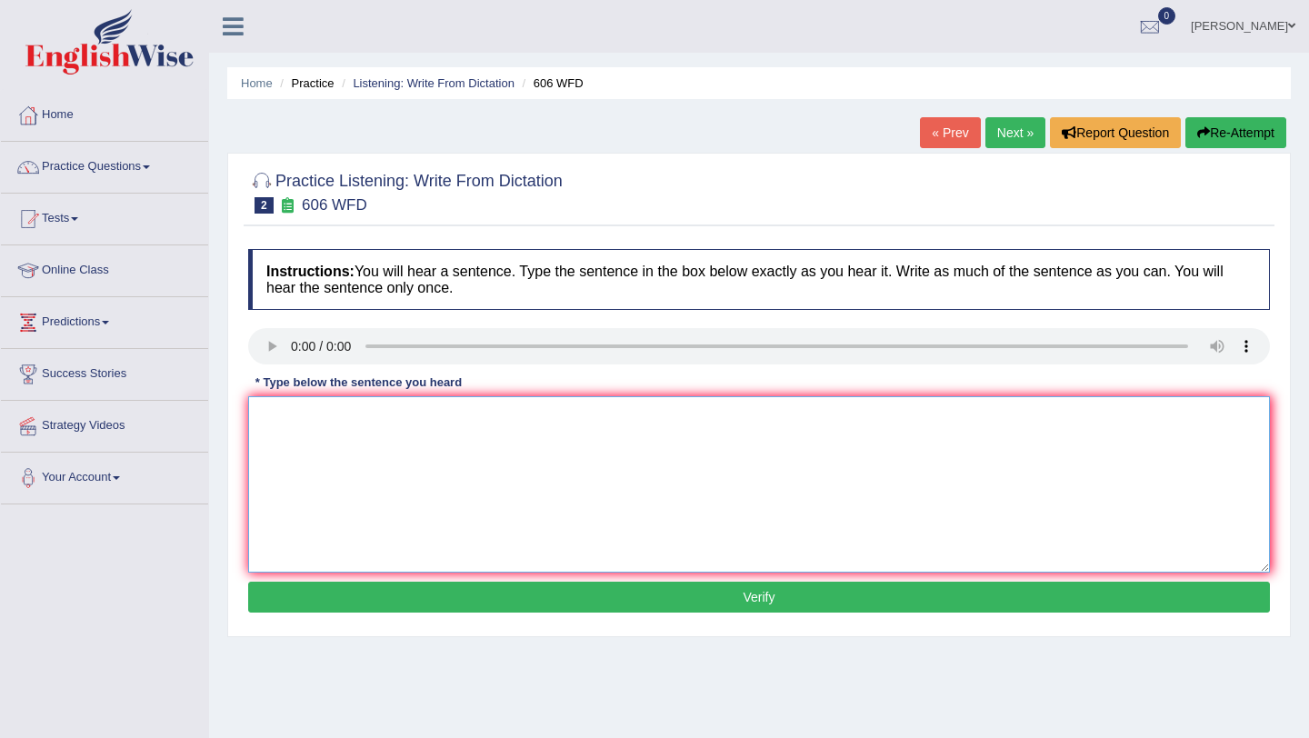
click at [285, 436] on textarea at bounding box center [759, 484] width 1022 height 176
click at [584, 423] on textarea "Students will study the literature in the ancient Greek" at bounding box center [759, 484] width 1022 height 176
type textarea "Students will study the literature in the ancient [GEOGRAPHIC_DATA]."
click at [762, 596] on button "Verify" at bounding box center [759, 597] width 1022 height 31
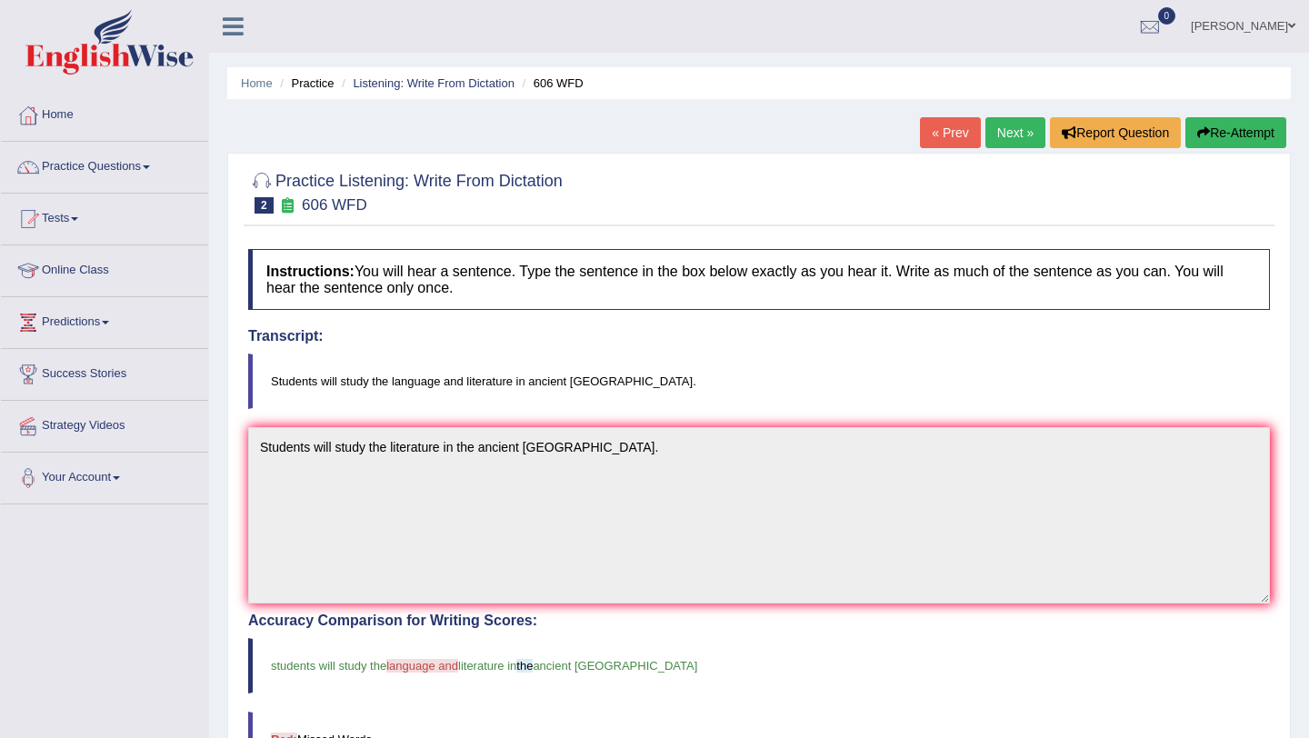
click at [1008, 132] on link "Next »" at bounding box center [1016, 132] width 60 height 31
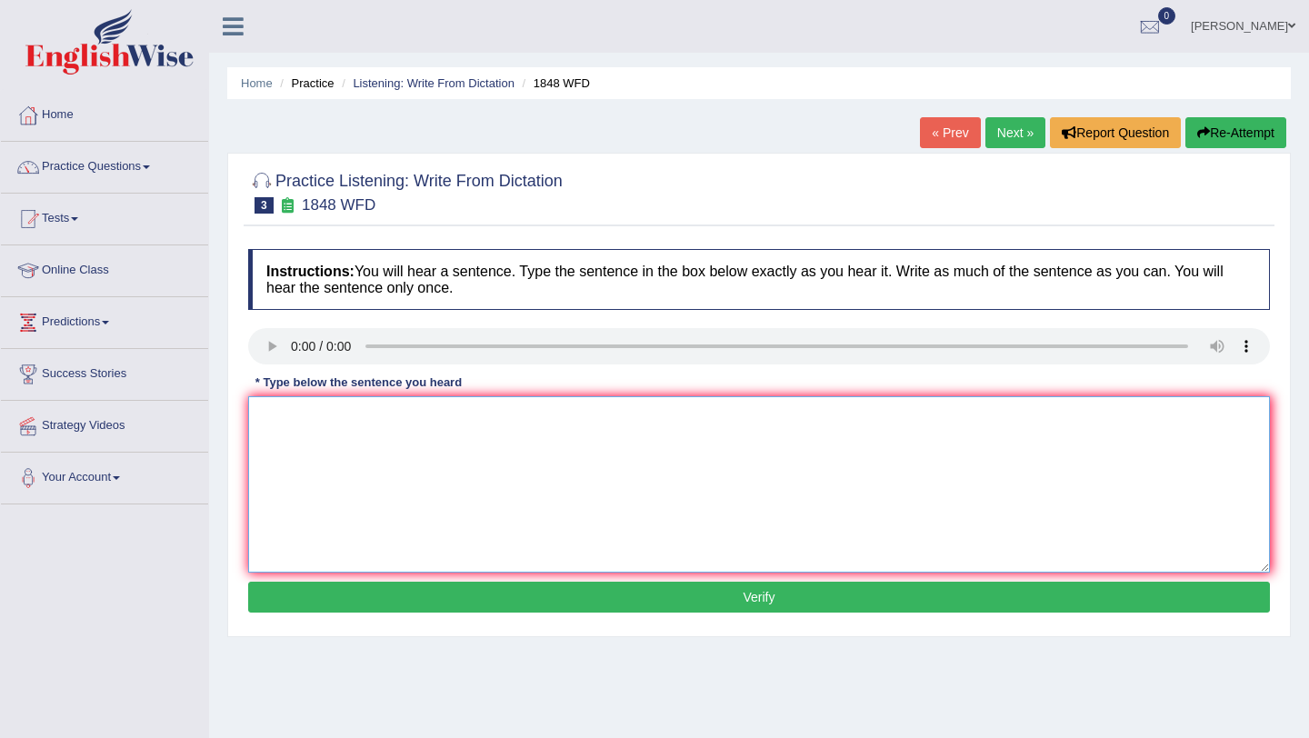
click at [316, 421] on textarea at bounding box center [759, 484] width 1022 height 176
type textarea "Students must bring valid identification to enrol on this course."
click at [763, 603] on button "Verify" at bounding box center [759, 597] width 1022 height 31
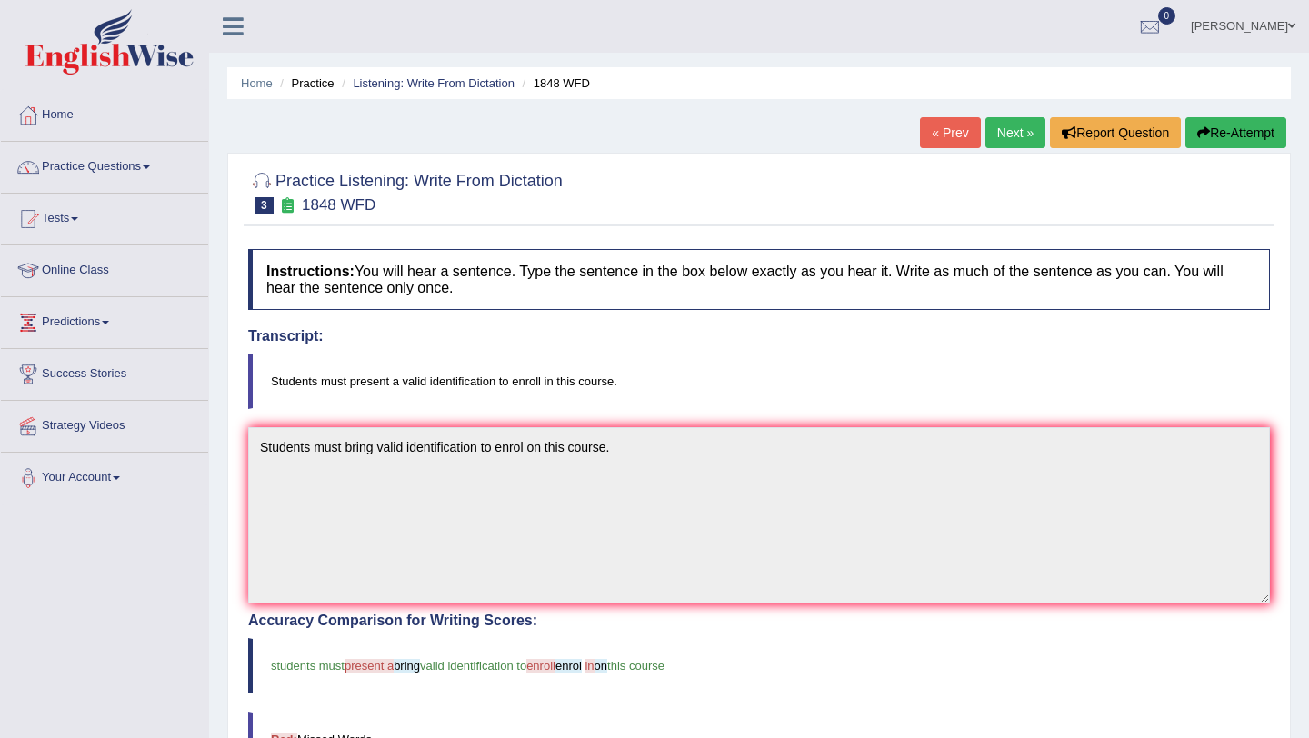
click at [1003, 130] on link "Next »" at bounding box center [1016, 132] width 60 height 31
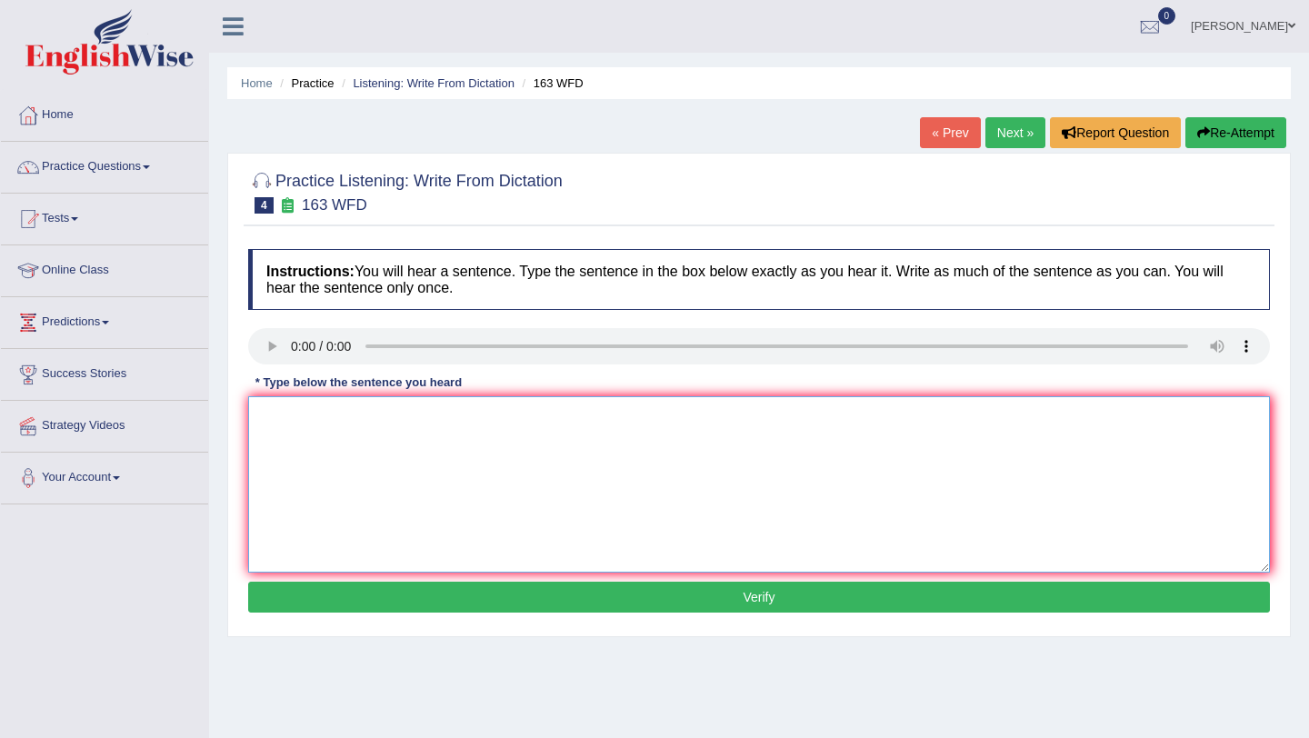
click at [332, 436] on textarea at bounding box center [759, 484] width 1022 height 176
click at [401, 420] on textarea "A number of assignment to be submitted to the conference." at bounding box center [759, 484] width 1022 height 176
type textarea "A number of assignments to be submitted to the conference."
click at [761, 586] on button "Verify" at bounding box center [759, 597] width 1022 height 31
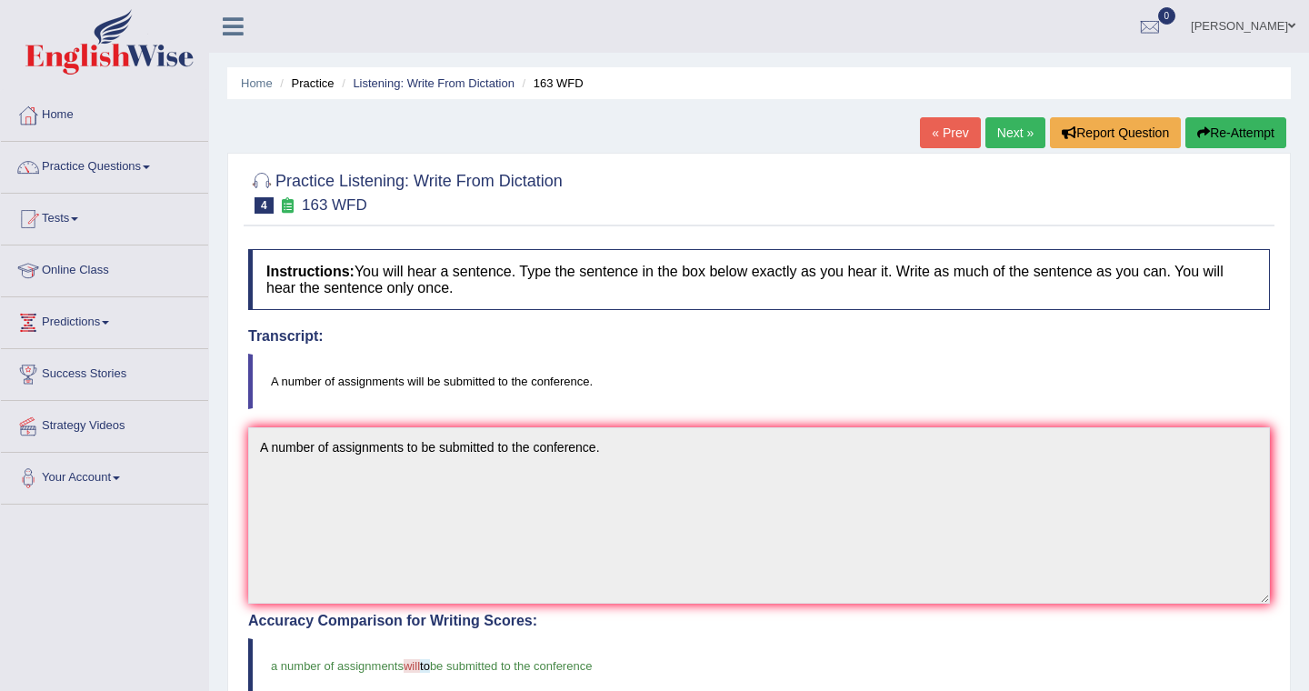
click at [933, 140] on link "« Prev" at bounding box center [950, 132] width 60 height 31
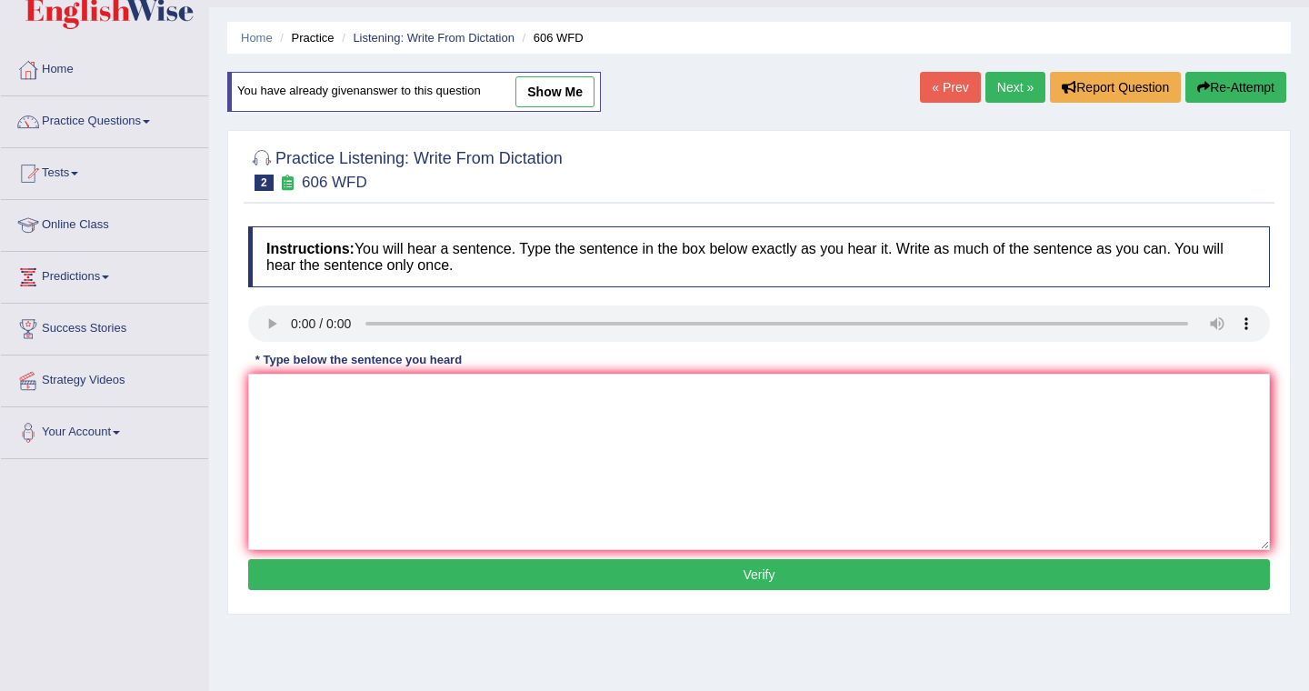
scroll to position [45, 0]
click at [561, 91] on link "show me" at bounding box center [554, 91] width 79 height 31
type textarea "Students will study the literature in the ancient [GEOGRAPHIC_DATA]."
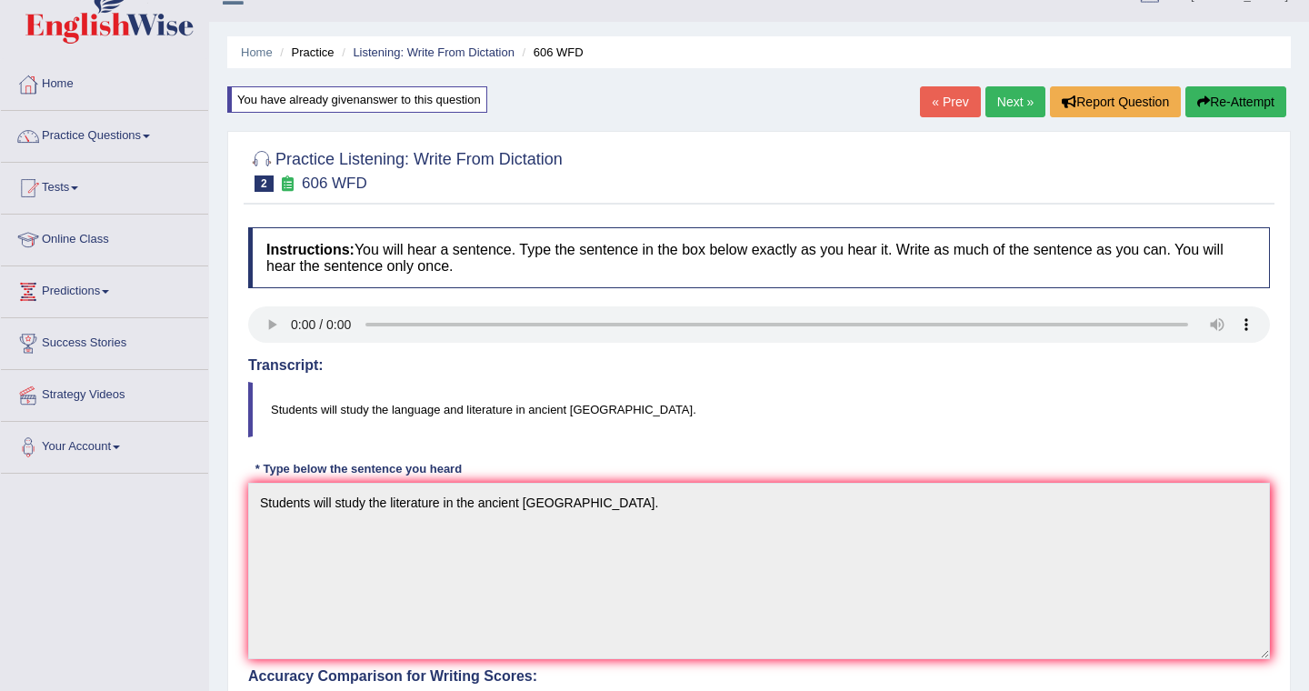
scroll to position [28, 0]
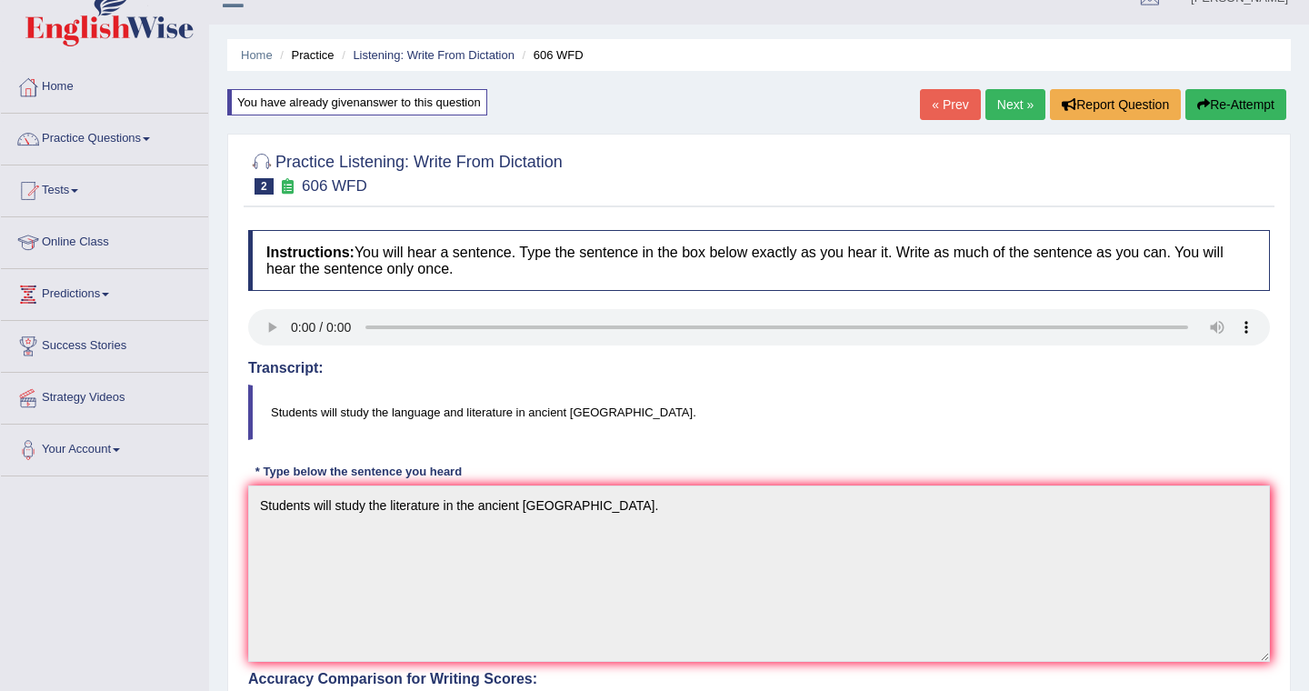
click at [1011, 110] on link "Next »" at bounding box center [1016, 104] width 60 height 31
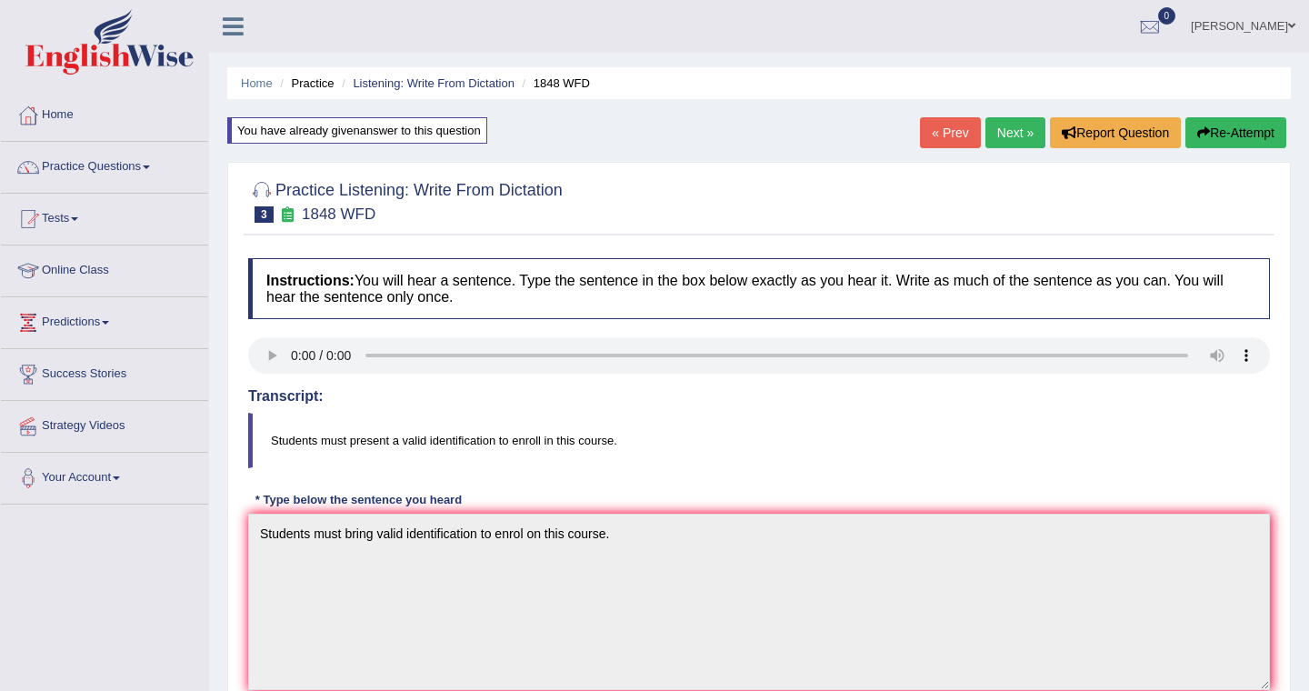
click at [1005, 139] on link "Next »" at bounding box center [1016, 132] width 60 height 31
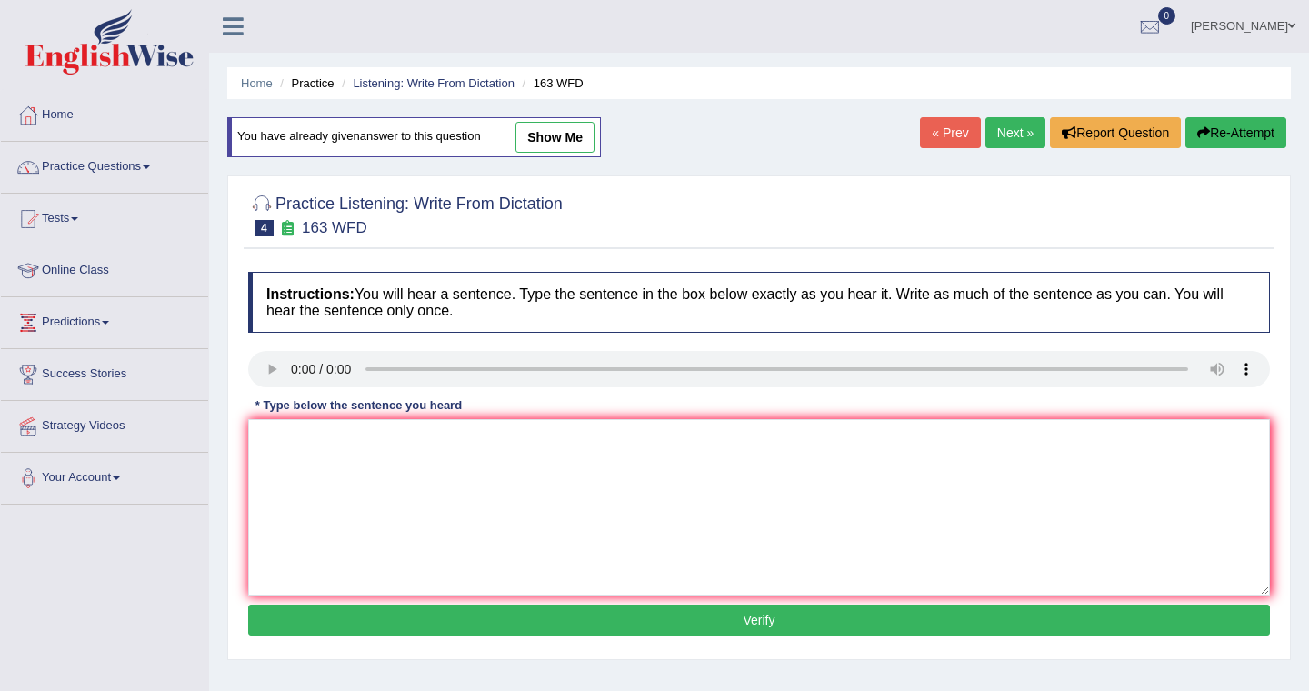
click at [559, 134] on link "show me" at bounding box center [554, 137] width 79 height 31
type textarea "A number of assignments to be submitted to the conference."
